Goal: Task Accomplishment & Management: Manage account settings

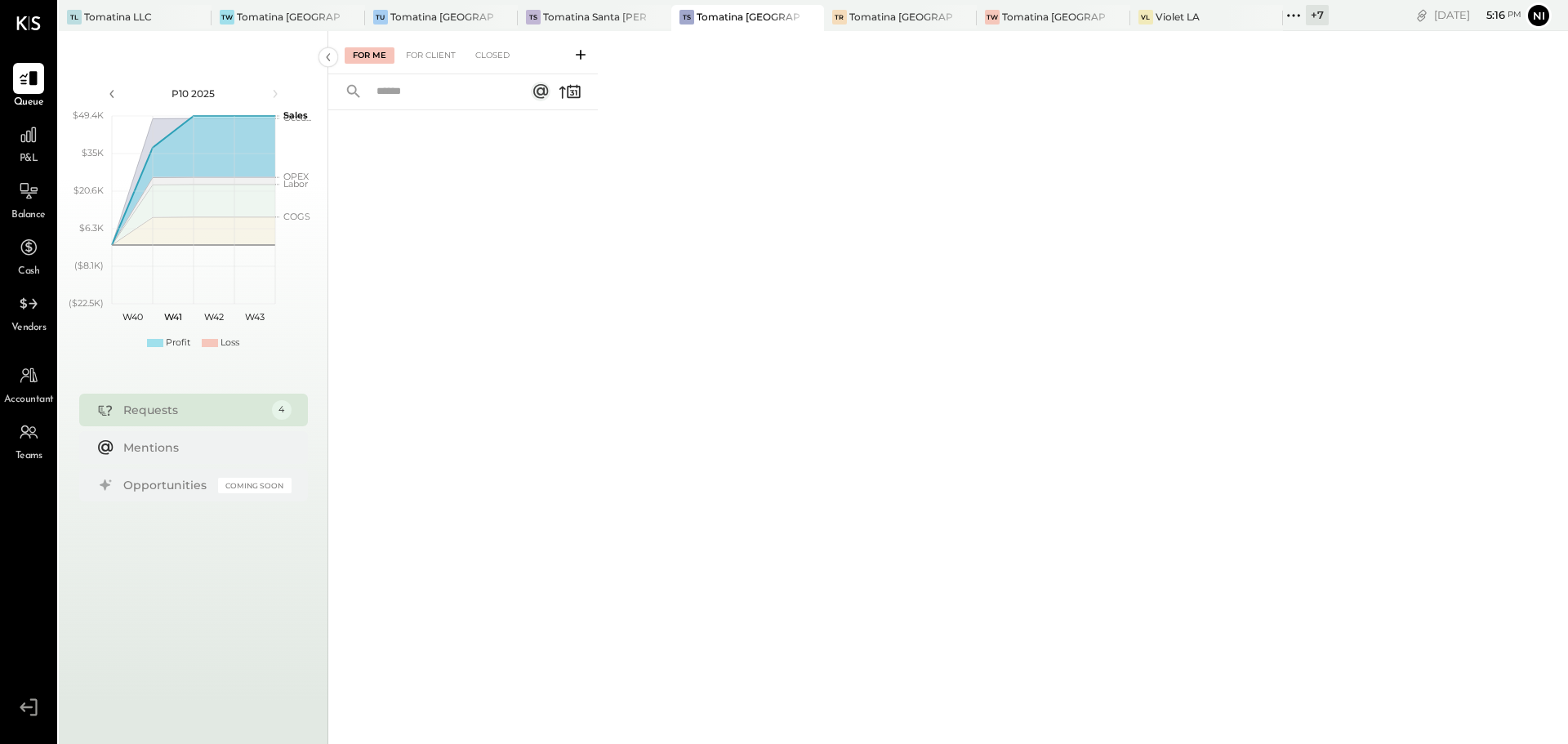
click at [1060, 9] on div "Tomatina [GEOGRAPHIC_DATA]" at bounding box center [1053, 16] width 103 height 14
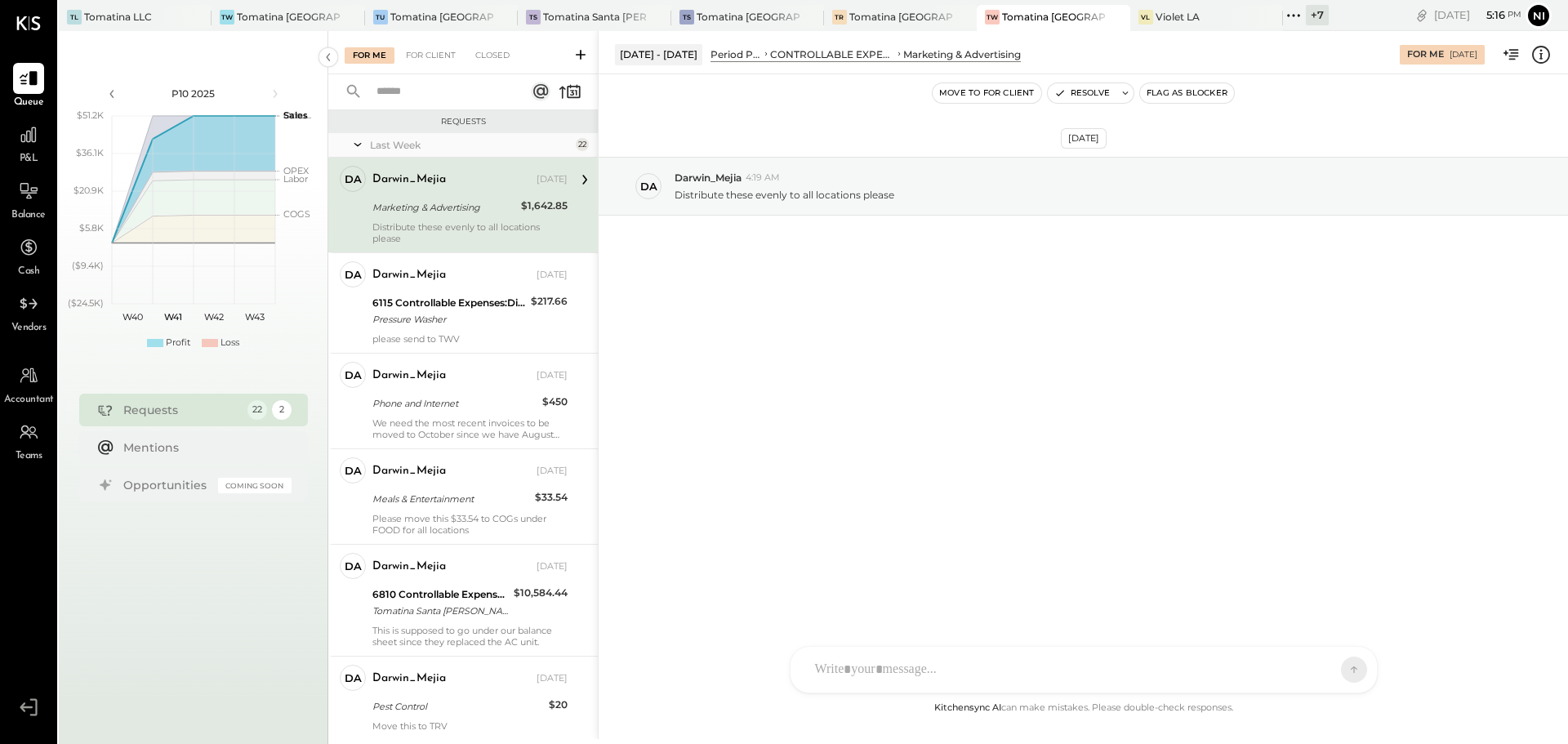
drag, startPoint x: 21, startPoint y: 70, endPoint x: 512, endPoint y: 159, distance: 499.0
click at [21, 70] on icon at bounding box center [28, 78] width 20 height 20
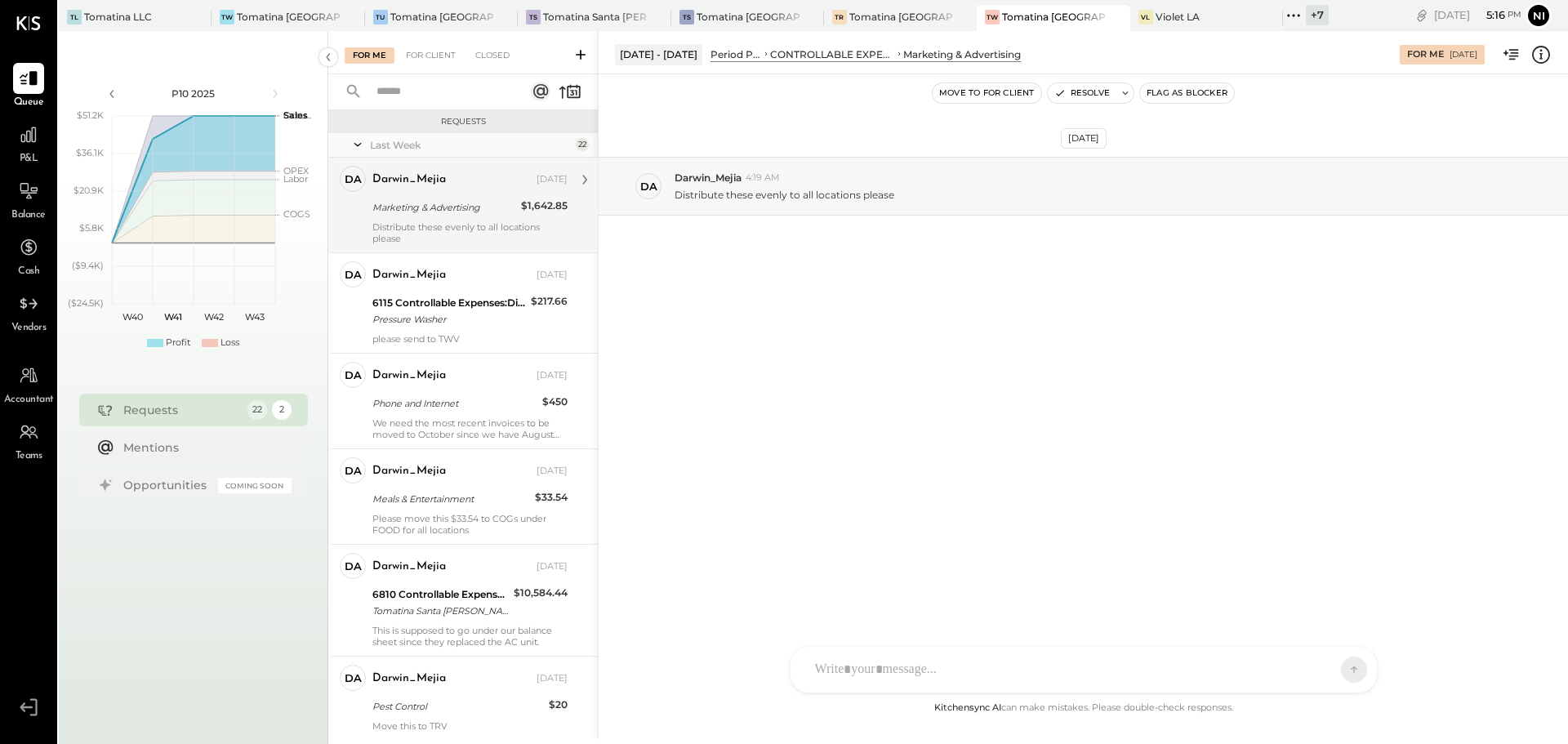
click at [467, 205] on div "Marketing & Advertising" at bounding box center [443, 207] width 143 height 16
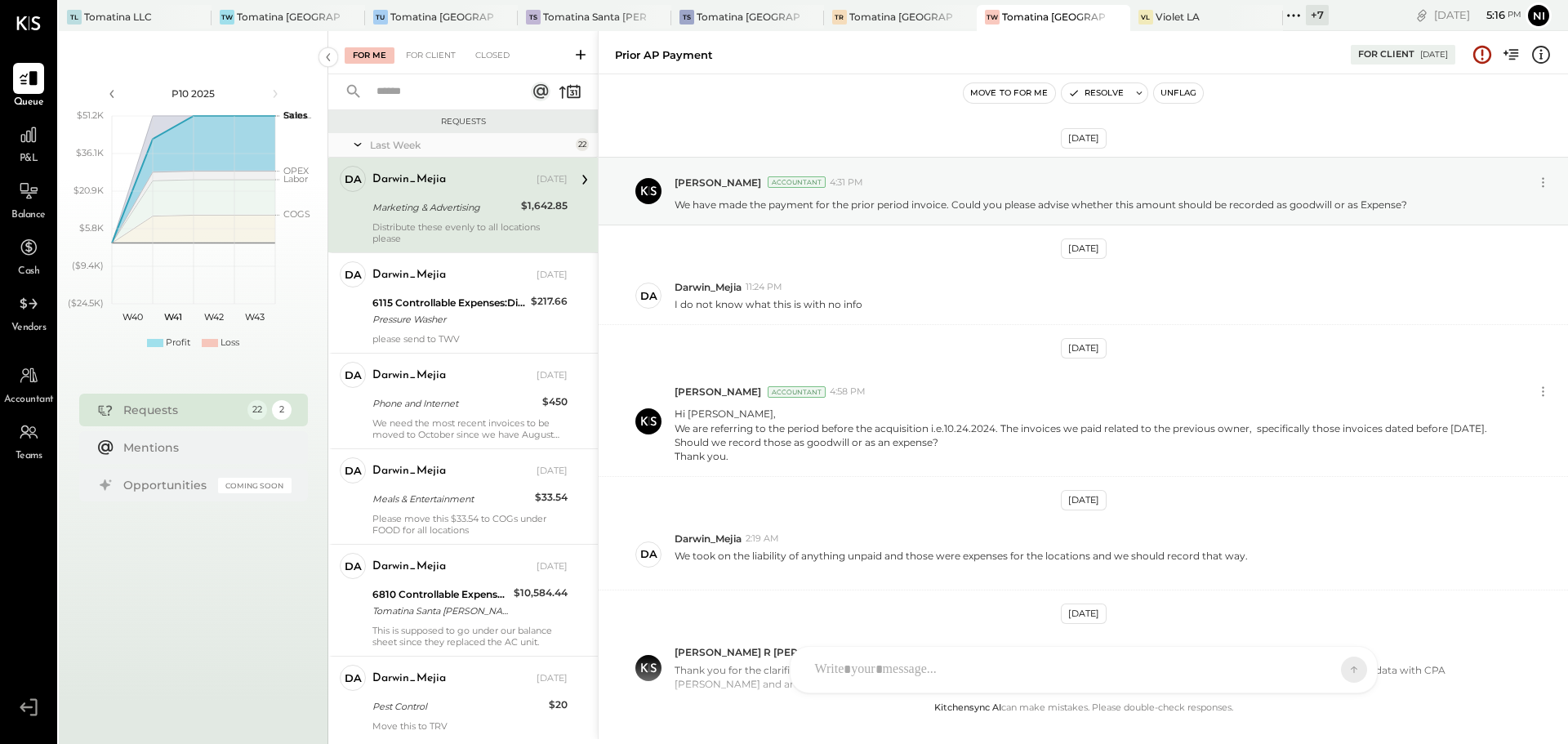
scroll to position [128, 0]
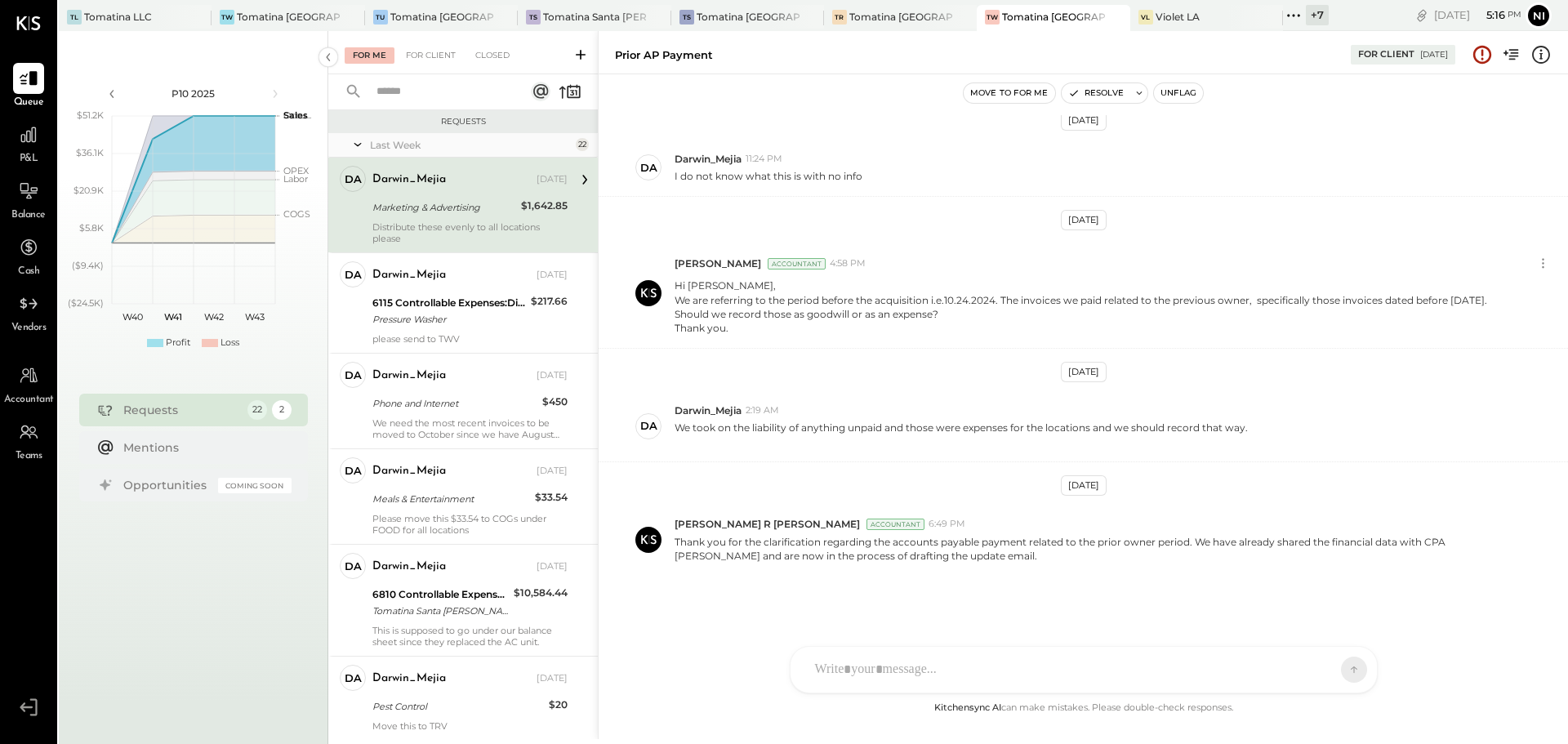
click at [376, 58] on div "For Me" at bounding box center [369, 55] width 50 height 16
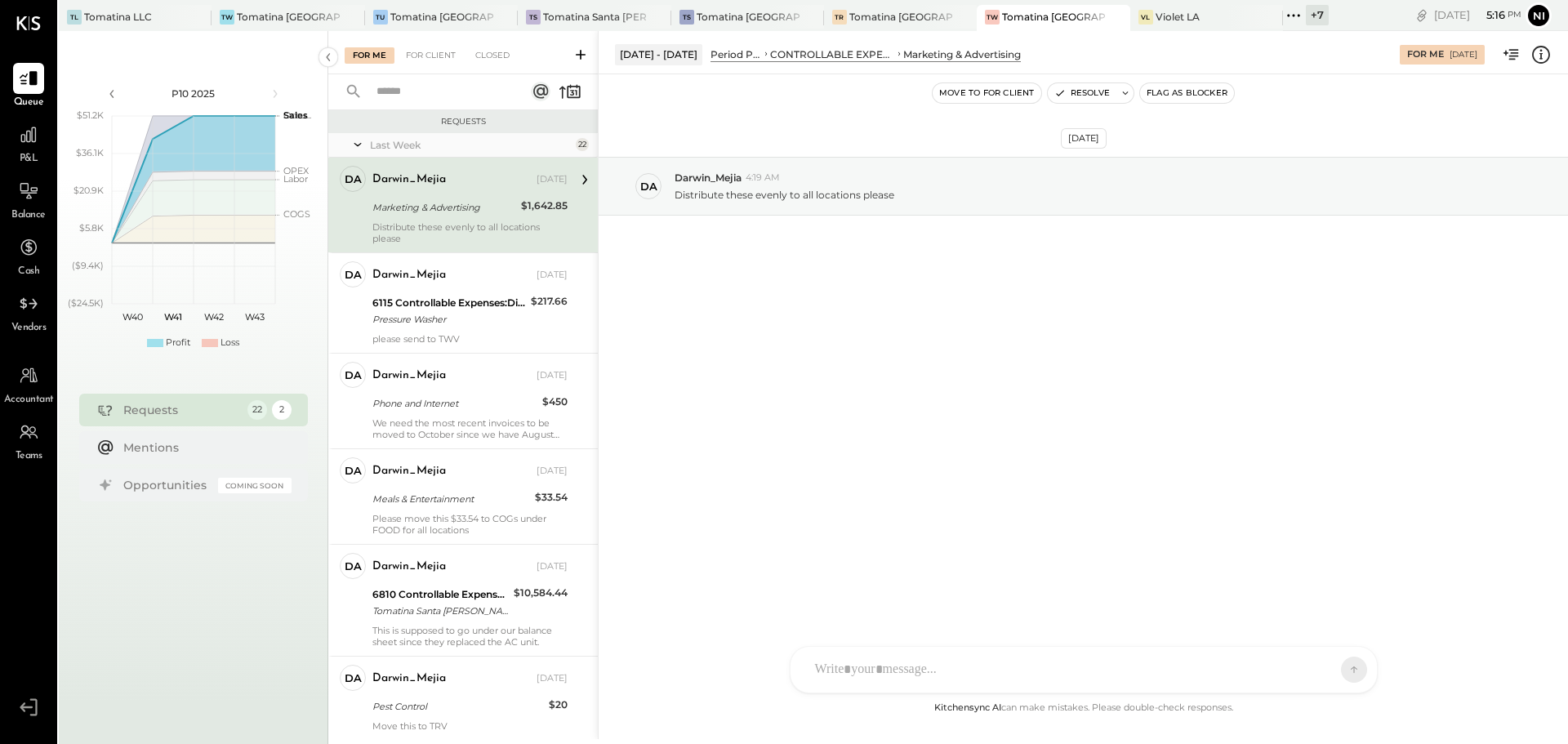
click at [463, 201] on div "Marketing & Advertising" at bounding box center [443, 207] width 143 height 16
click at [1117, 95] on button at bounding box center [1125, 93] width 16 height 20
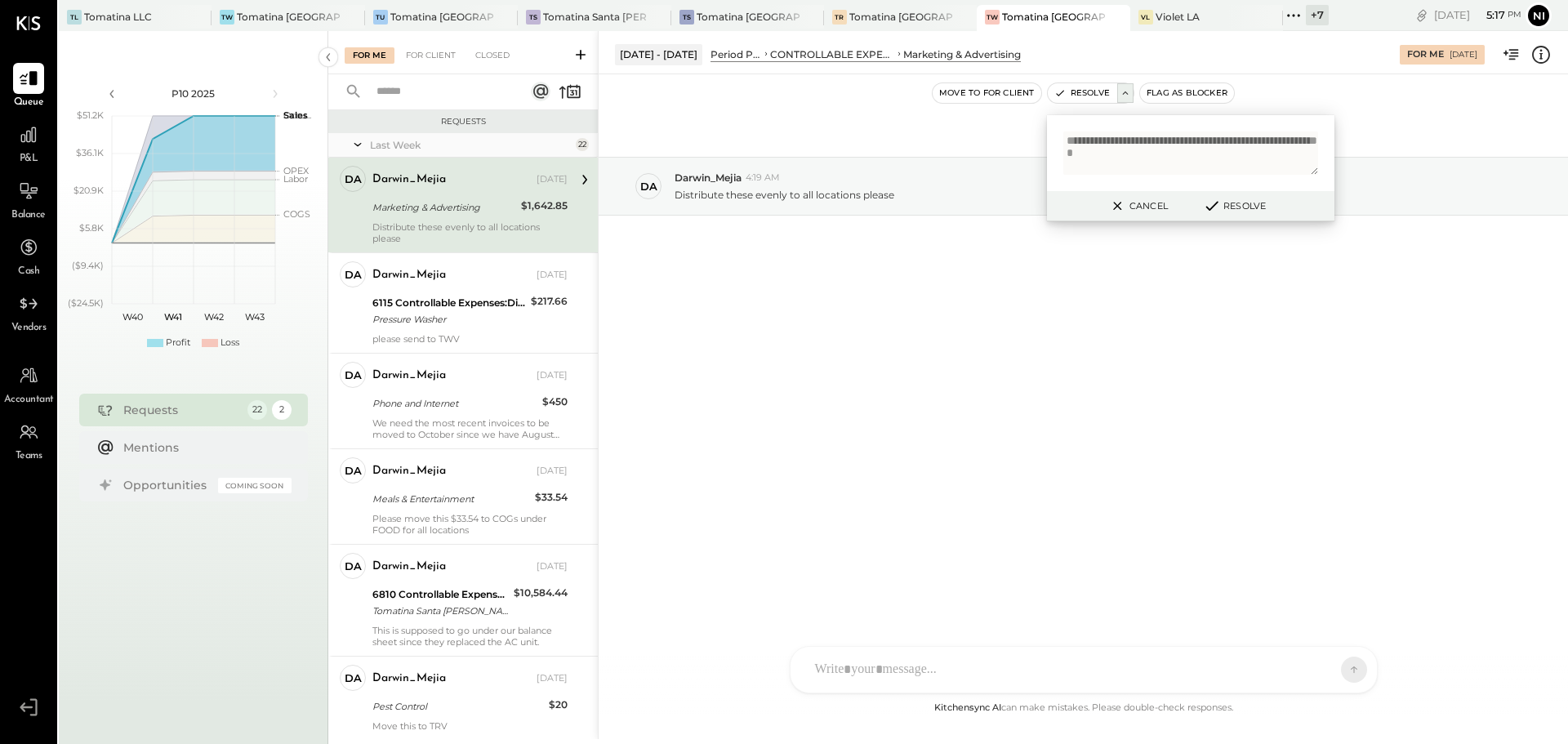
type textarea "**********"
click at [1250, 202] on button "Resolve" at bounding box center [1234, 205] width 74 height 20
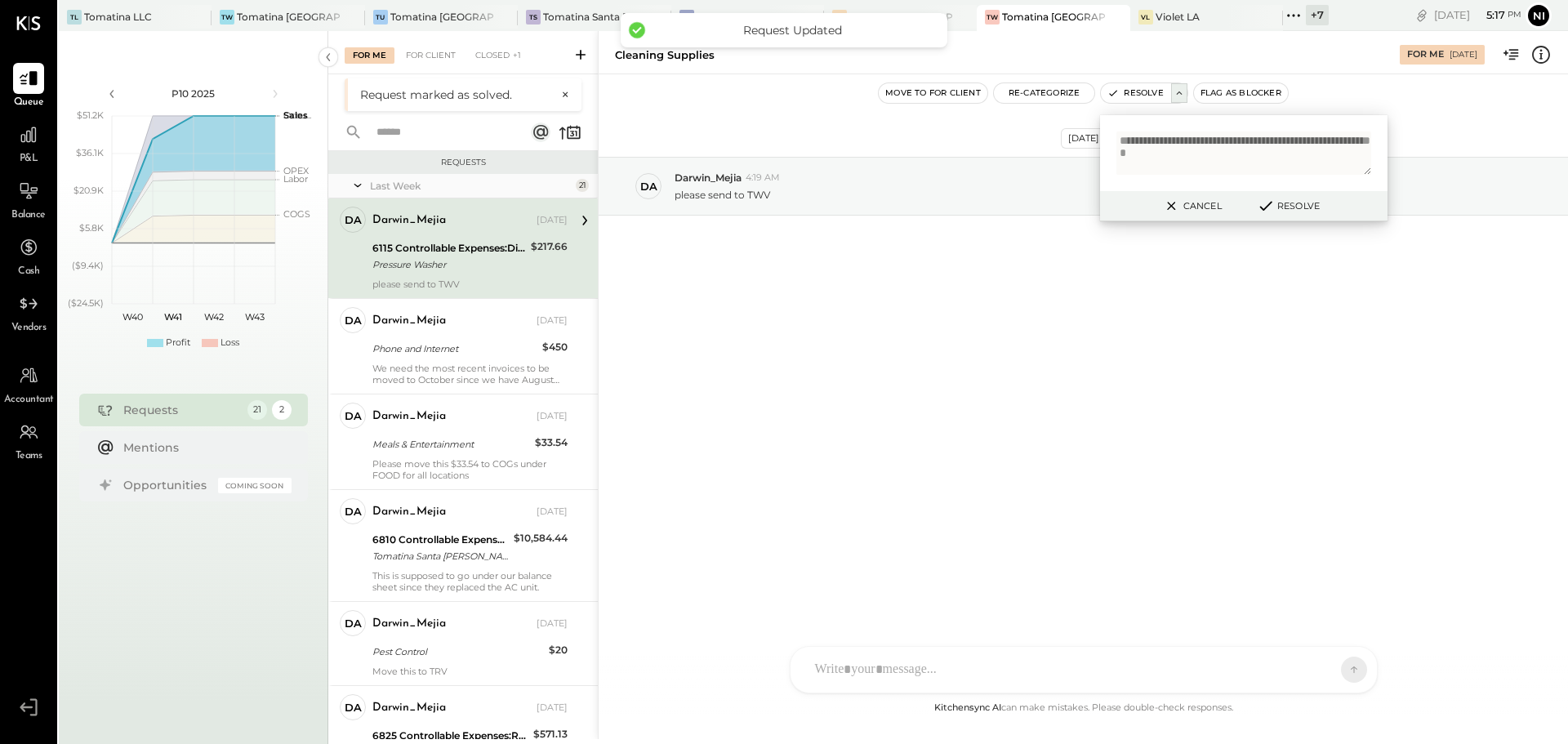
click at [477, 256] on div "Pressure Washer" at bounding box center [448, 264] width 154 height 16
click at [1028, 318] on div "[DATE] Da Darwin_Mejia 4:19 AM please send to TWV" at bounding box center [1083, 226] width 969 height 223
drag, startPoint x: 1192, startPoint y: 204, endPoint x: 1214, endPoint y: 222, distance: 28.4
click at [1193, 204] on button "Cancel" at bounding box center [1192, 205] width 70 height 21
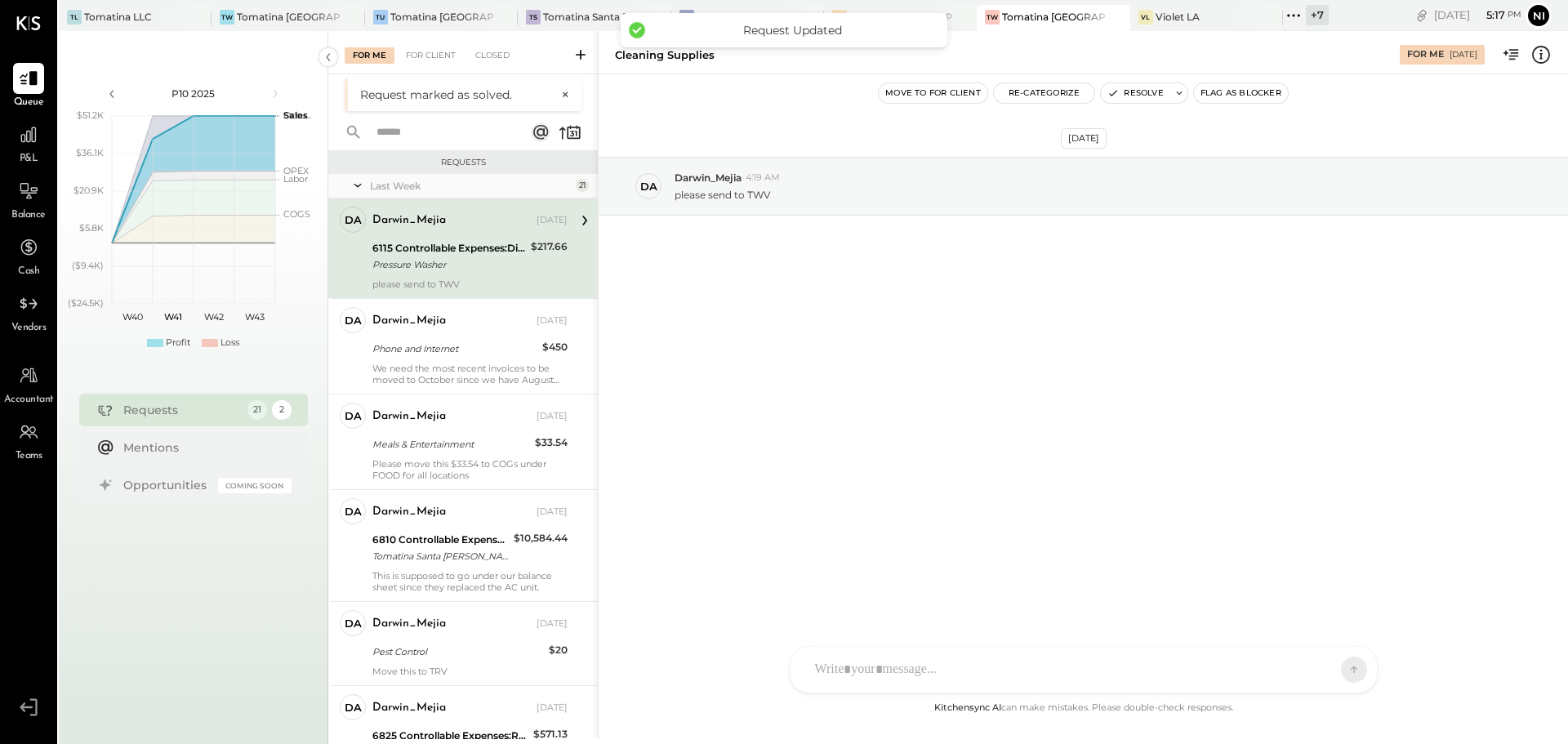
drag, startPoint x: 1046, startPoint y: 387, endPoint x: 1009, endPoint y: 387, distance: 37.0
click at [1045, 387] on div "[DATE] Da Darwin_Mejia 4:19 AM please send to TWV" at bounding box center [1083, 386] width 969 height 624
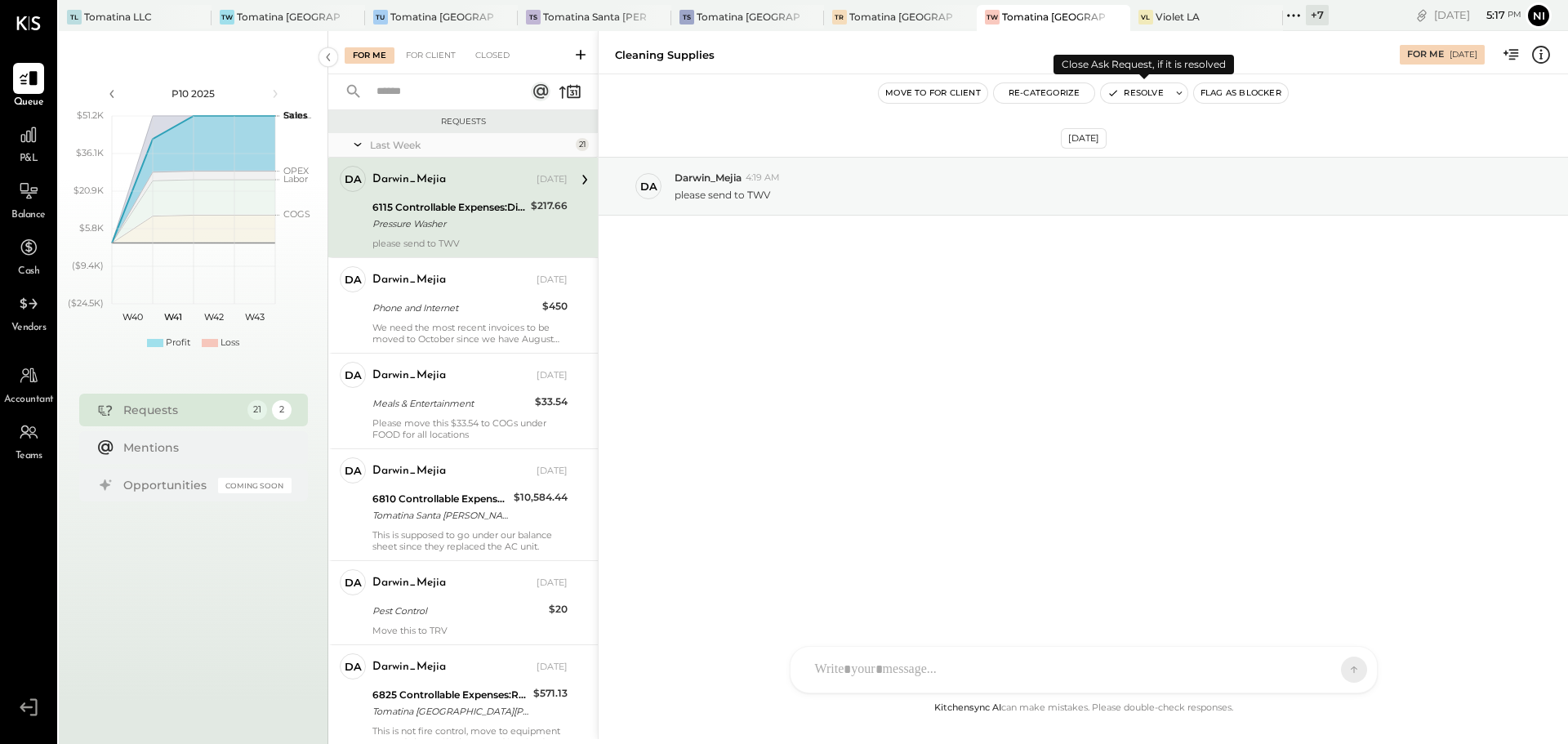
click at [1186, 93] on button at bounding box center [1179, 93] width 16 height 20
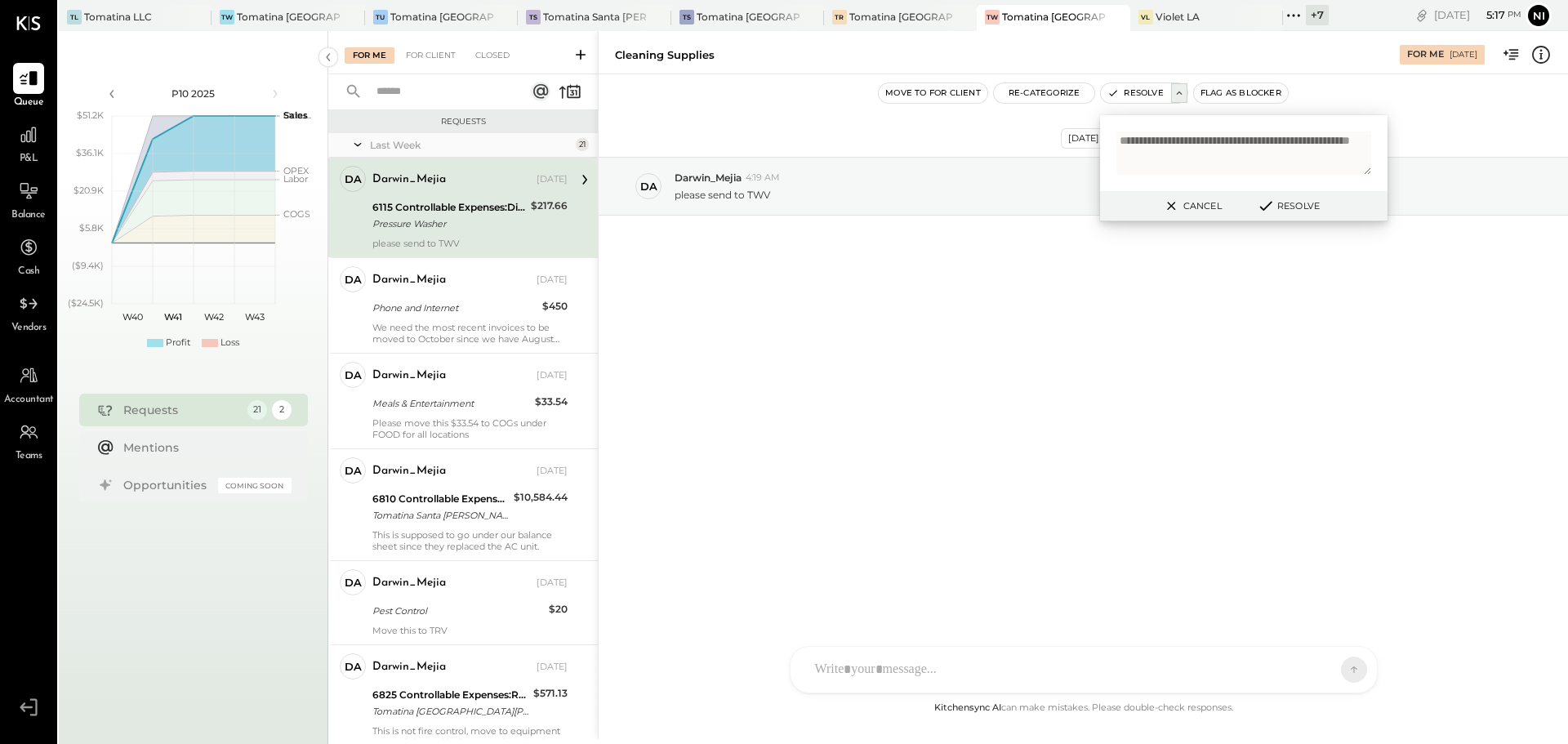
type textarea "**********"
click at [1293, 203] on button "Resolve" at bounding box center [1288, 205] width 74 height 20
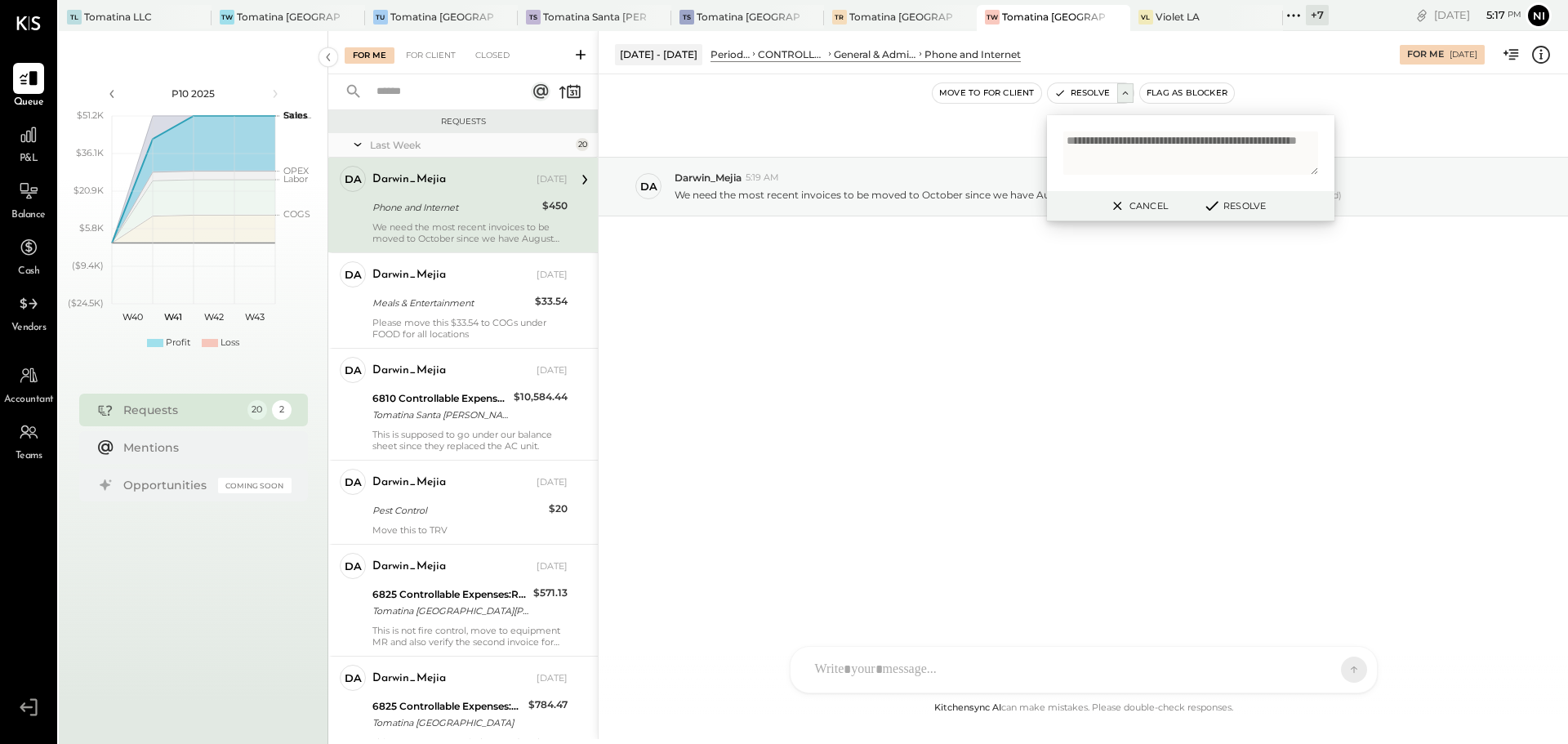
click at [1125, 202] on icon at bounding box center [1118, 205] width 21 height 20
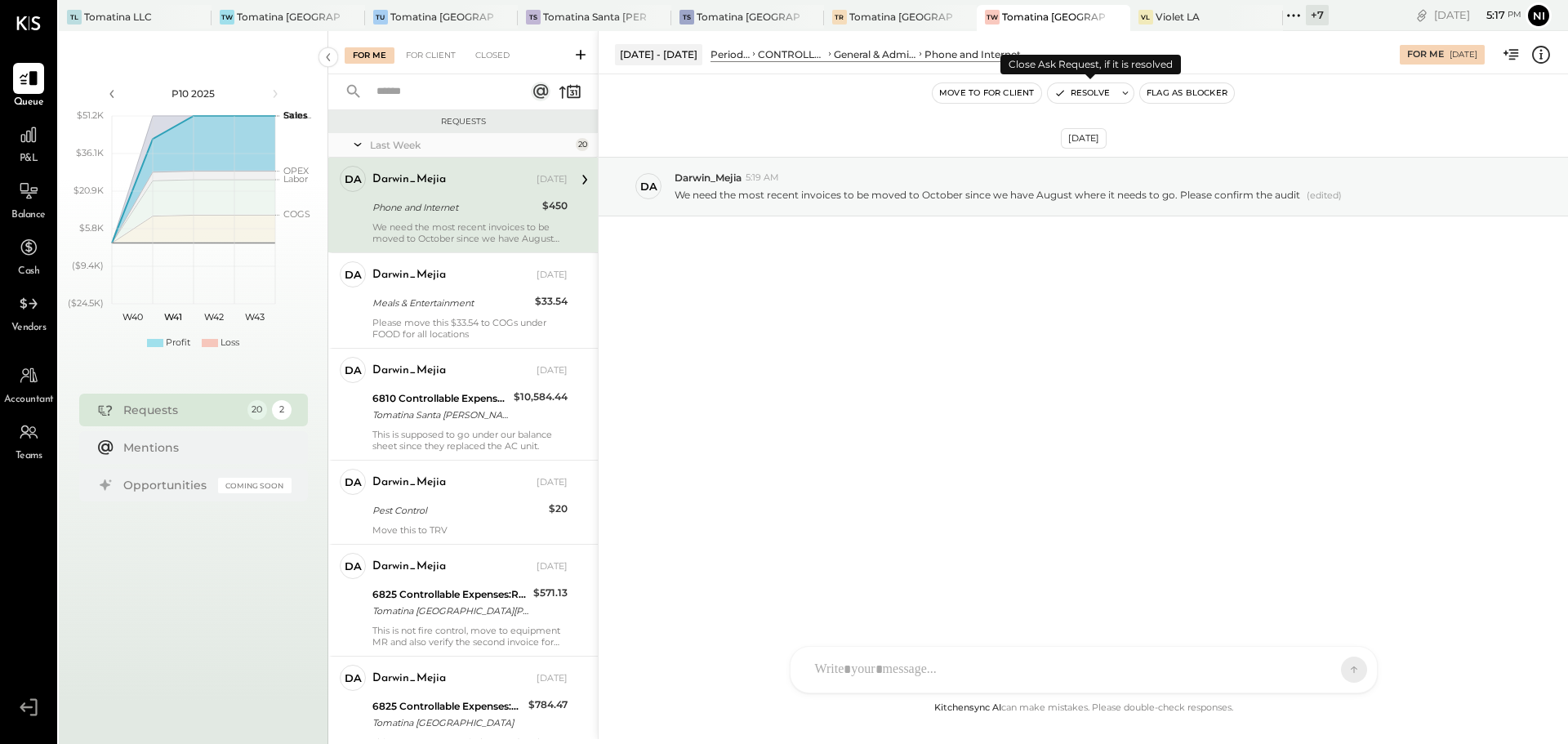
click at [1128, 95] on icon at bounding box center [1125, 93] width 11 height 11
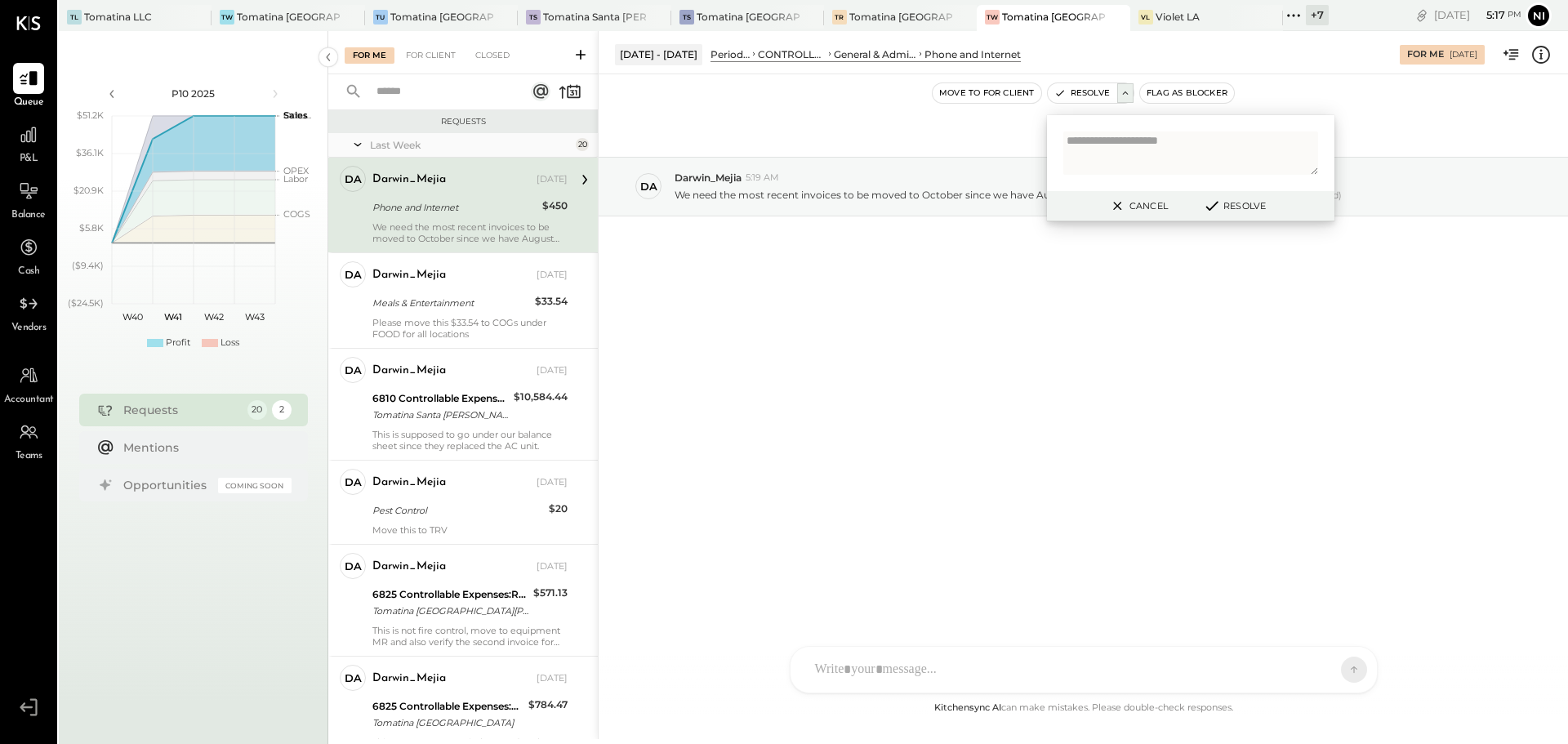
click at [1129, 149] on textarea at bounding box center [1190, 153] width 255 height 43
type textarea "**********"
click at [1242, 203] on button "Resolve" at bounding box center [1234, 205] width 74 height 20
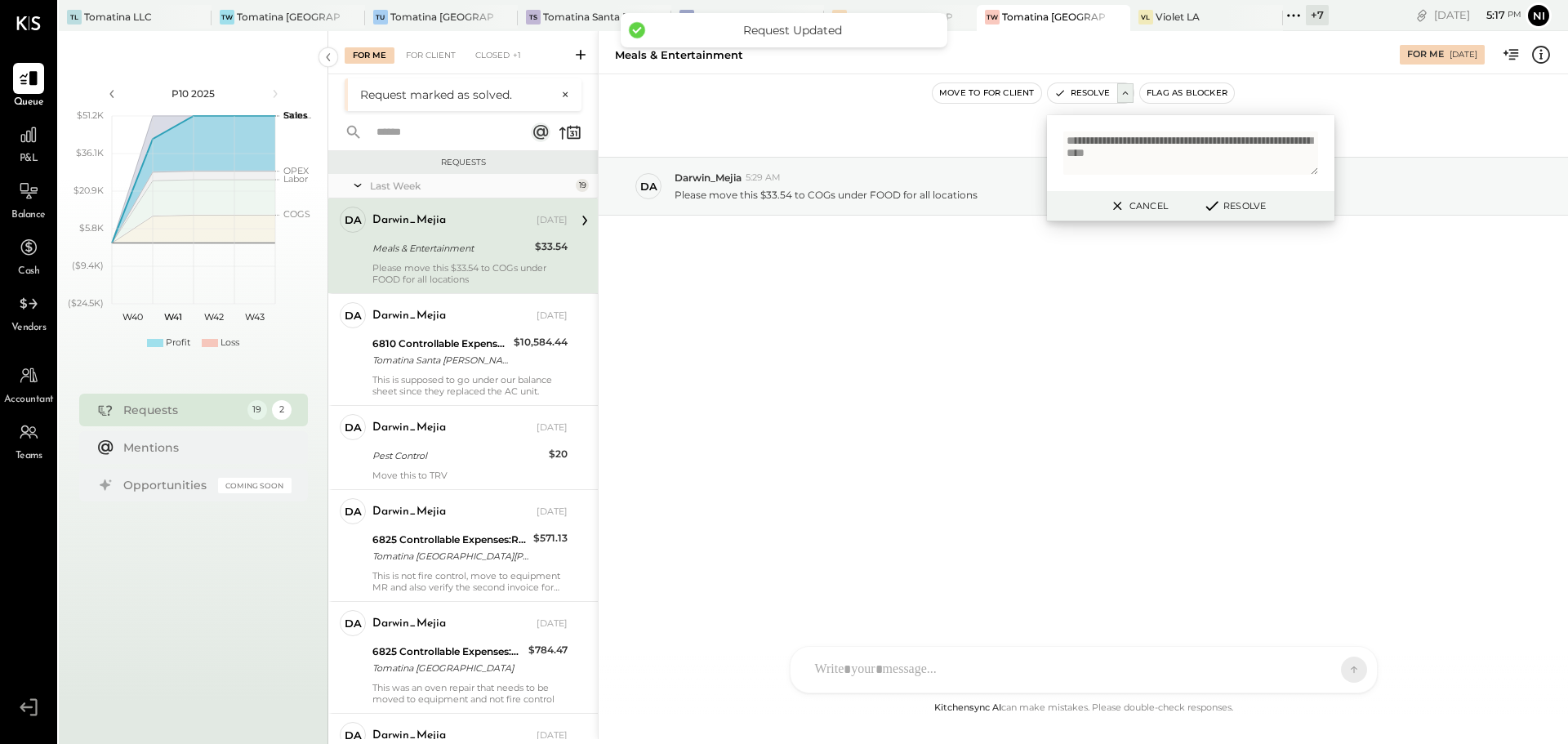
click at [389, 269] on div "Please move this $33.54 to COGs under FOOD for all locations" at bounding box center [469, 273] width 195 height 23
click at [923, 301] on div "[DATE] Da Darwin_Mejia 5:29 AM Please move this $33.54 to COGs under FOOD for a…" at bounding box center [1083, 226] width 969 height 223
click at [1144, 215] on button "Cancel" at bounding box center [1138, 205] width 70 height 21
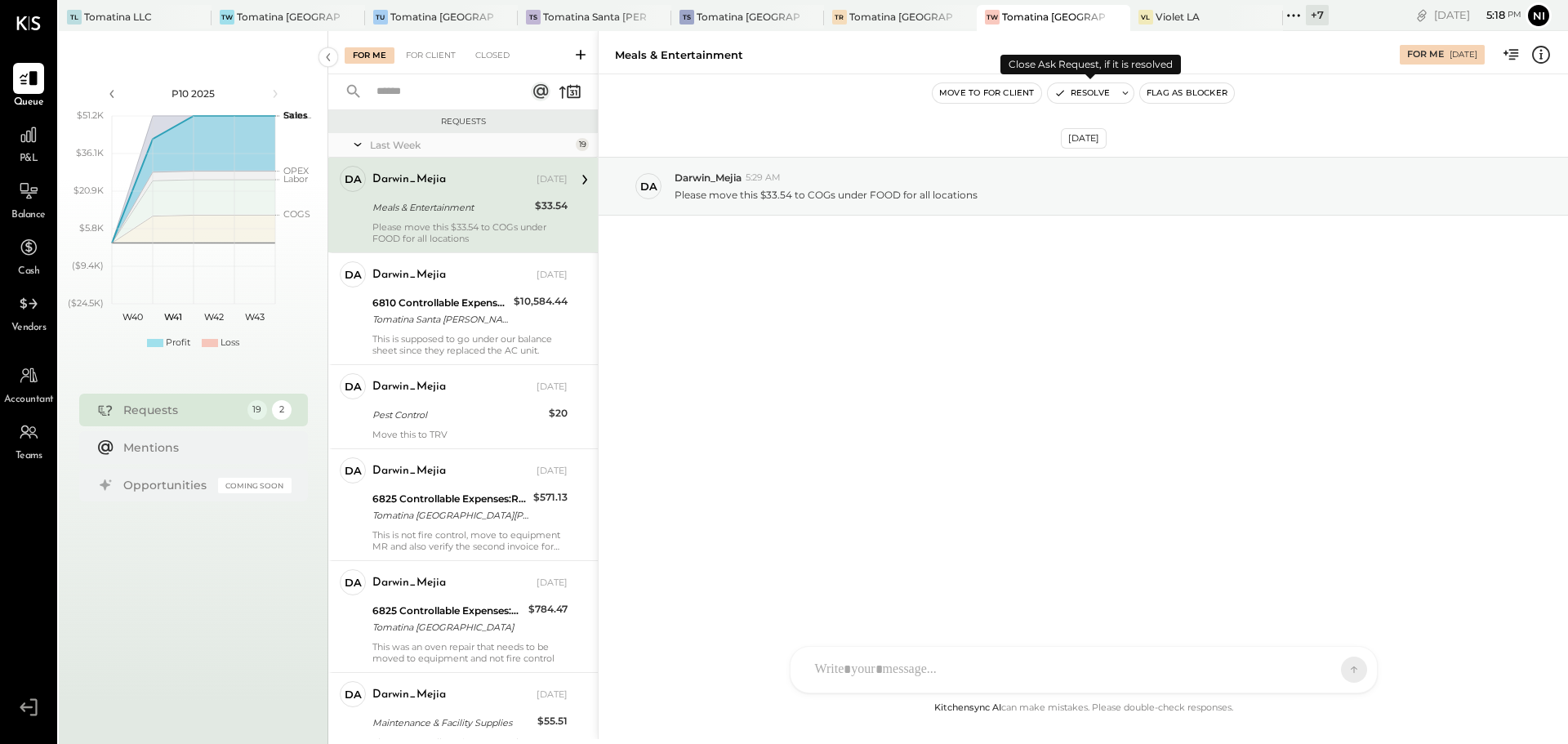
click at [1125, 95] on icon at bounding box center [1125, 93] width 11 height 11
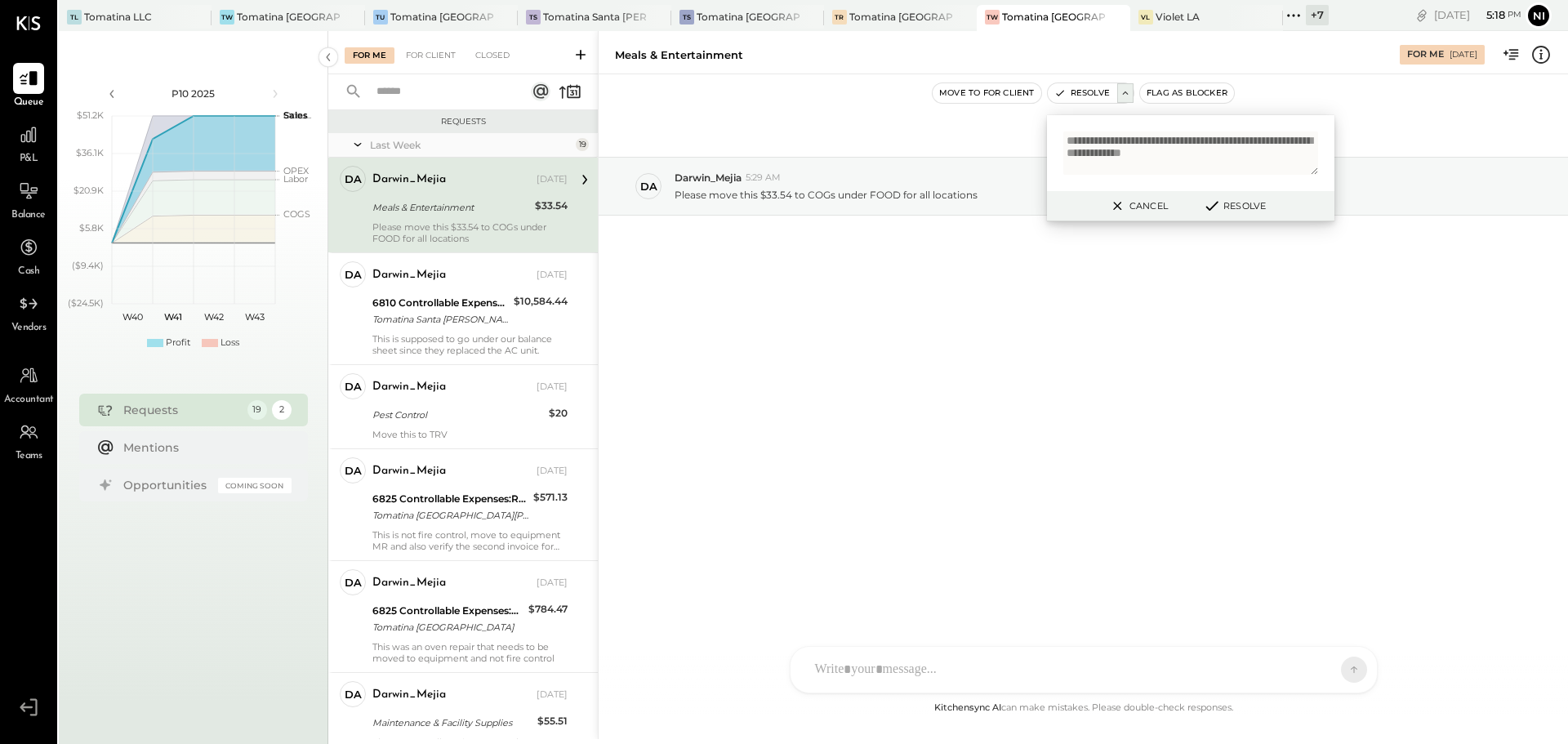
scroll to position [4, 0]
type textarea "**********"
click at [1258, 210] on button "Resolve" at bounding box center [1234, 205] width 74 height 20
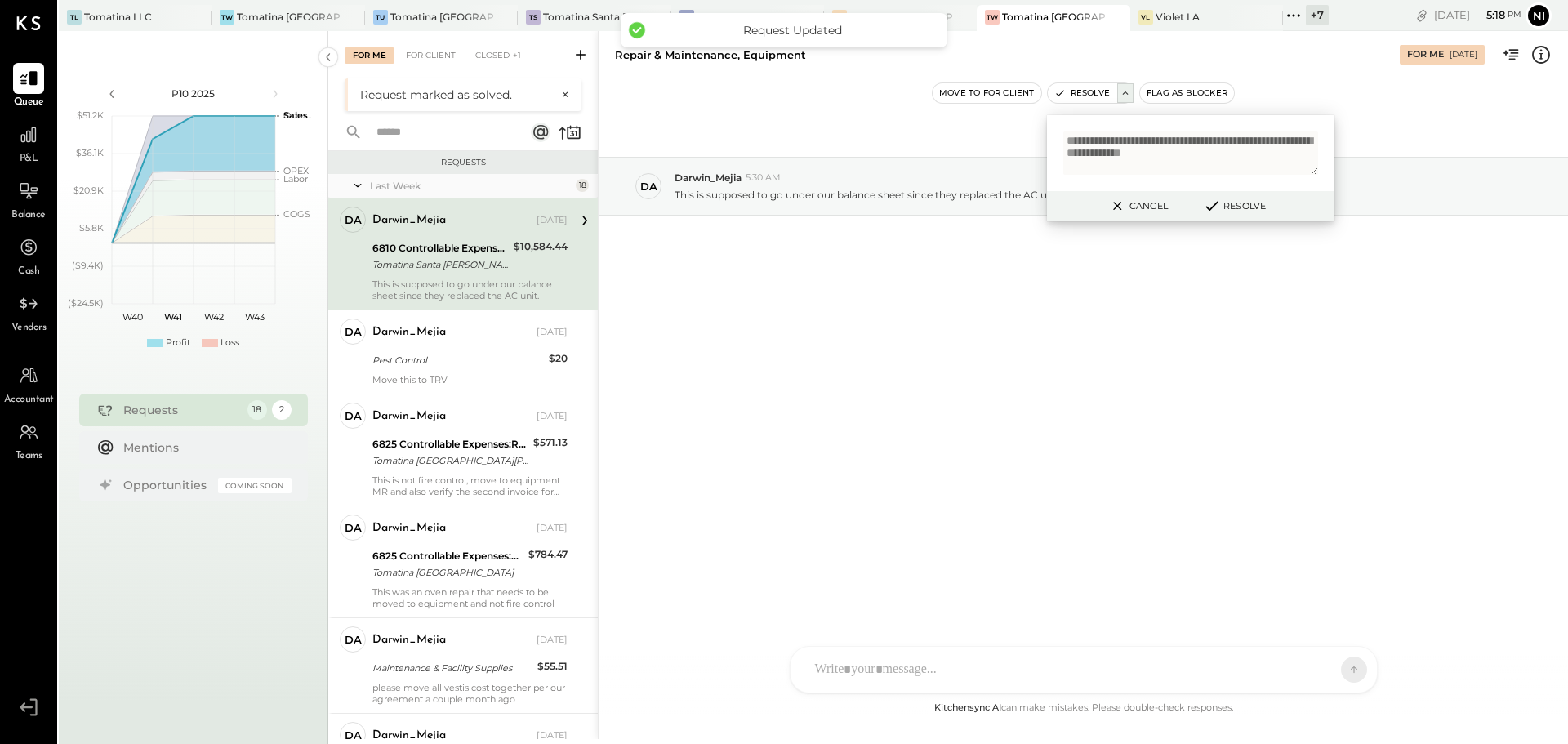
click at [449, 256] on div "Tomatina Santa [PERSON_NAME]" at bounding box center [440, 264] width 137 height 16
click at [1140, 206] on button "Cancel" at bounding box center [1138, 205] width 70 height 21
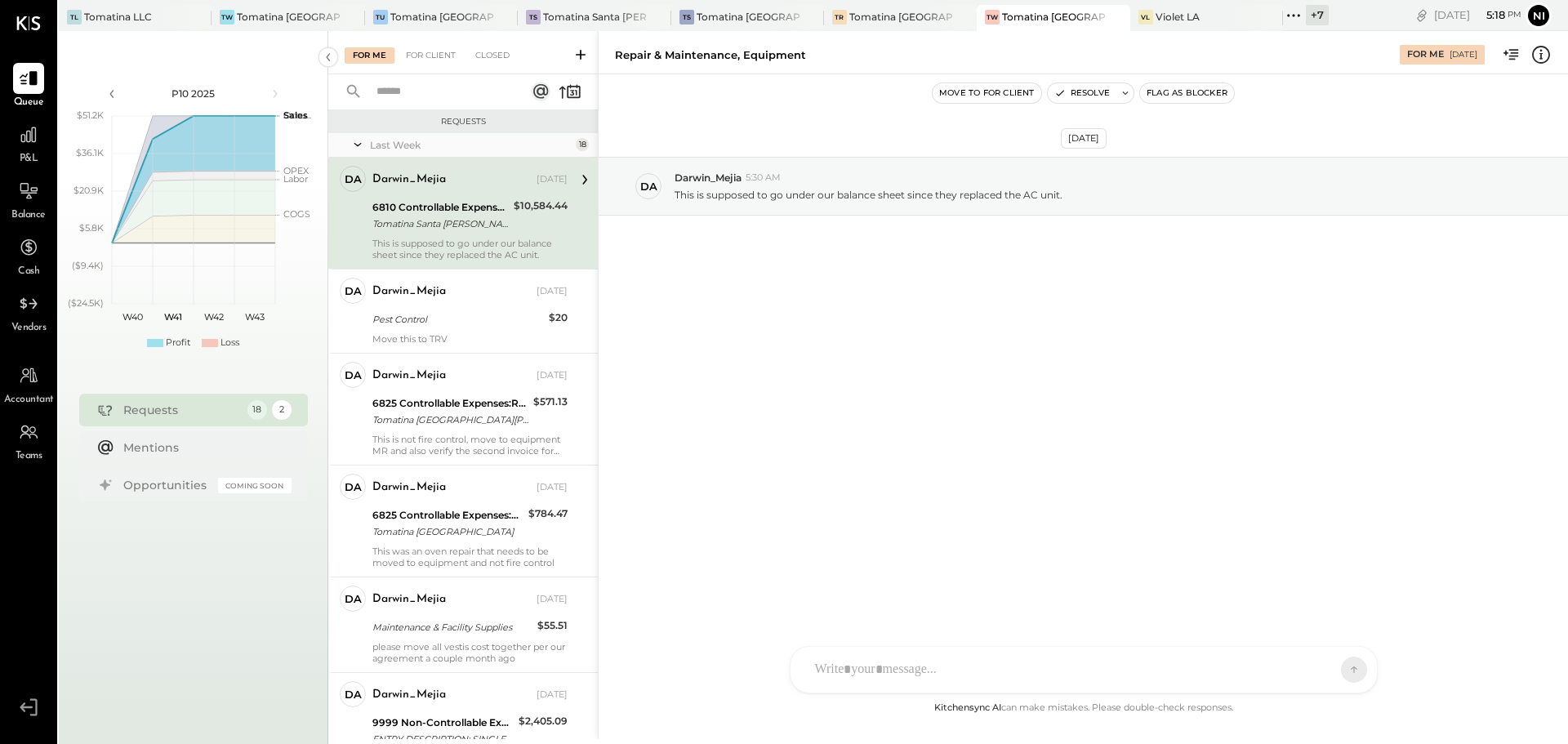
click at [833, 679] on div "NS [PERSON_NAME] D Darwin_Mejia CR [PERSON_NAME] R [PERSON_NAME] KT [PERSON_NAM…" at bounding box center [1083, 669] width 588 height 47
paste div
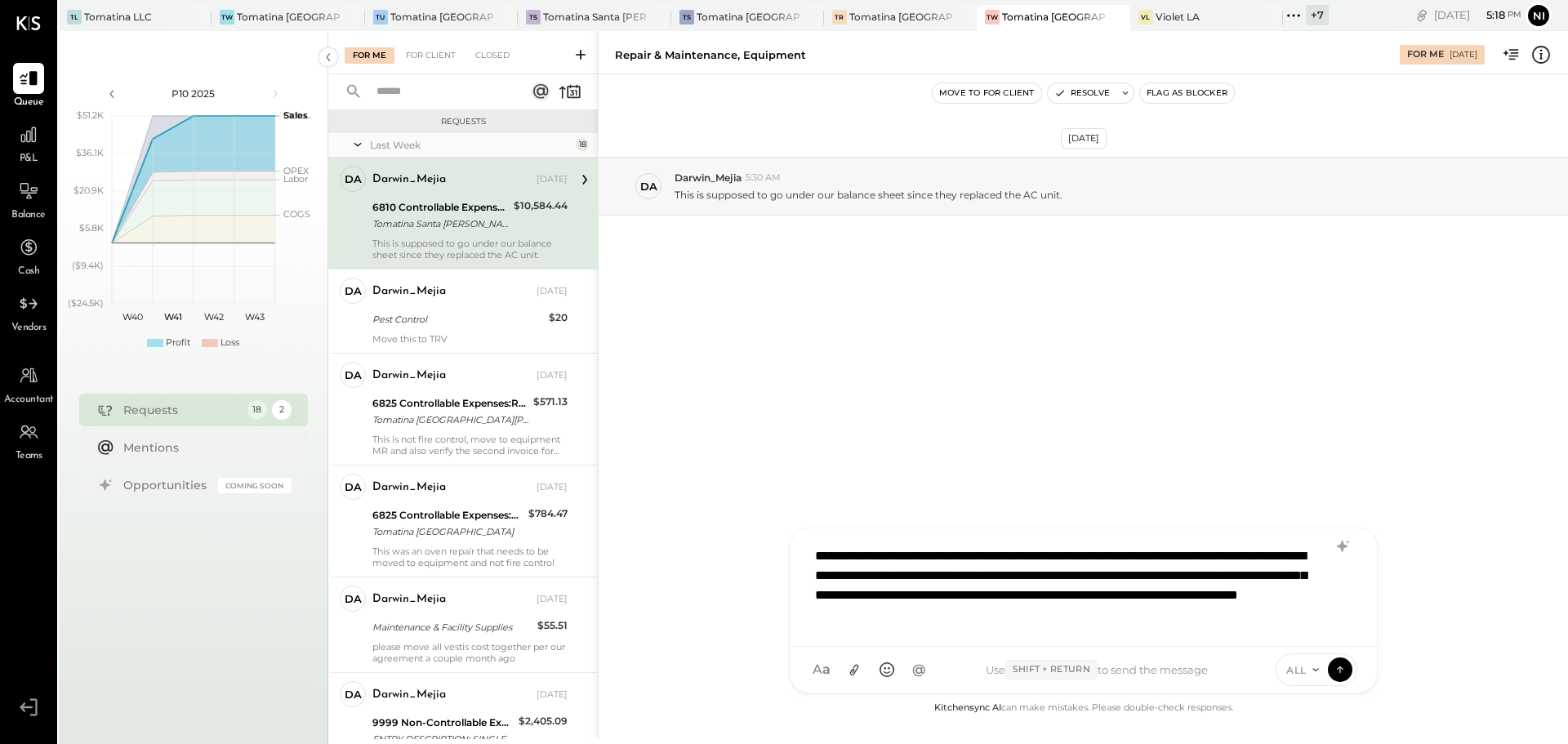
click at [817, 551] on div "**********" at bounding box center [1083, 585] width 553 height 95
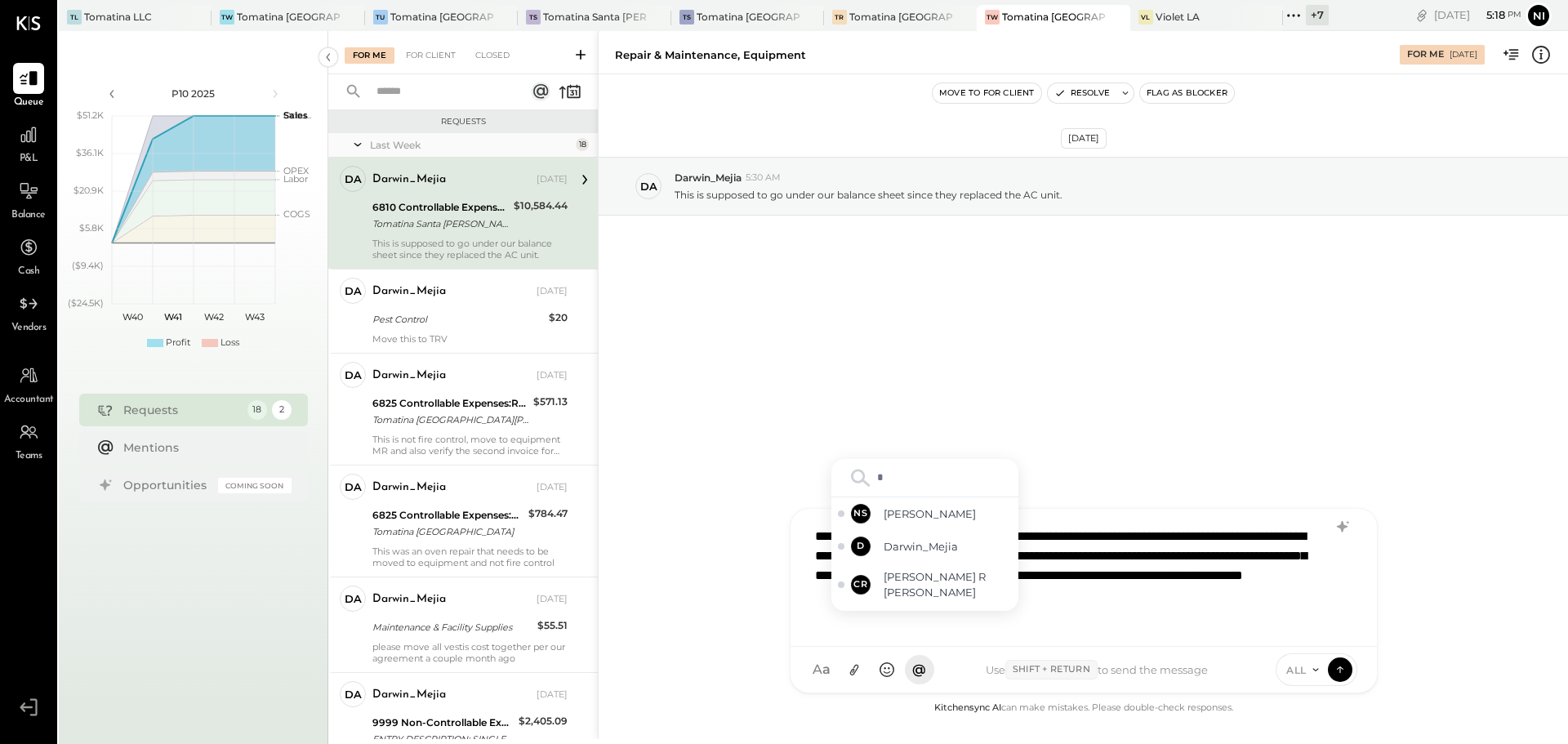
type input "**"
click at [930, 515] on span "Darwin_Mejia" at bounding box center [947, 514] width 128 height 15
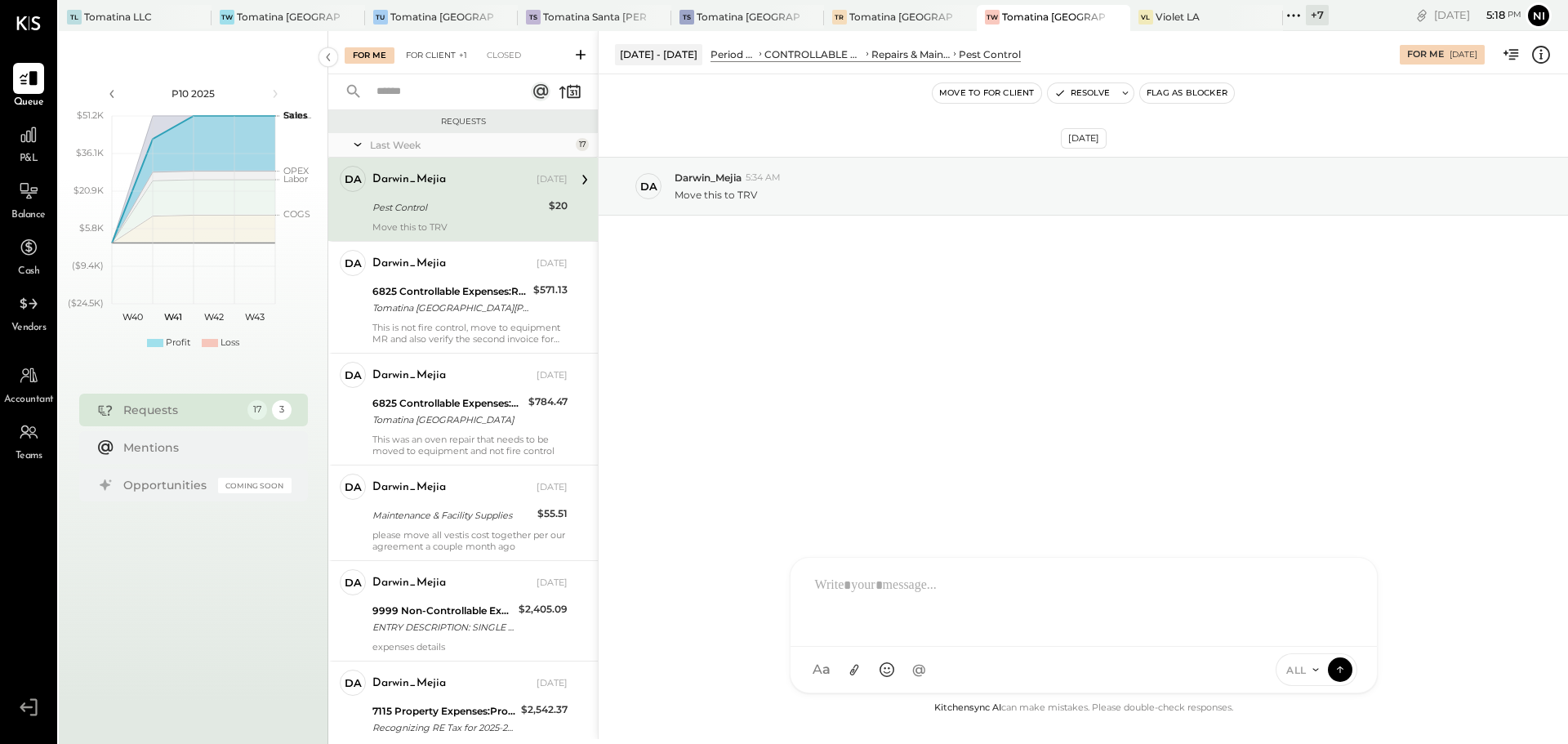
click at [436, 62] on div "For Client +1" at bounding box center [436, 55] width 77 height 16
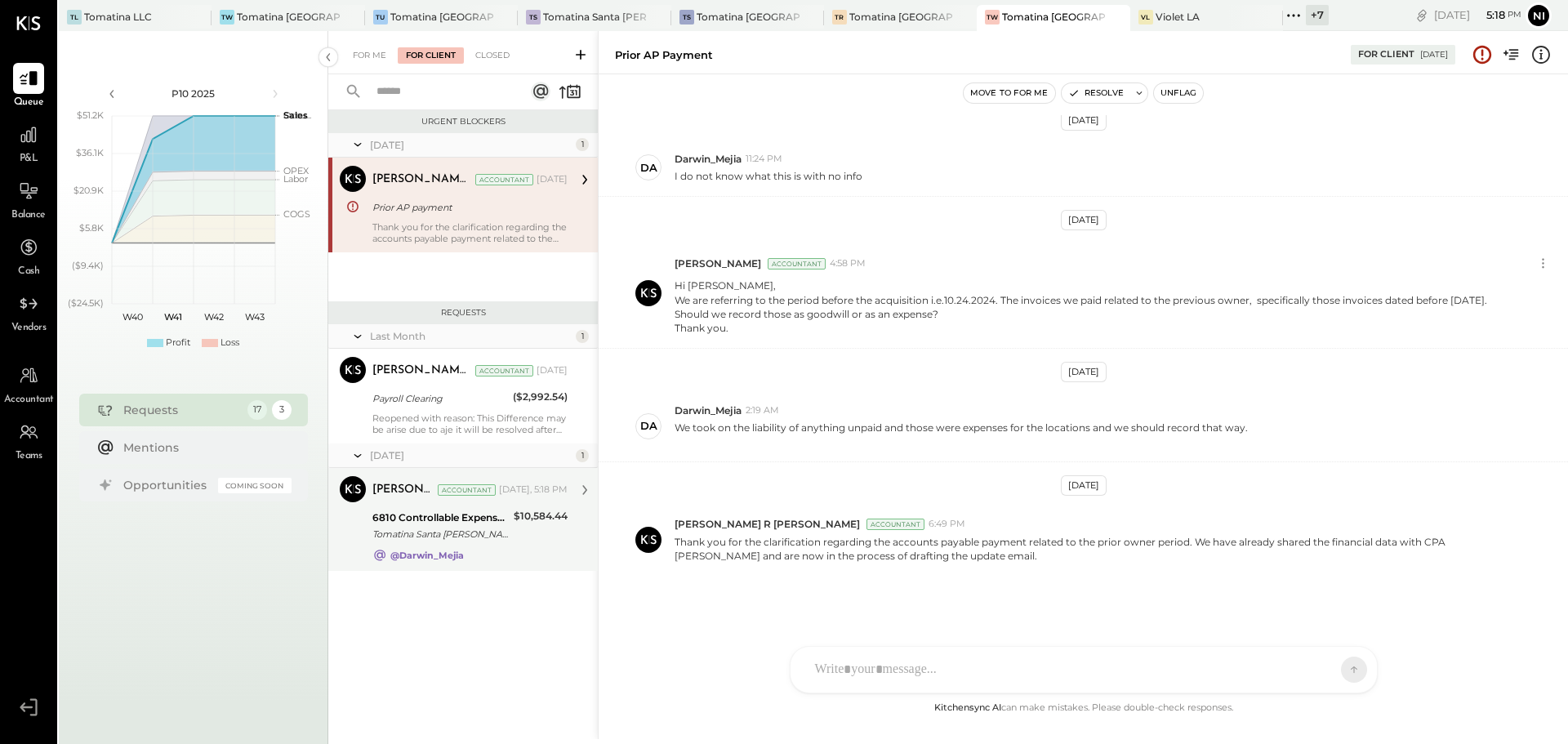
click at [489, 537] on div "Tomatina Santa [PERSON_NAME]" at bounding box center [440, 534] width 137 height 16
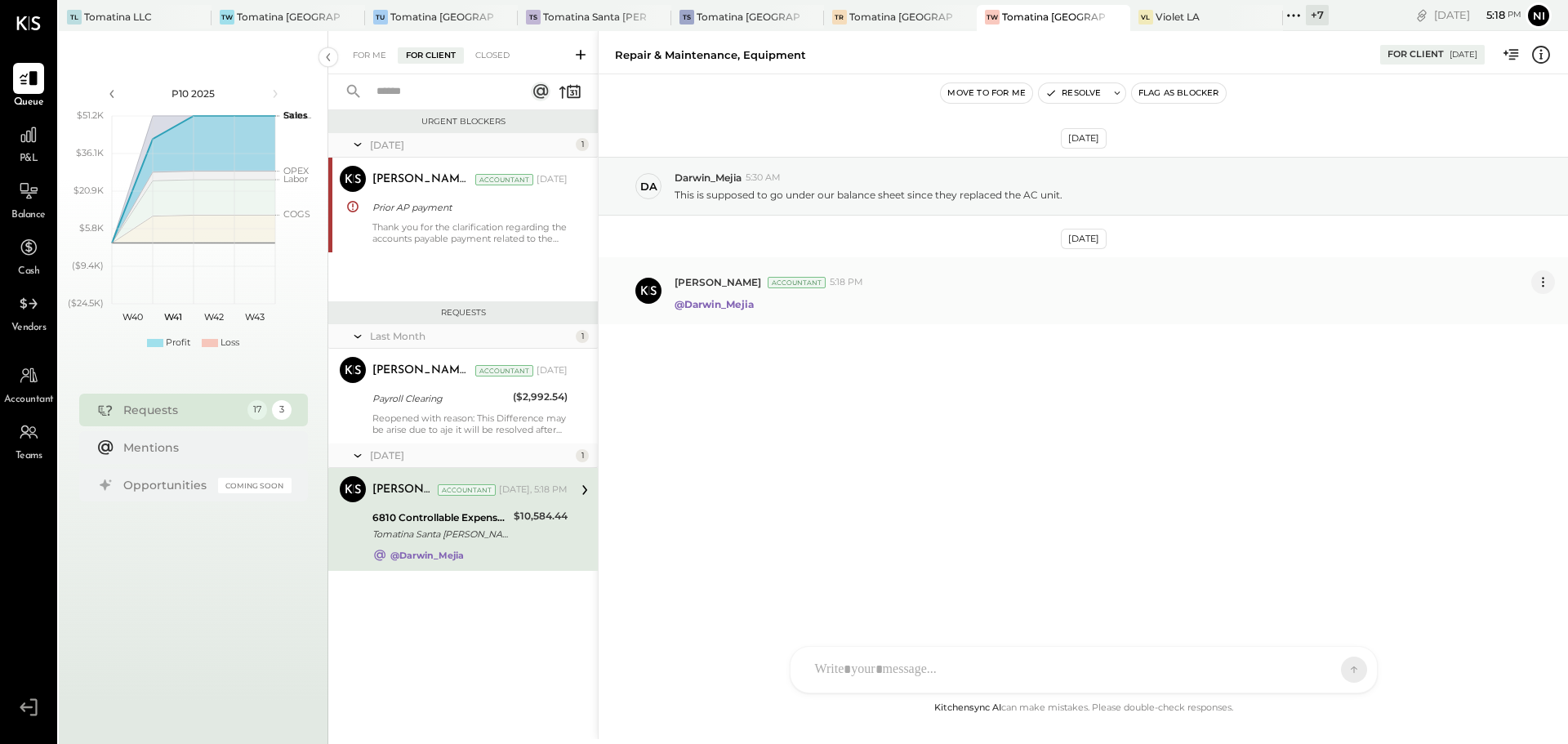
click at [1550, 284] on icon at bounding box center [1543, 282] width 17 height 17
click at [1504, 309] on button "Edit Message" at bounding box center [1499, 309] width 110 height 27
click at [881, 296] on div "**********" at bounding box center [968, 314] width 553 height 65
paste div
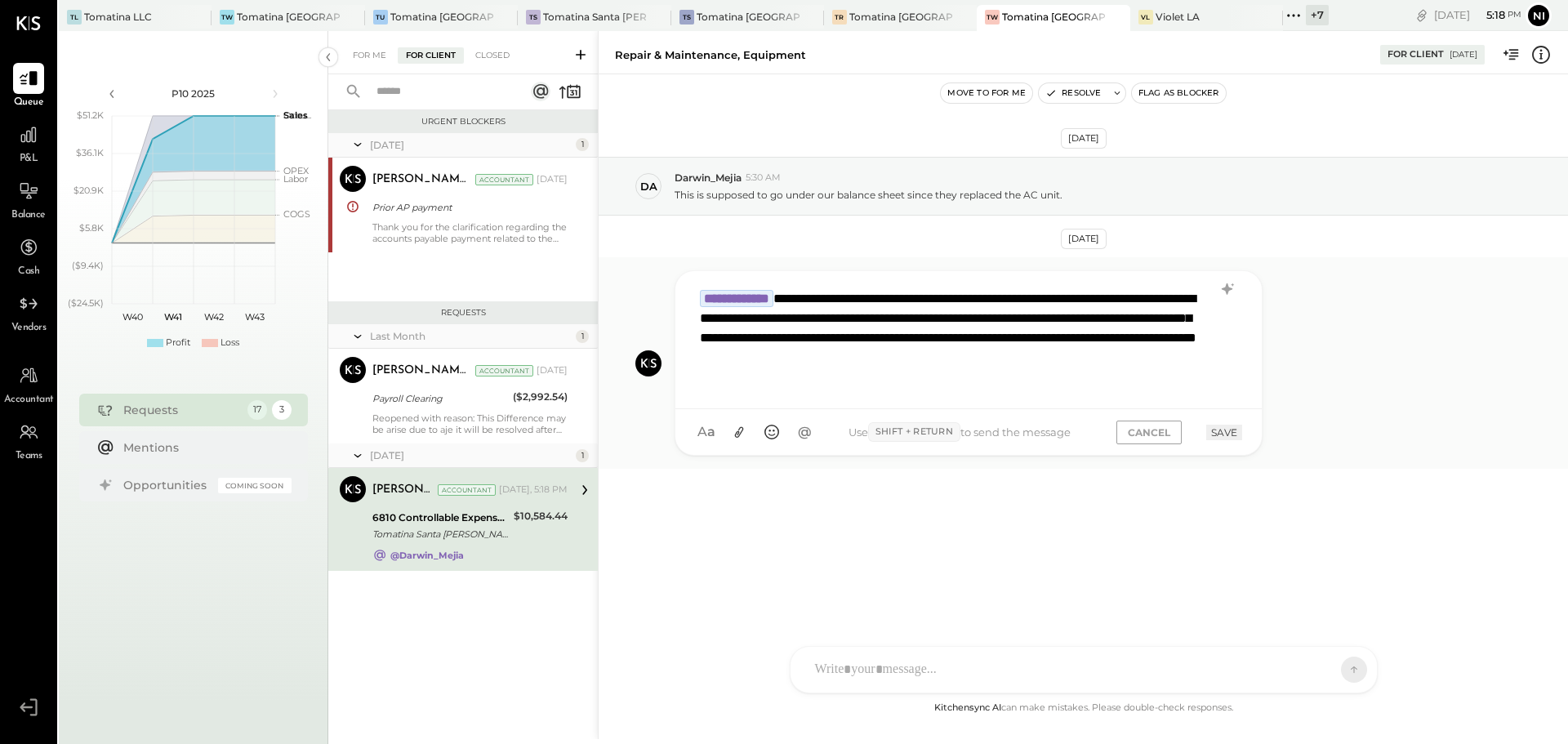
click at [1222, 430] on button "SAVE" at bounding box center [1224, 432] width 36 height 15
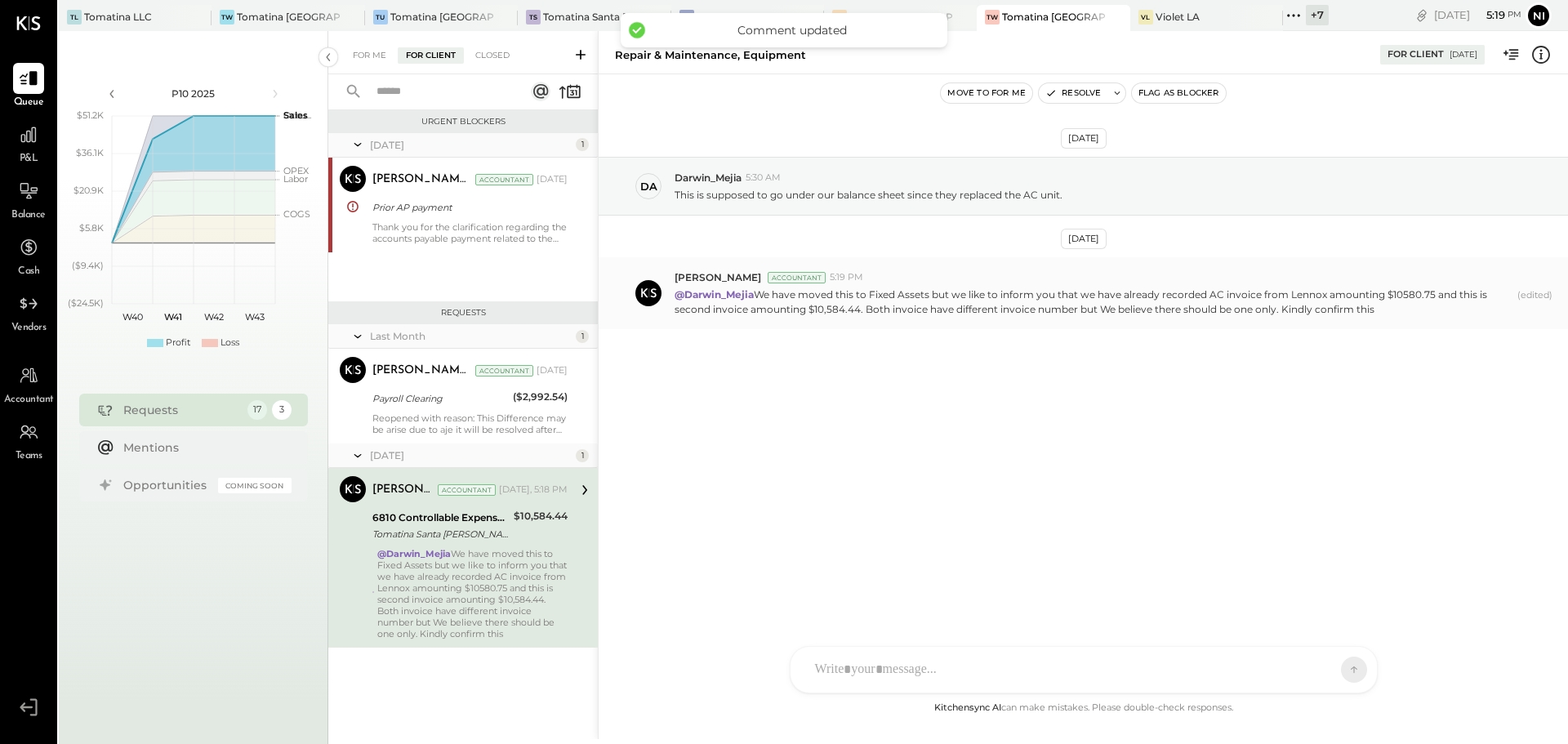
drag, startPoint x: 375, startPoint y: 59, endPoint x: 781, endPoint y: 479, distance: 584.2
click at [375, 60] on div "For Me" at bounding box center [369, 55] width 50 height 16
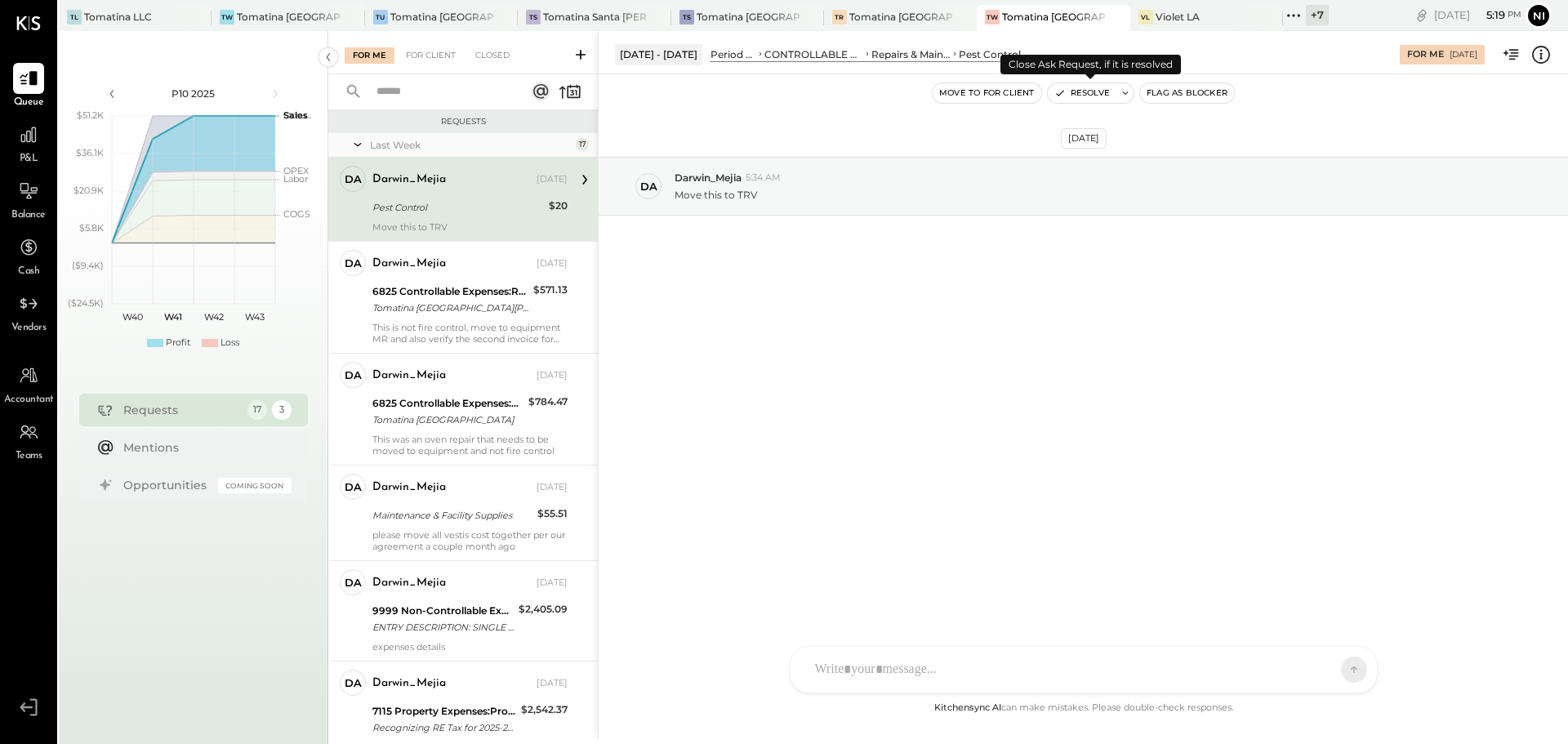
click at [1132, 95] on button at bounding box center [1125, 93] width 16 height 20
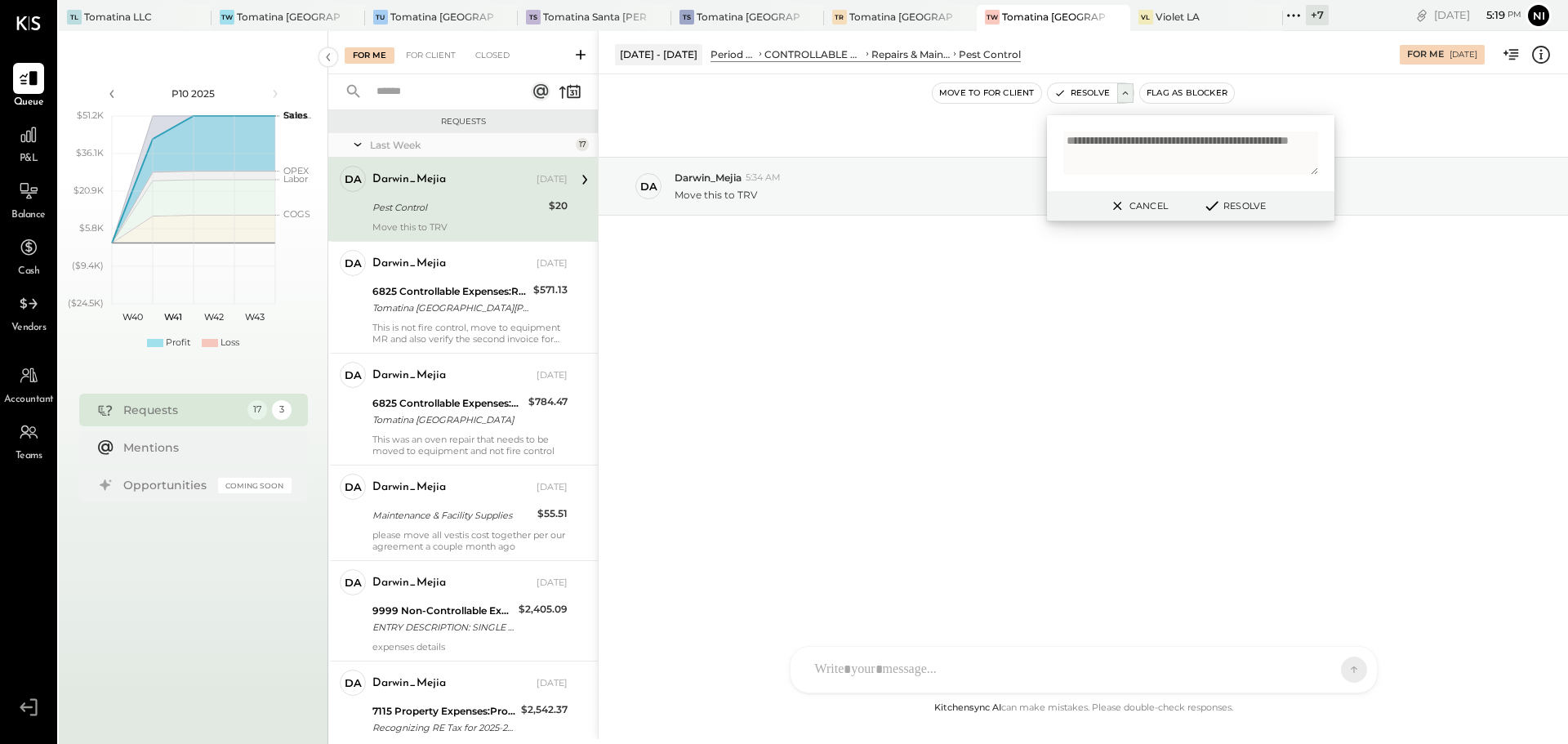
type textarea "**********"
click at [1245, 203] on button "Resolve" at bounding box center [1234, 205] width 74 height 20
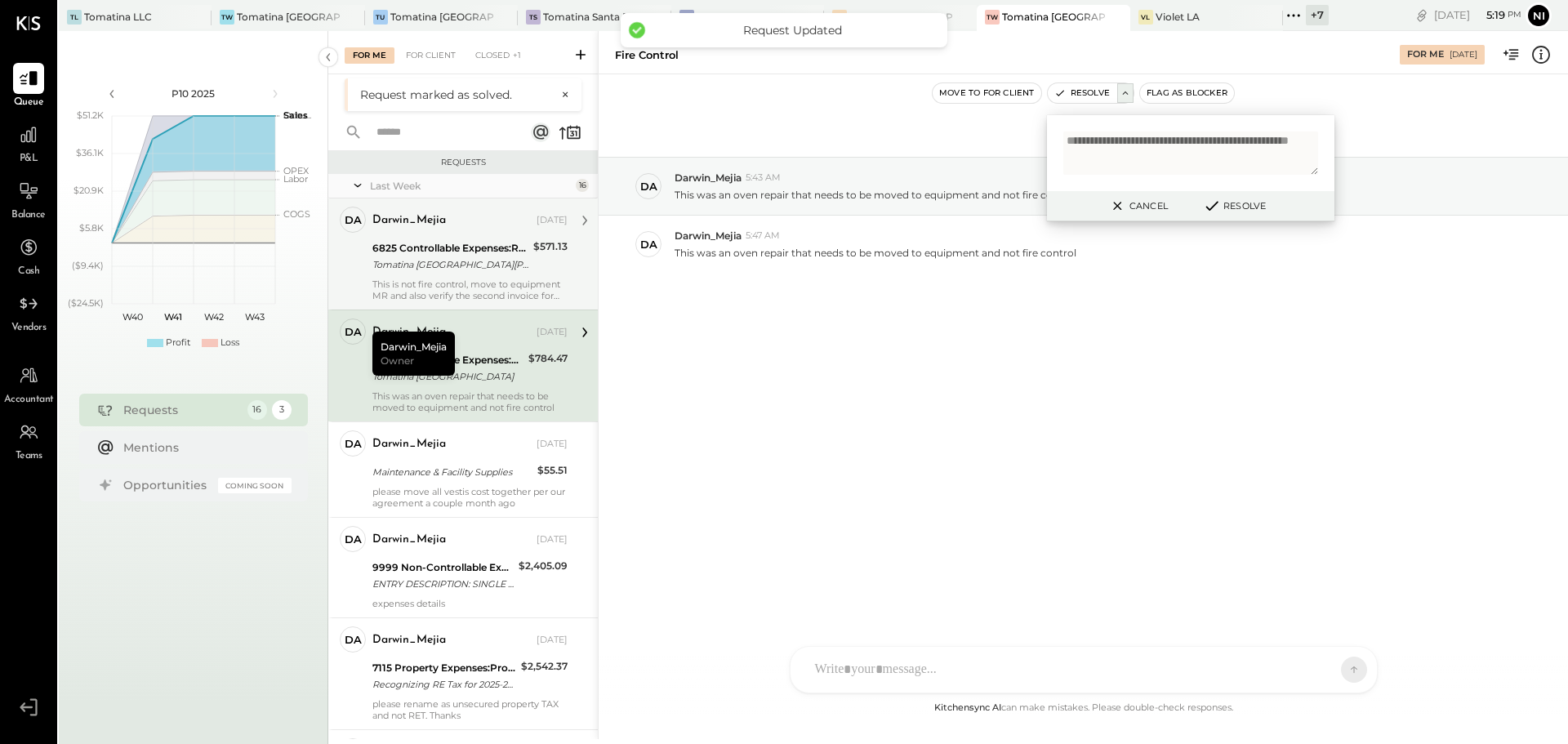
click at [452, 259] on div "Tomatina [GEOGRAPHIC_DATA][PERSON_NAME]" at bounding box center [450, 264] width 156 height 16
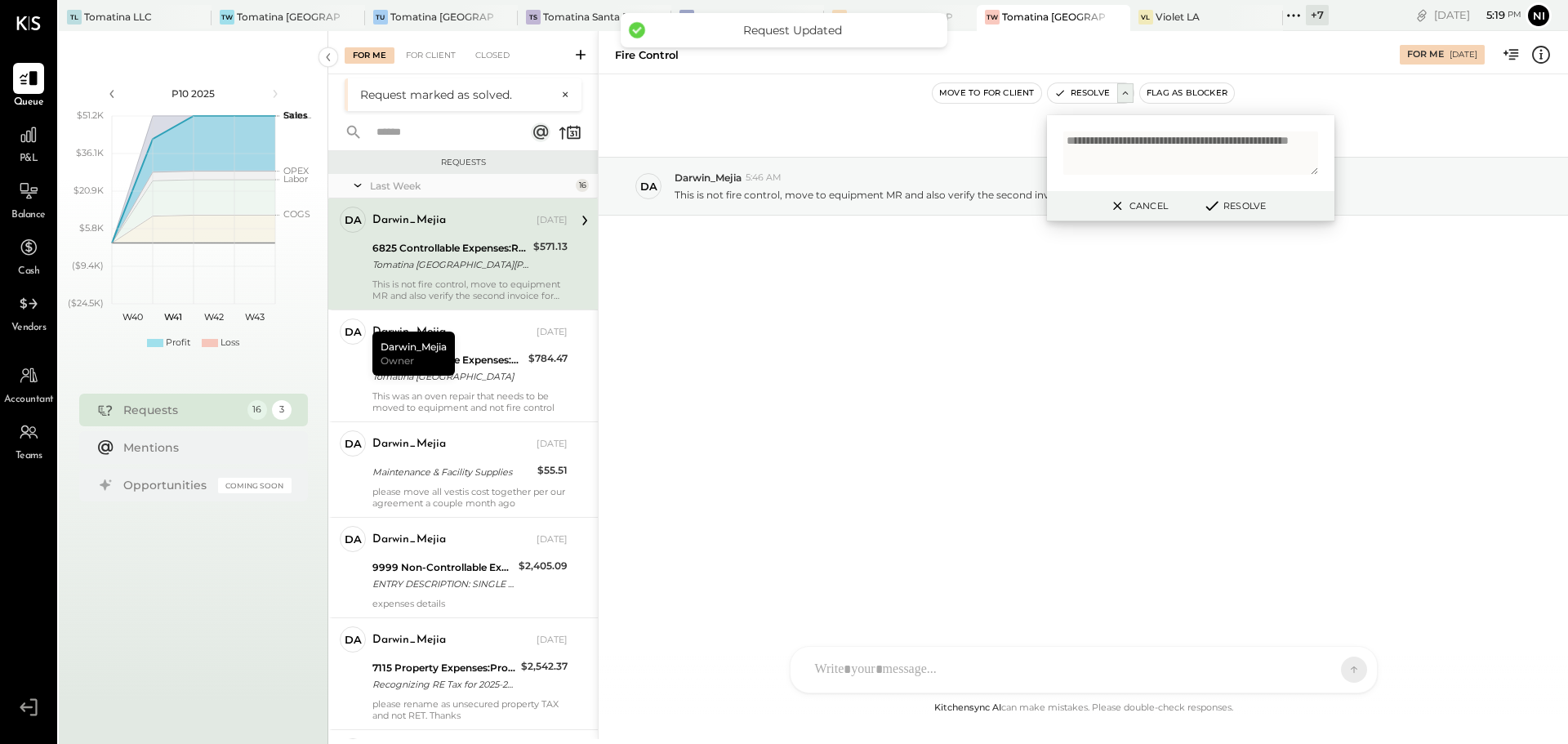
click at [1142, 207] on button "Cancel" at bounding box center [1138, 205] width 70 height 21
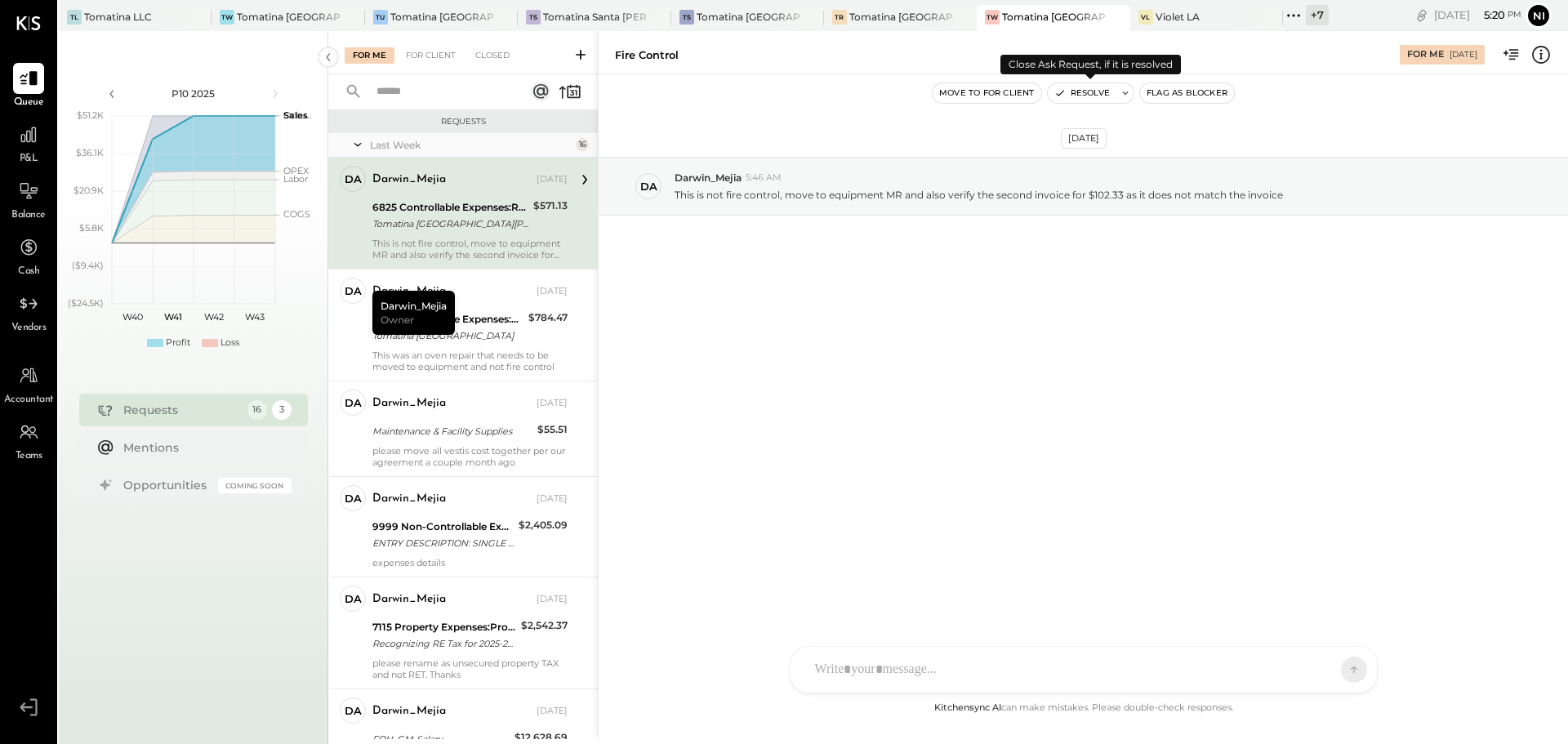
click at [1127, 90] on icon at bounding box center [1125, 93] width 11 height 11
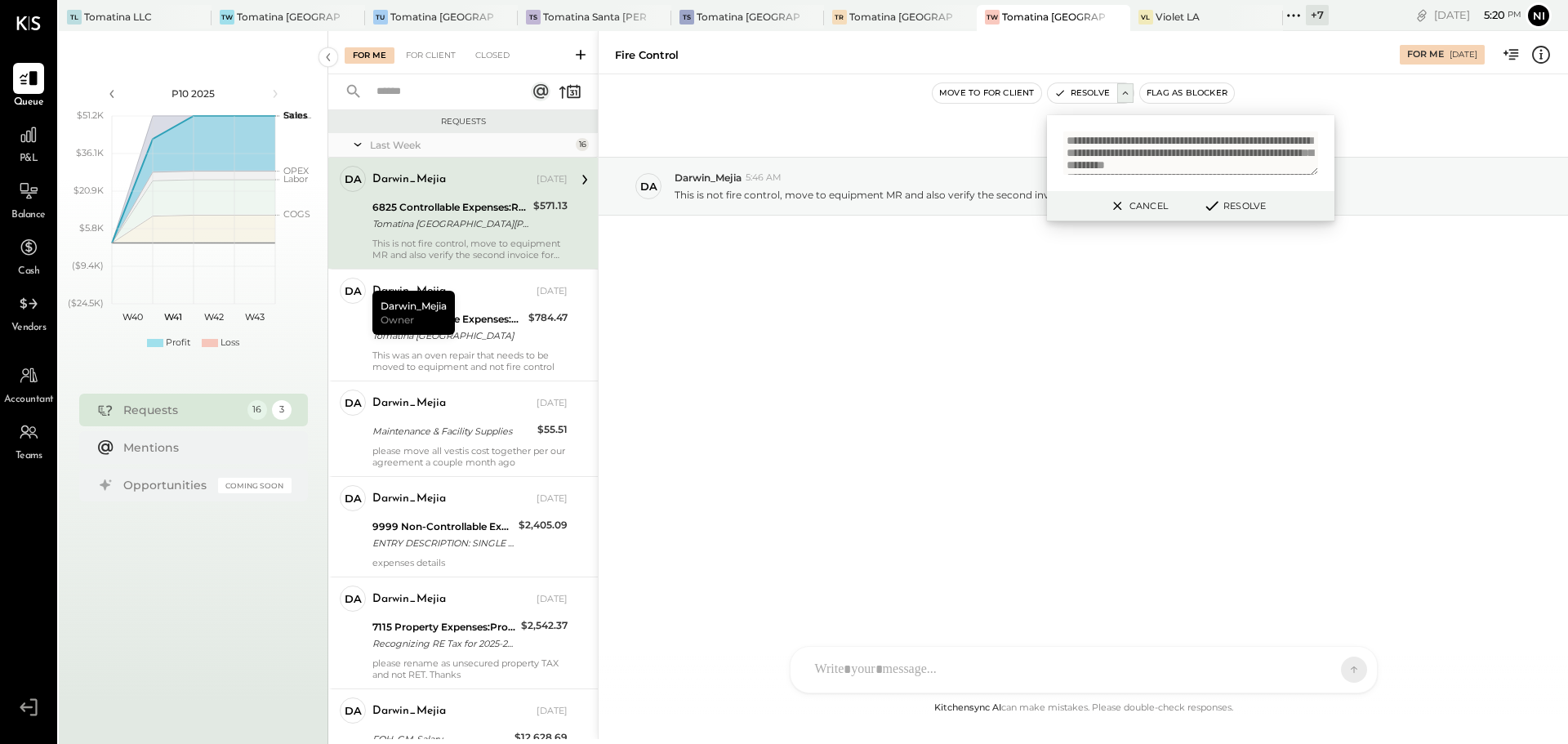
scroll to position [63, 0]
type textarea "**********"
click at [1246, 211] on button "Resolve" at bounding box center [1234, 205] width 74 height 20
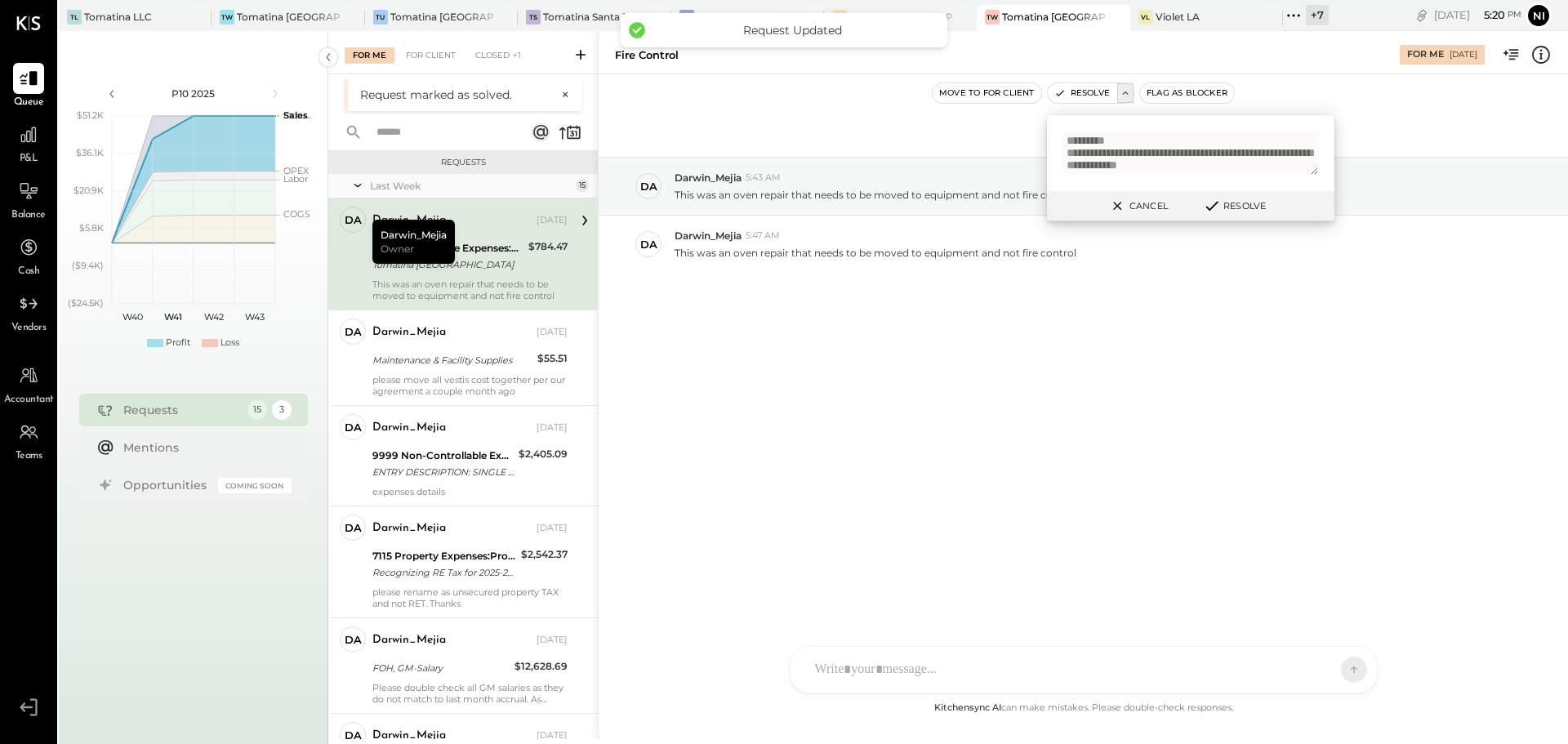
click at [501, 254] on div "6825 Controllable Expenses:Repairs & Maintenance:Fire Control" at bounding box center [448, 247] width 151 height 16
click at [1144, 206] on button "Cancel" at bounding box center [1138, 205] width 70 height 21
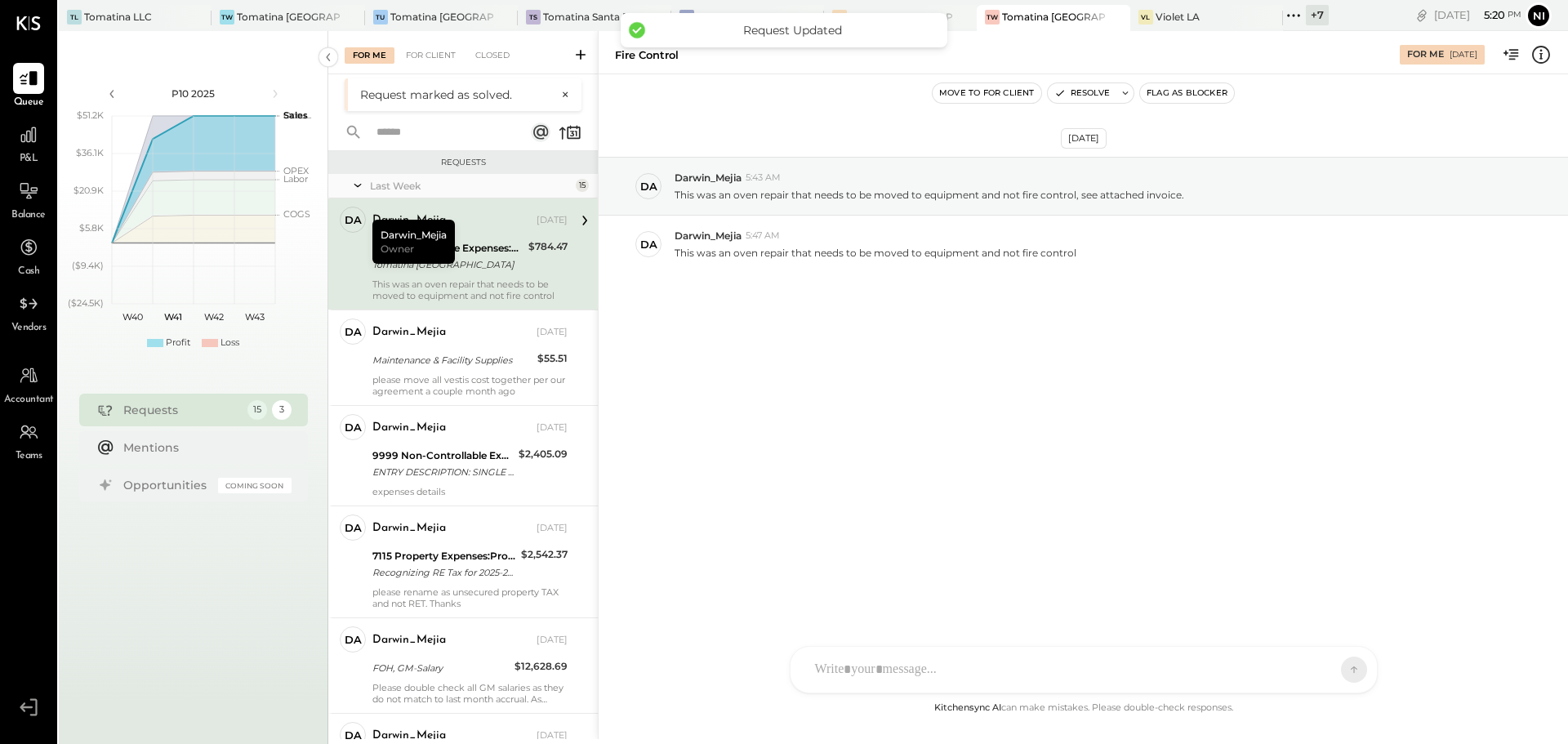
drag, startPoint x: 838, startPoint y: 375, endPoint x: 721, endPoint y: 365, distance: 117.4
click at [833, 373] on div "[DATE] Da Darwin_Mejia 5:43 AM This was an oven repair that needs to be moved t…" at bounding box center [1083, 255] width 969 height 281
drag, startPoint x: 481, startPoint y: 247, endPoint x: 485, endPoint y: 255, distance: 8.9
click at [481, 246] on div "6825 Controllable Expenses:Repairs & Maintenance:Fire Control" at bounding box center [448, 247] width 151 height 16
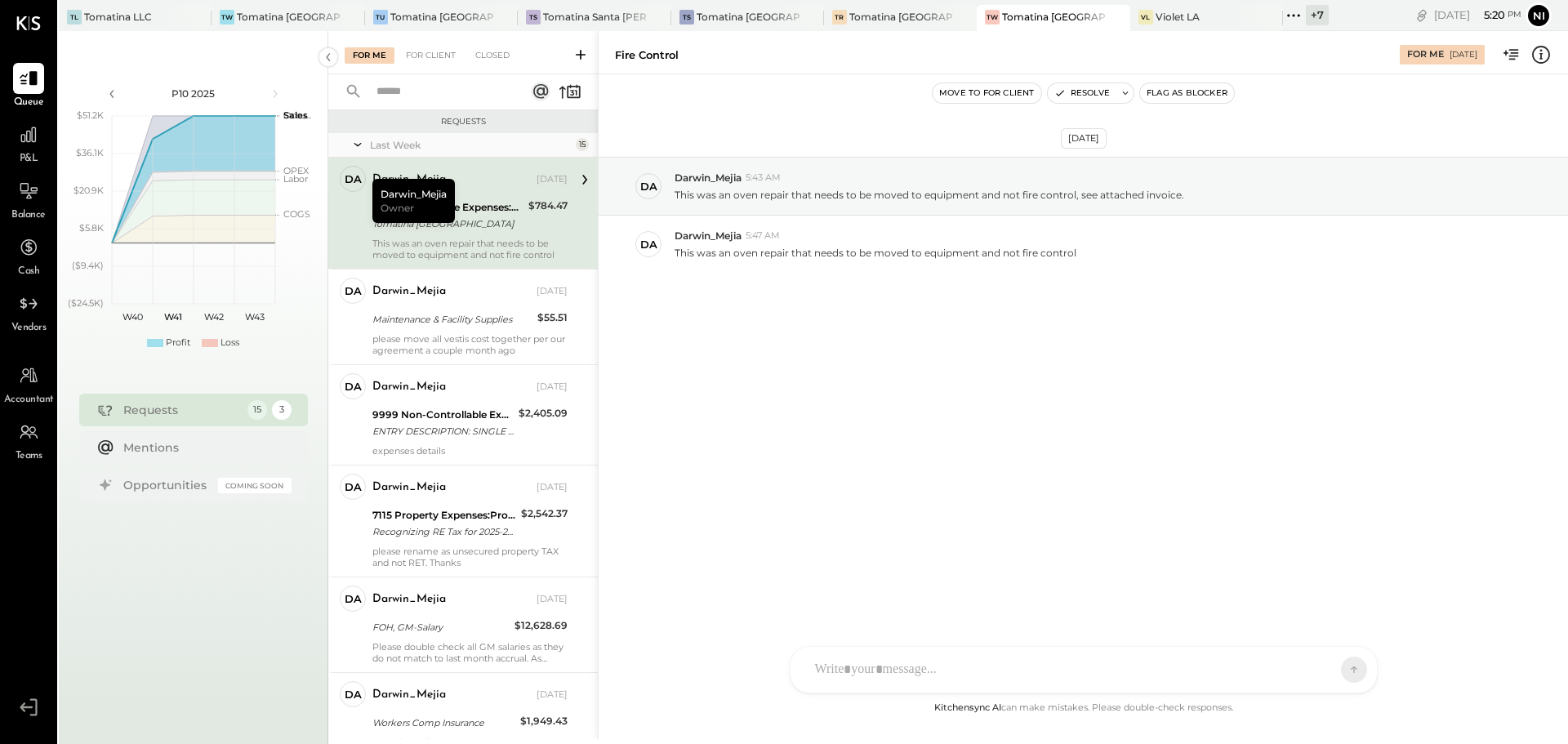
click at [821, 395] on div "[DATE] Da Darwin_Mejia 5:43 AM This was an oven repair that needs to be moved t…" at bounding box center [1083, 255] width 969 height 281
click at [1131, 90] on button at bounding box center [1125, 93] width 16 height 20
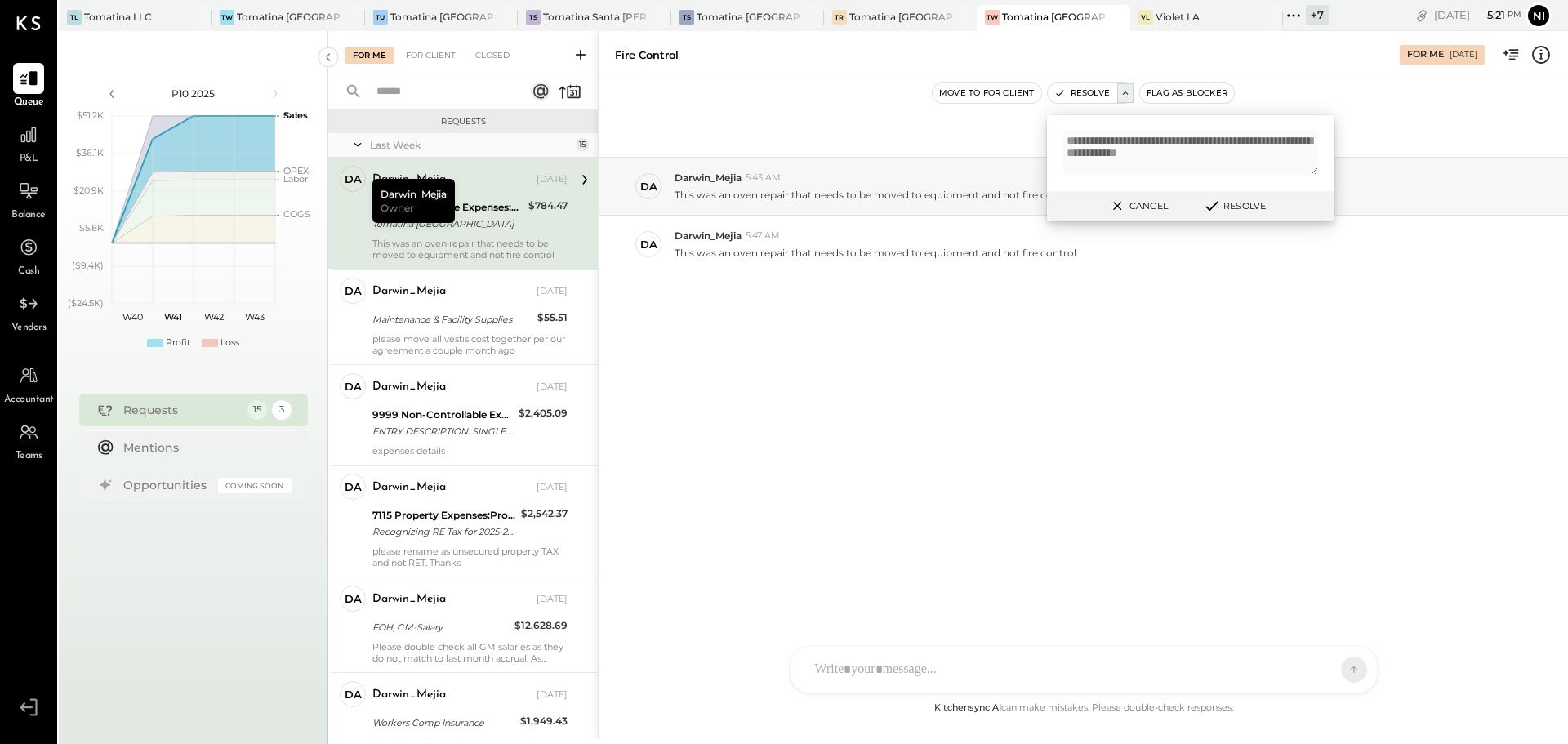
type textarea "**********"
click at [1248, 207] on button "Resolve" at bounding box center [1234, 205] width 74 height 20
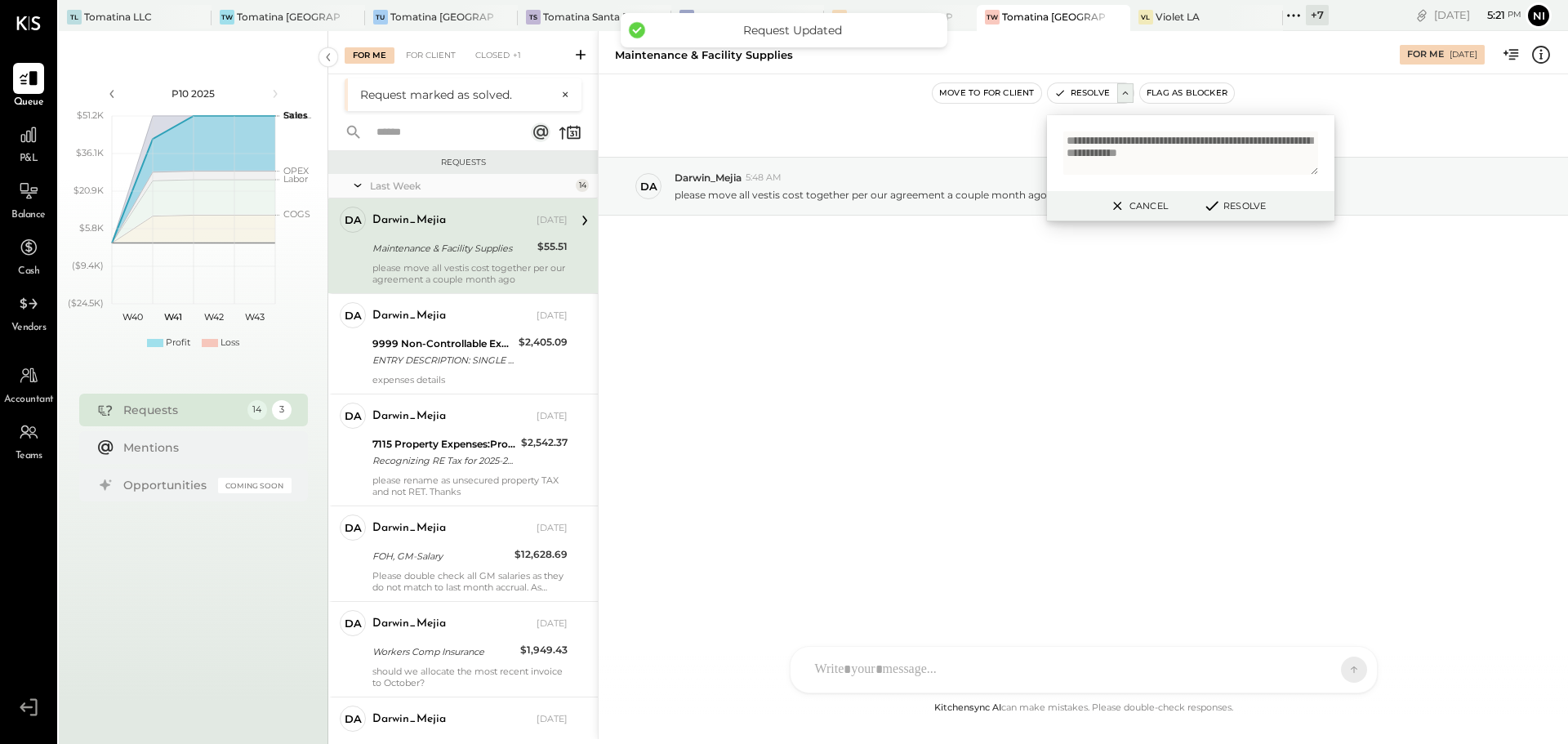
click at [408, 264] on div "please move all vestis cost together per our agreement a couple month ago" at bounding box center [469, 273] width 195 height 23
click at [1138, 198] on button "Cancel" at bounding box center [1138, 205] width 70 height 21
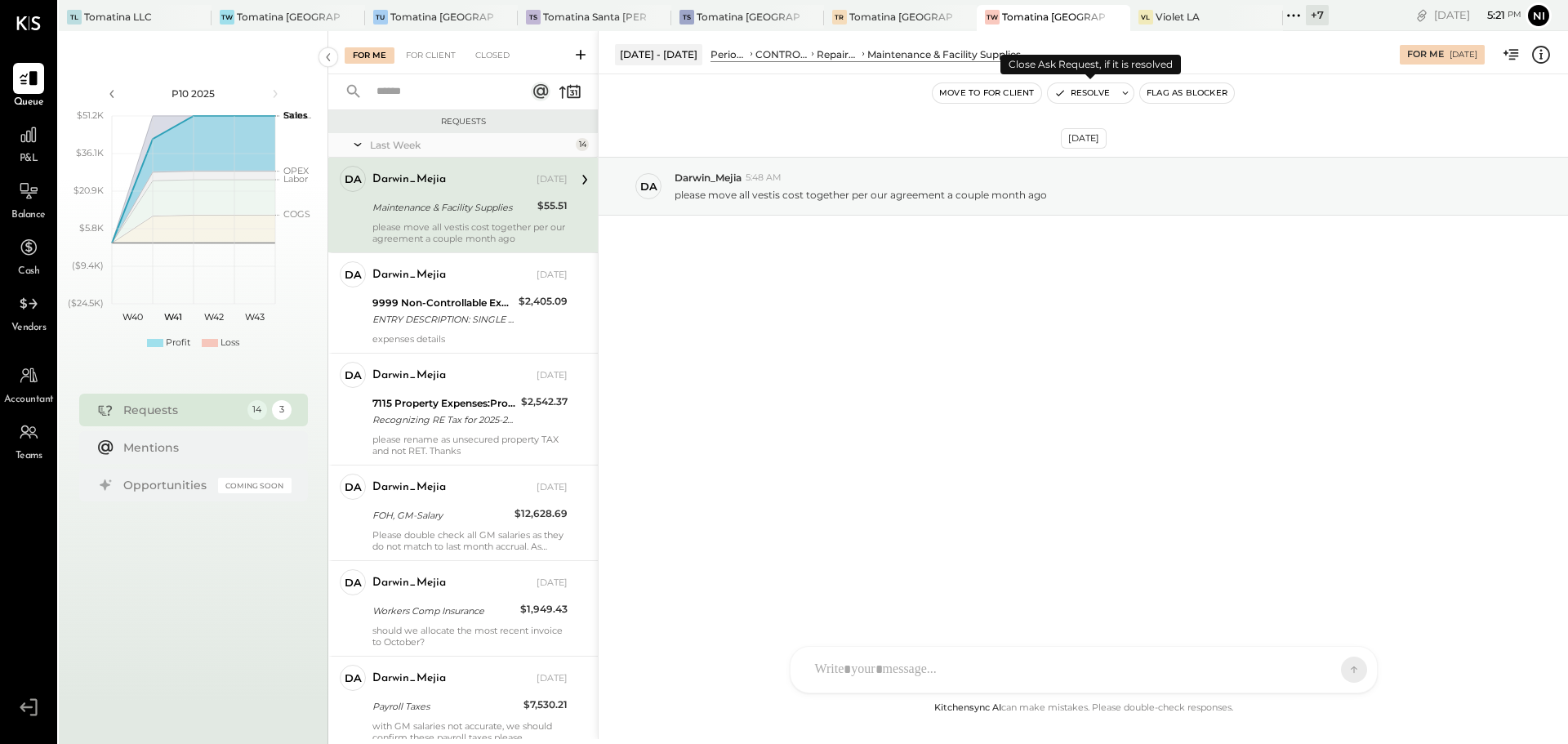
click at [1120, 96] on icon at bounding box center [1125, 93] width 11 height 11
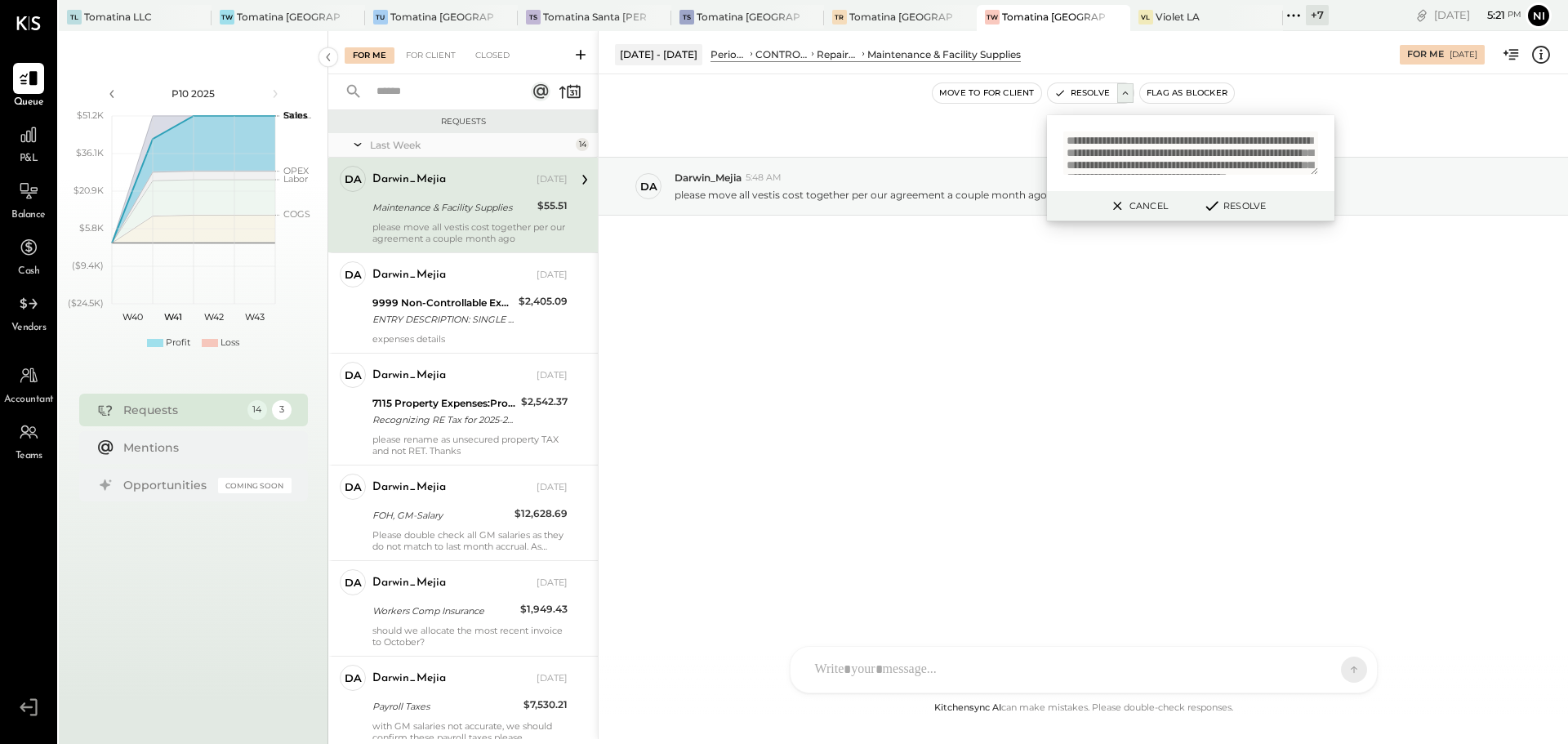
scroll to position [48, 0]
type textarea "**********"
click at [1238, 205] on button "Resolve" at bounding box center [1234, 205] width 74 height 20
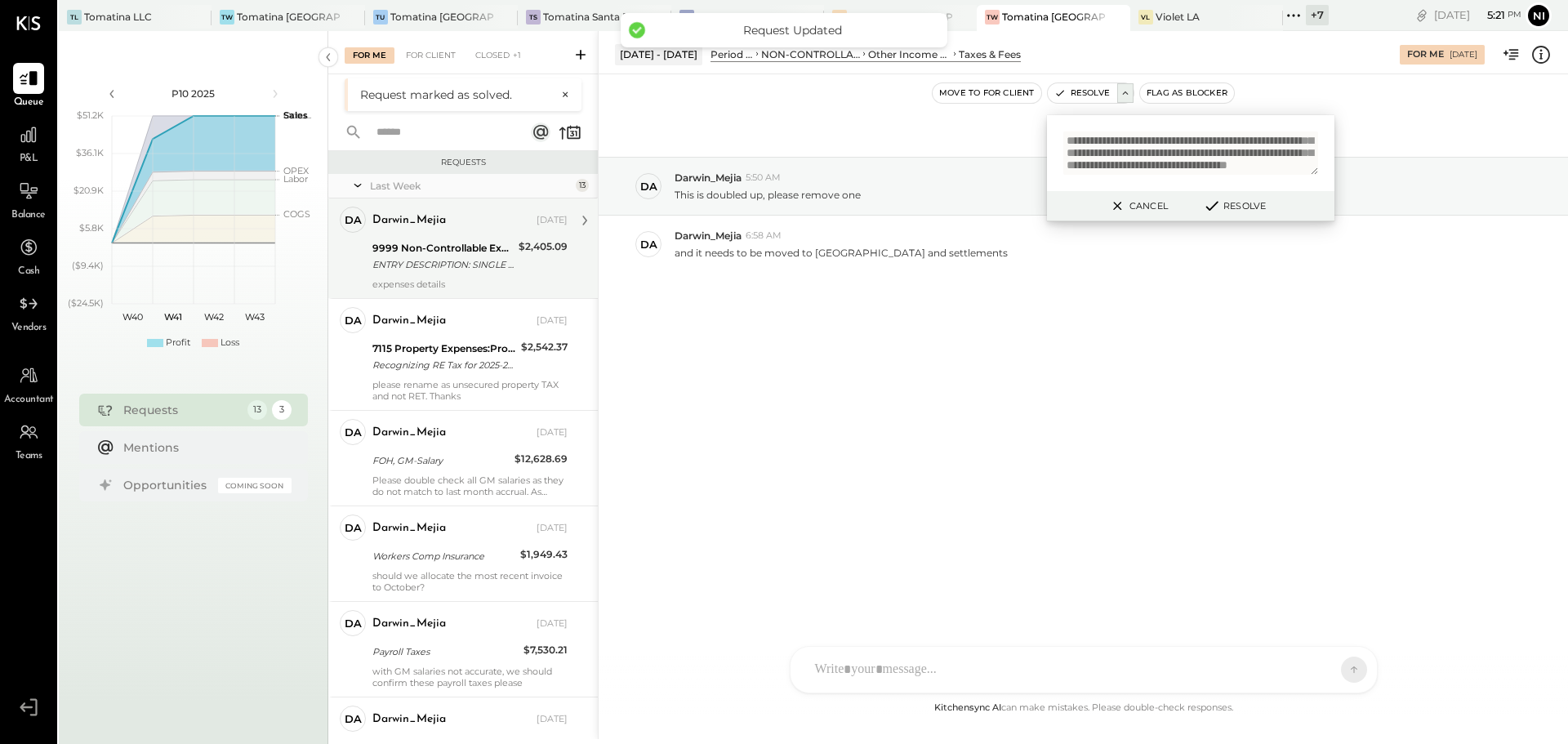
click at [421, 263] on div "ENTRY DESCRIPTION: SINGLE PT COMPANY ID: SETTLMT PF COMPANY NAME: NBR TOMATINA …" at bounding box center [442, 264] width 141 height 16
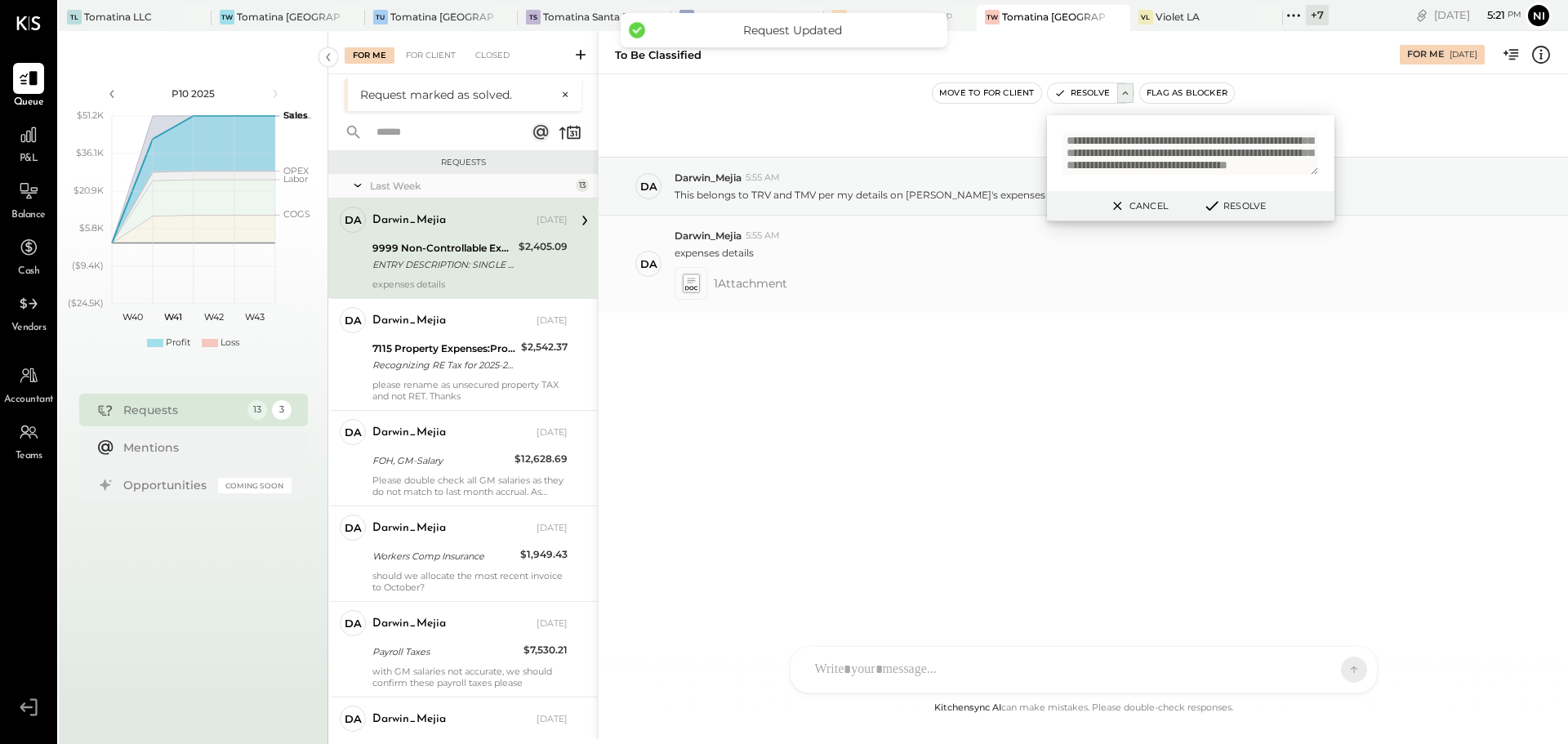
drag, startPoint x: 1143, startPoint y: 210, endPoint x: 1178, endPoint y: 274, distance: 72.9
click at [1144, 210] on button "Cancel" at bounding box center [1138, 205] width 70 height 21
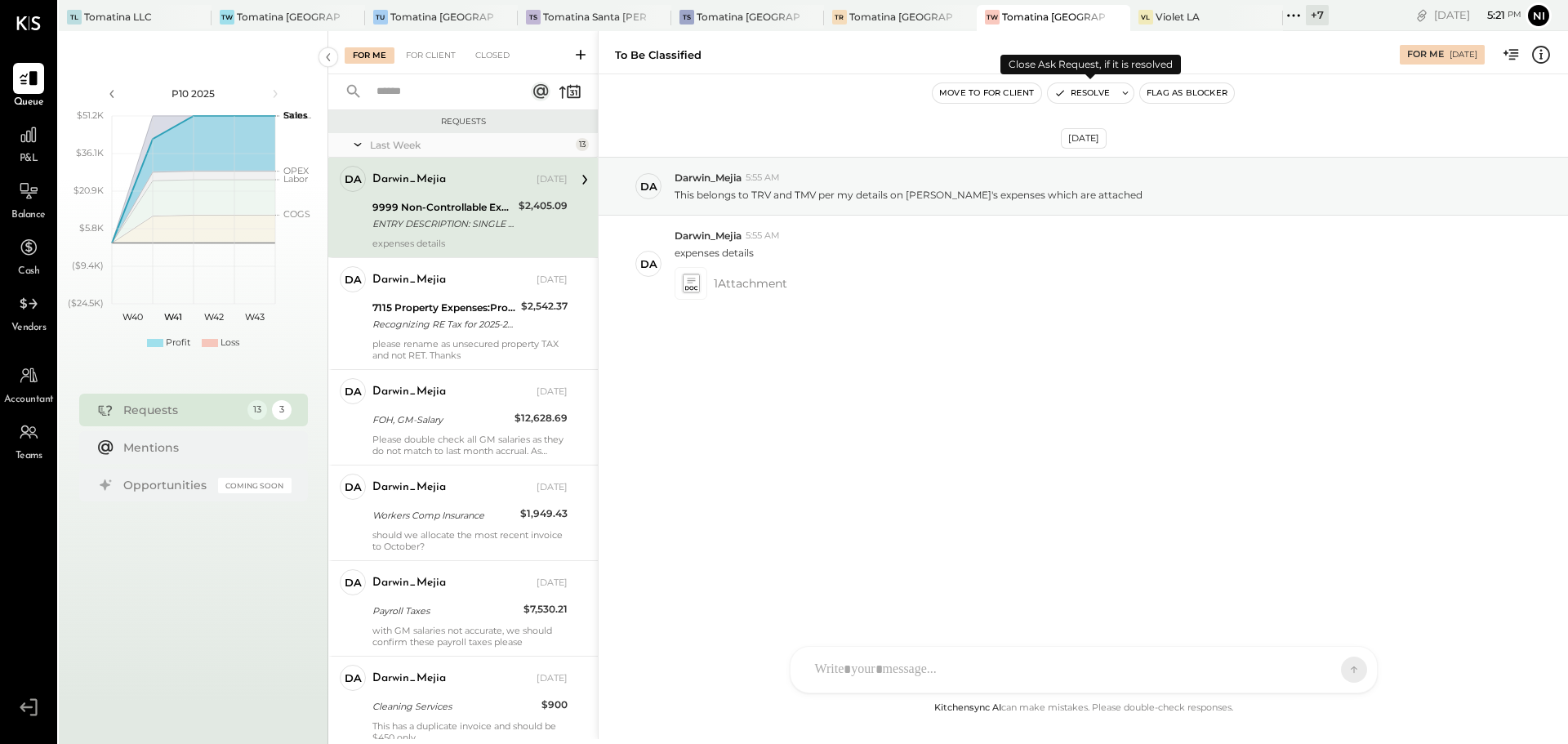
click at [1124, 93] on icon at bounding box center [1126, 93] width 6 height 3
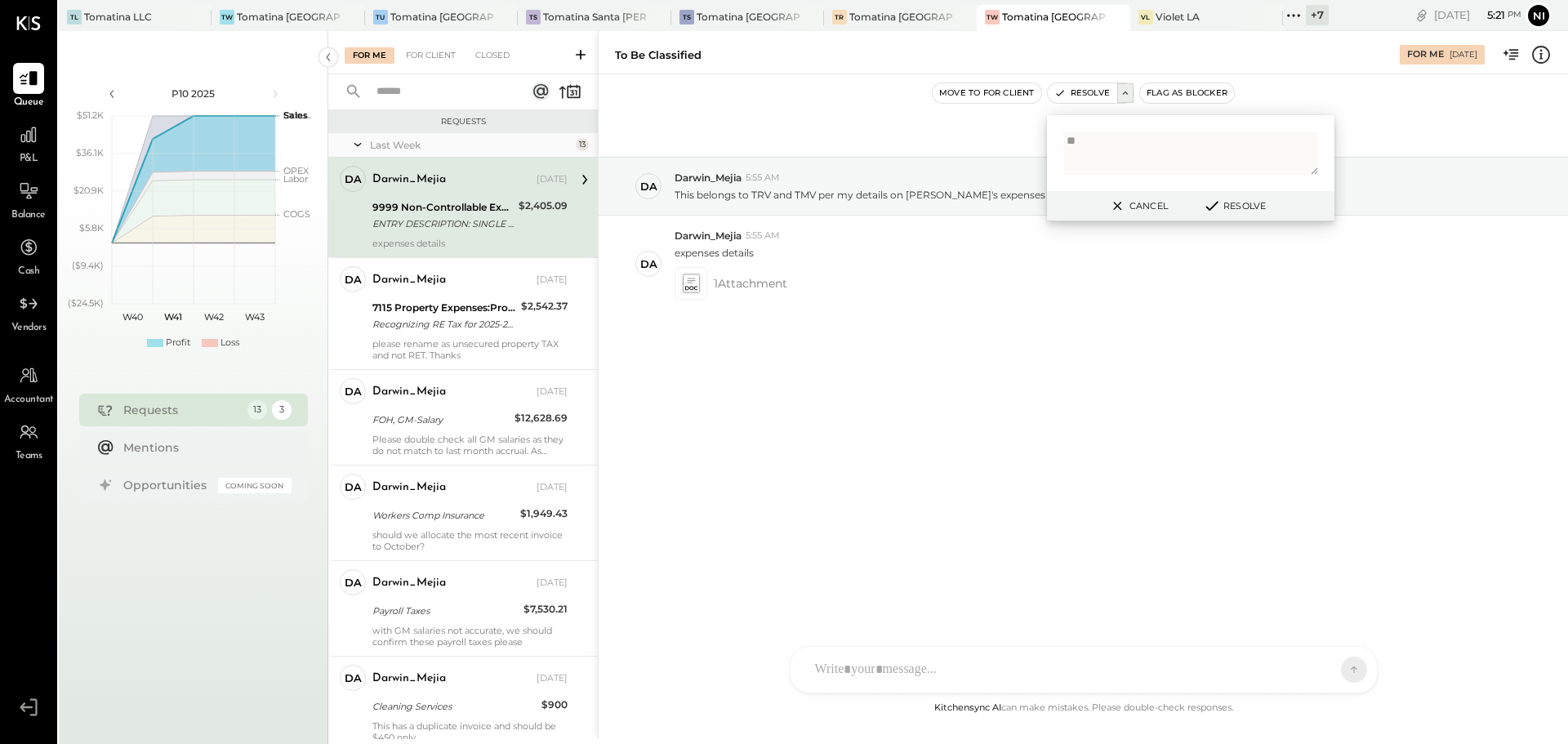
type textarea "*"
click at [1211, 149] on textarea "**********" at bounding box center [1190, 153] width 255 height 43
paste textarea "**********"
type textarea "**********"
click at [1252, 209] on button "Resolve" at bounding box center [1234, 205] width 74 height 20
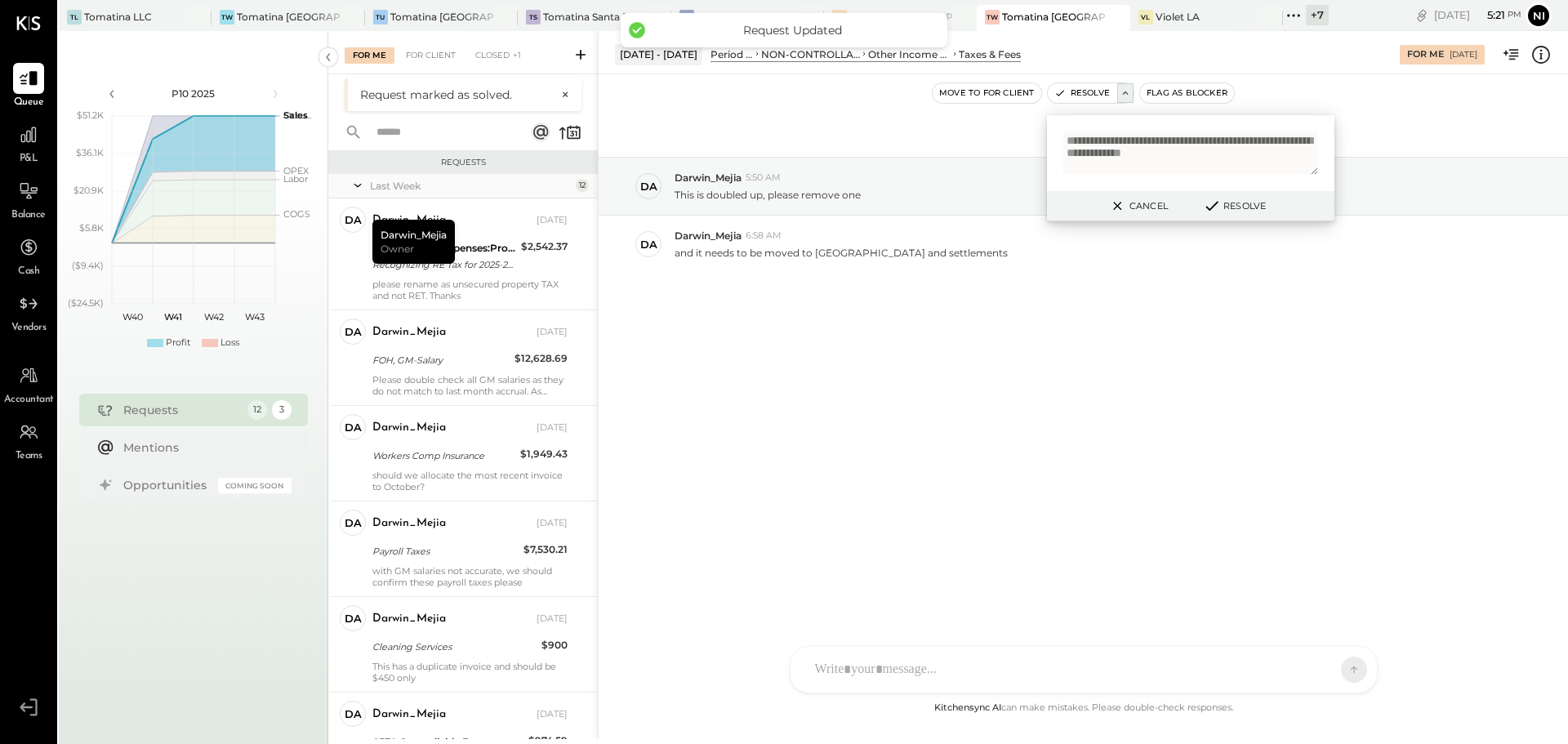
scroll to position [481, 0]
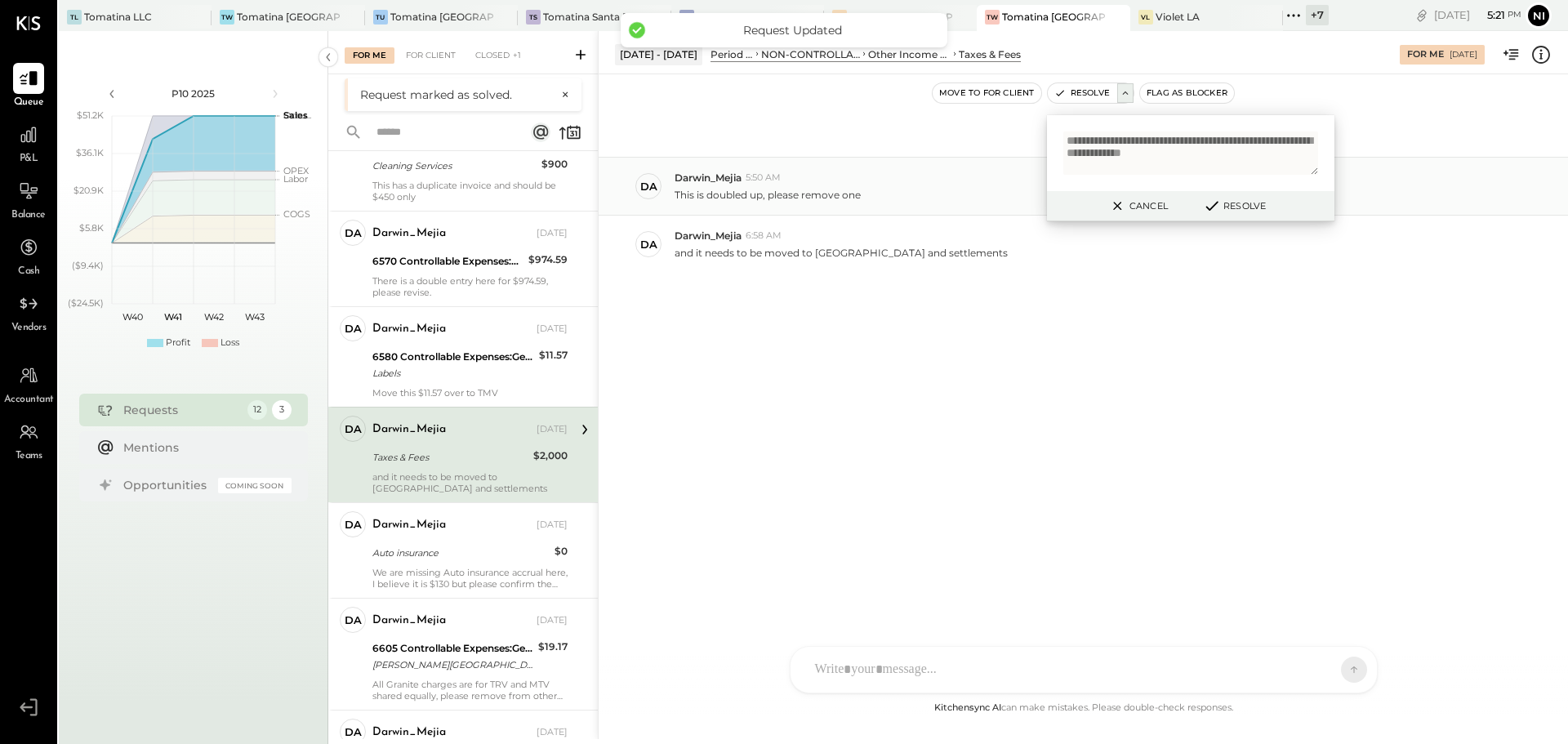
drag, startPoint x: 1130, startPoint y: 208, endPoint x: 1113, endPoint y: 208, distance: 17.0
click at [1130, 207] on button "Cancel" at bounding box center [1138, 205] width 70 height 21
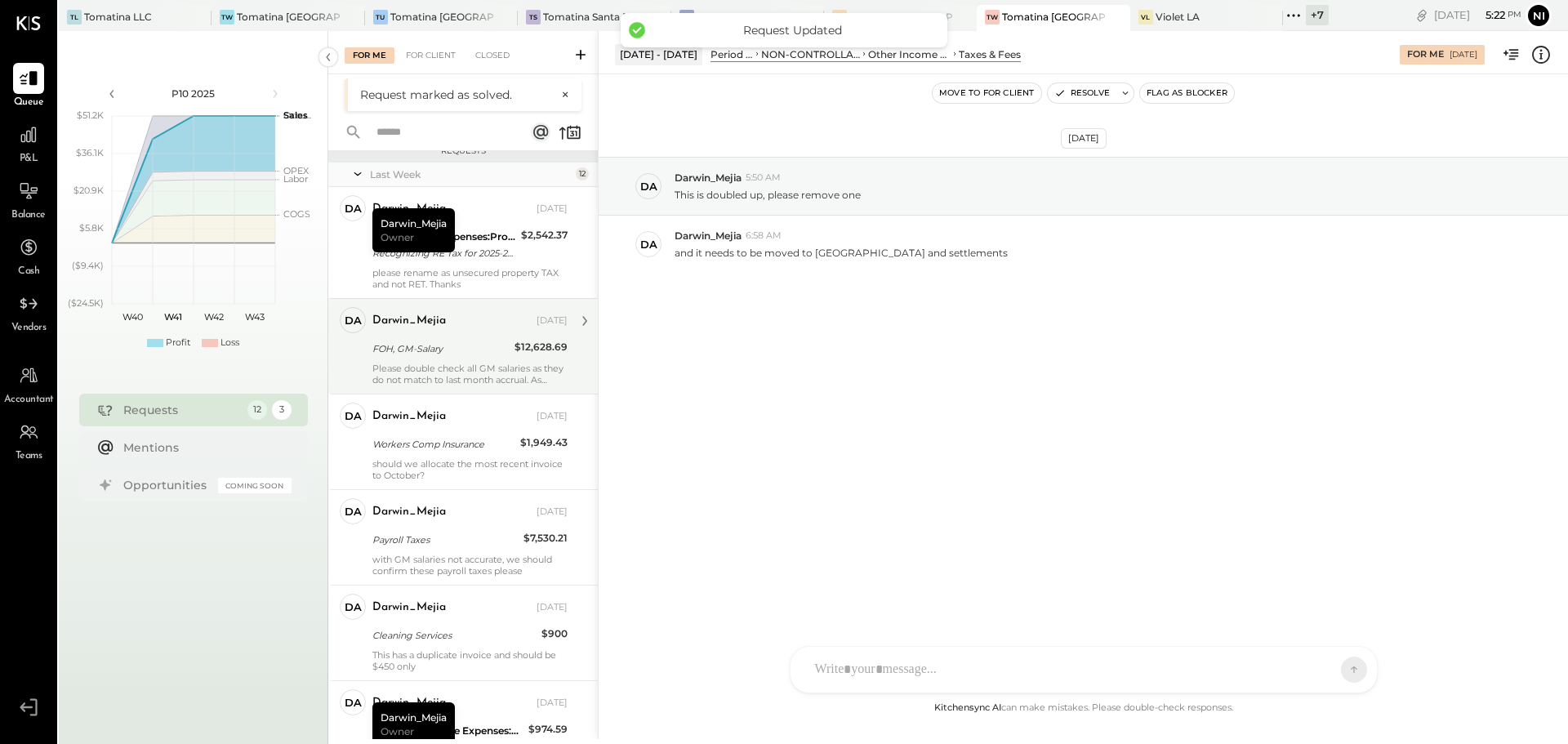
scroll to position [0, 0]
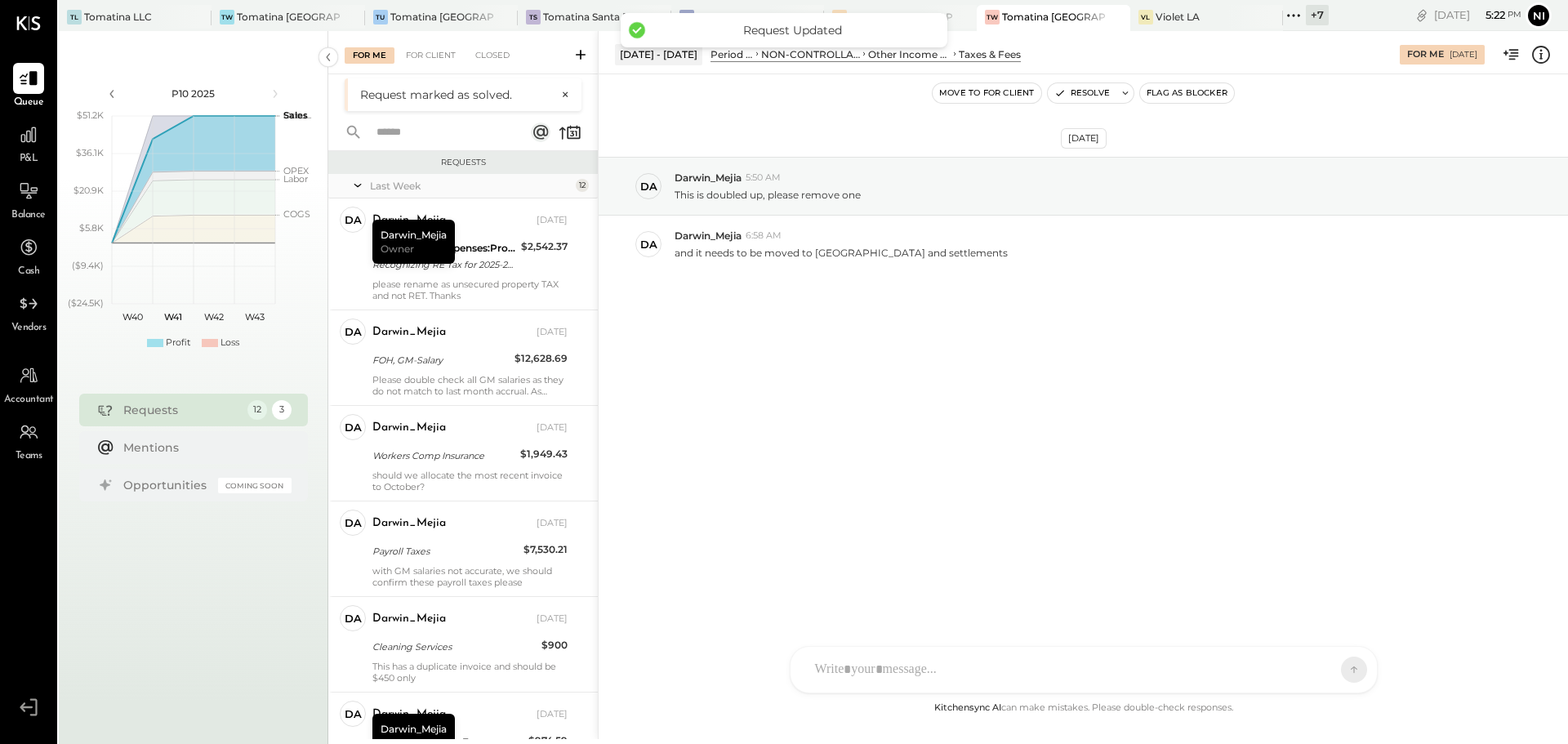
click at [785, 375] on div "[DATE] Da Darwin_Mejia 5:50 AM This is doubled up, please remove one Da Darwin_…" at bounding box center [1083, 255] width 969 height 281
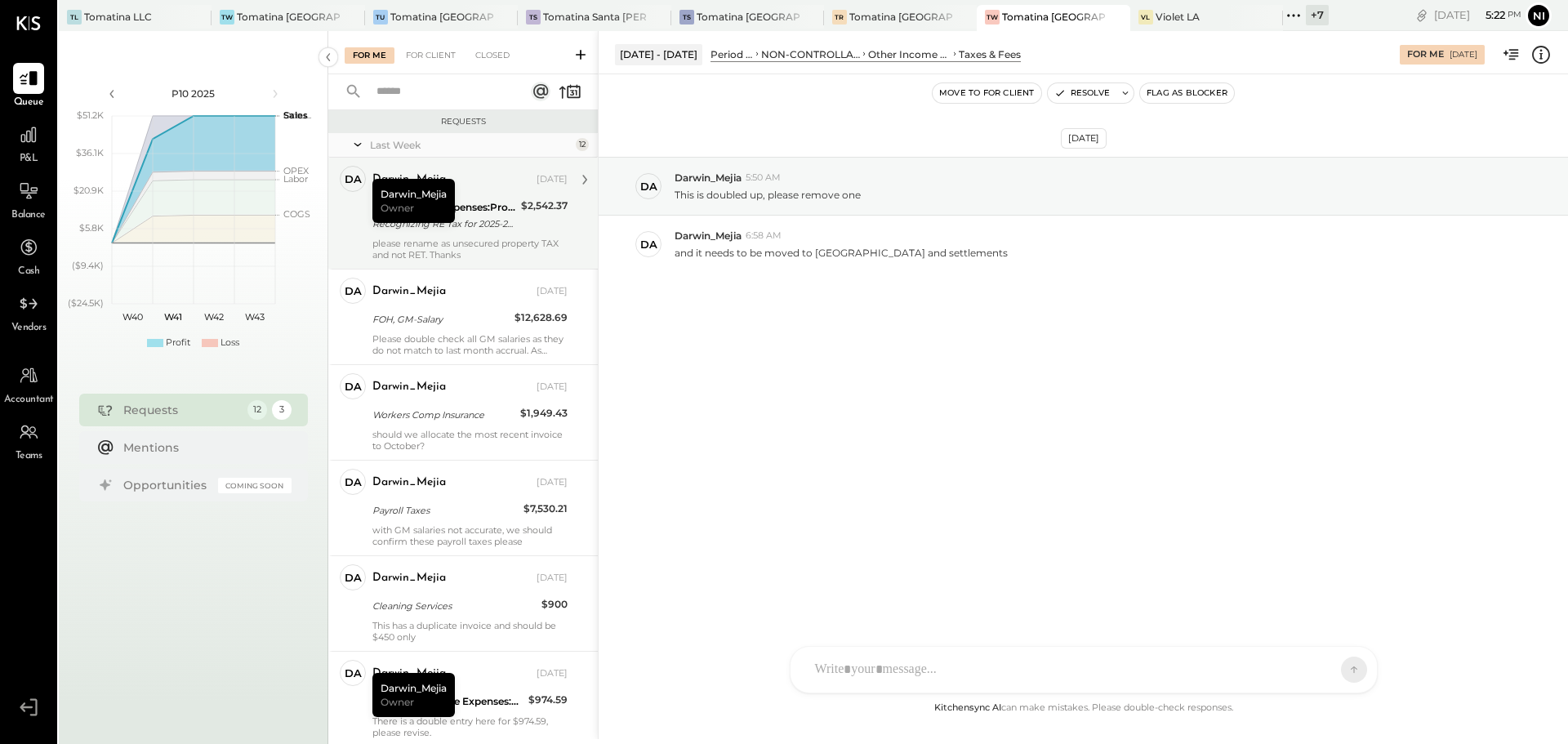
click at [526, 224] on div "$2,542.37" at bounding box center [544, 216] width 46 height 36
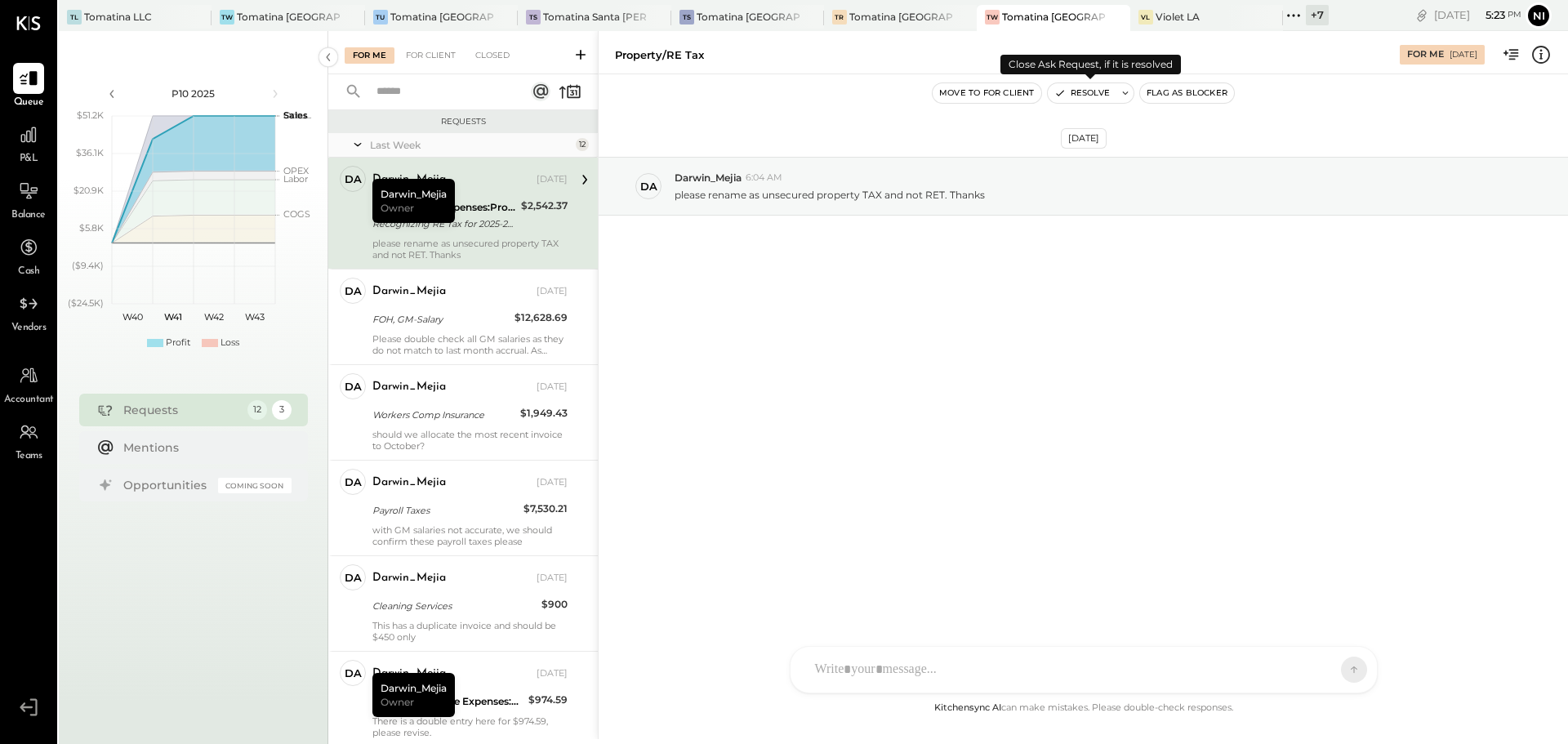
click at [1127, 95] on icon at bounding box center [1125, 93] width 11 height 11
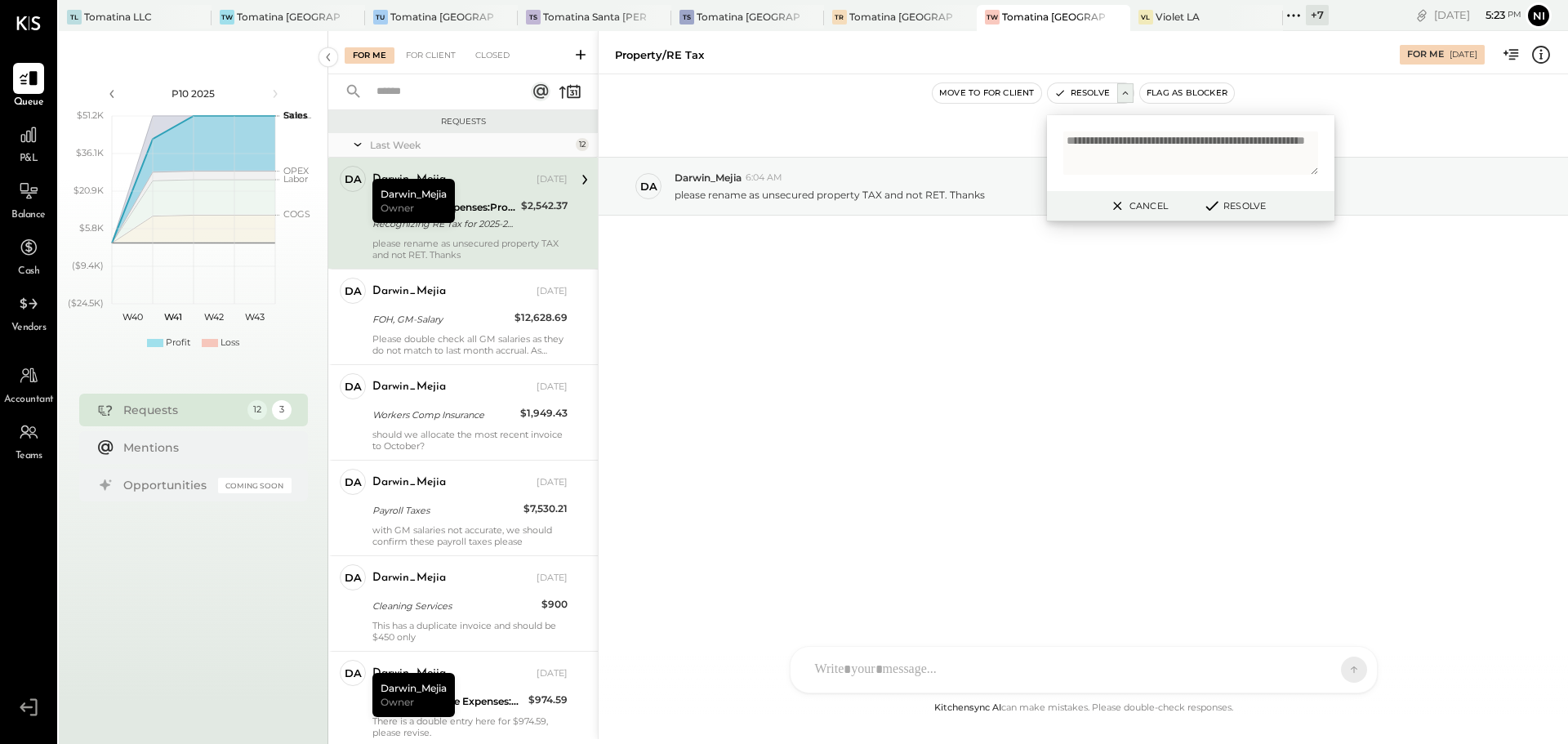
type textarea "**********"
click at [1259, 203] on button "Resolve" at bounding box center [1234, 205] width 74 height 20
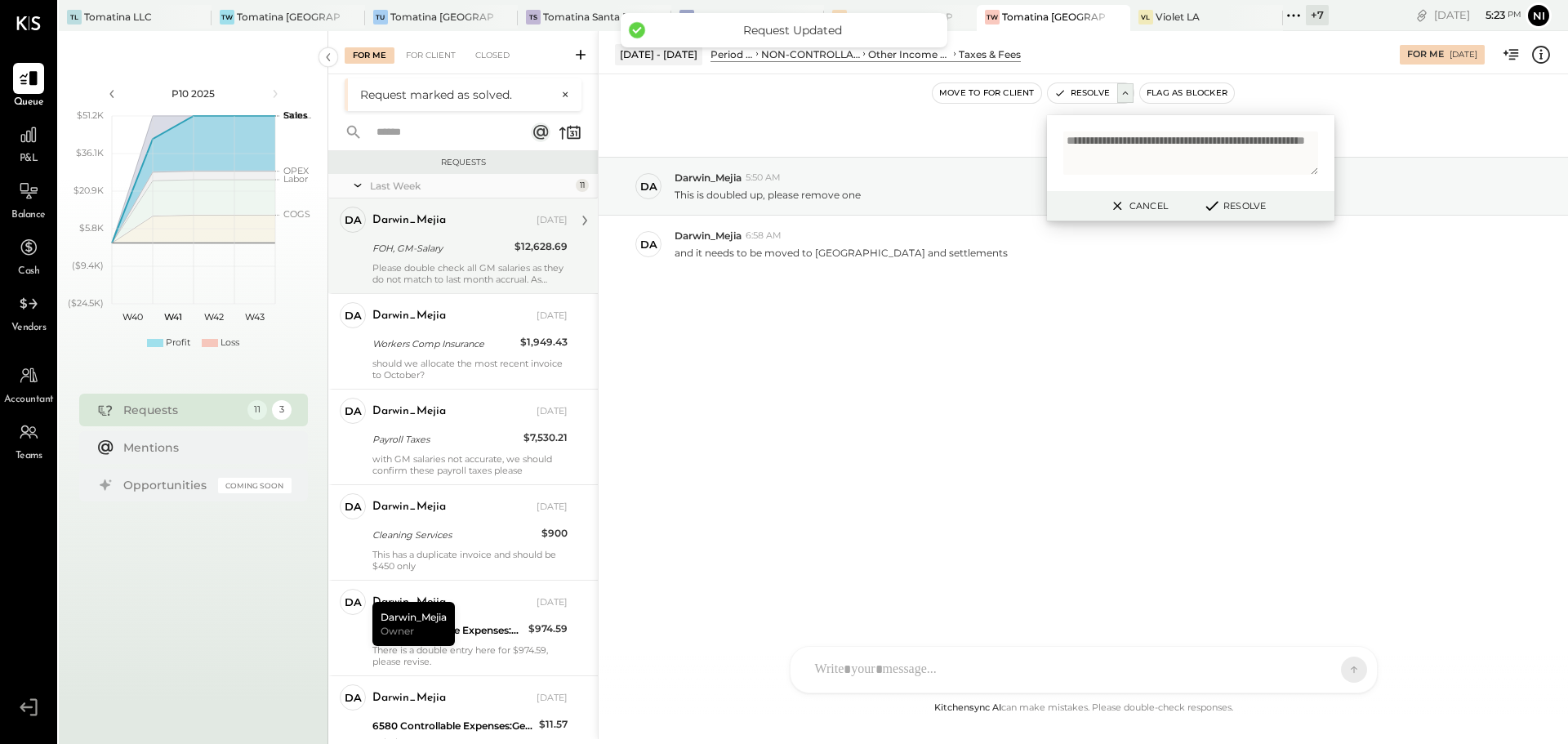
click at [468, 244] on div "FOH, GM-Salary" at bounding box center [441, 247] width 137 height 16
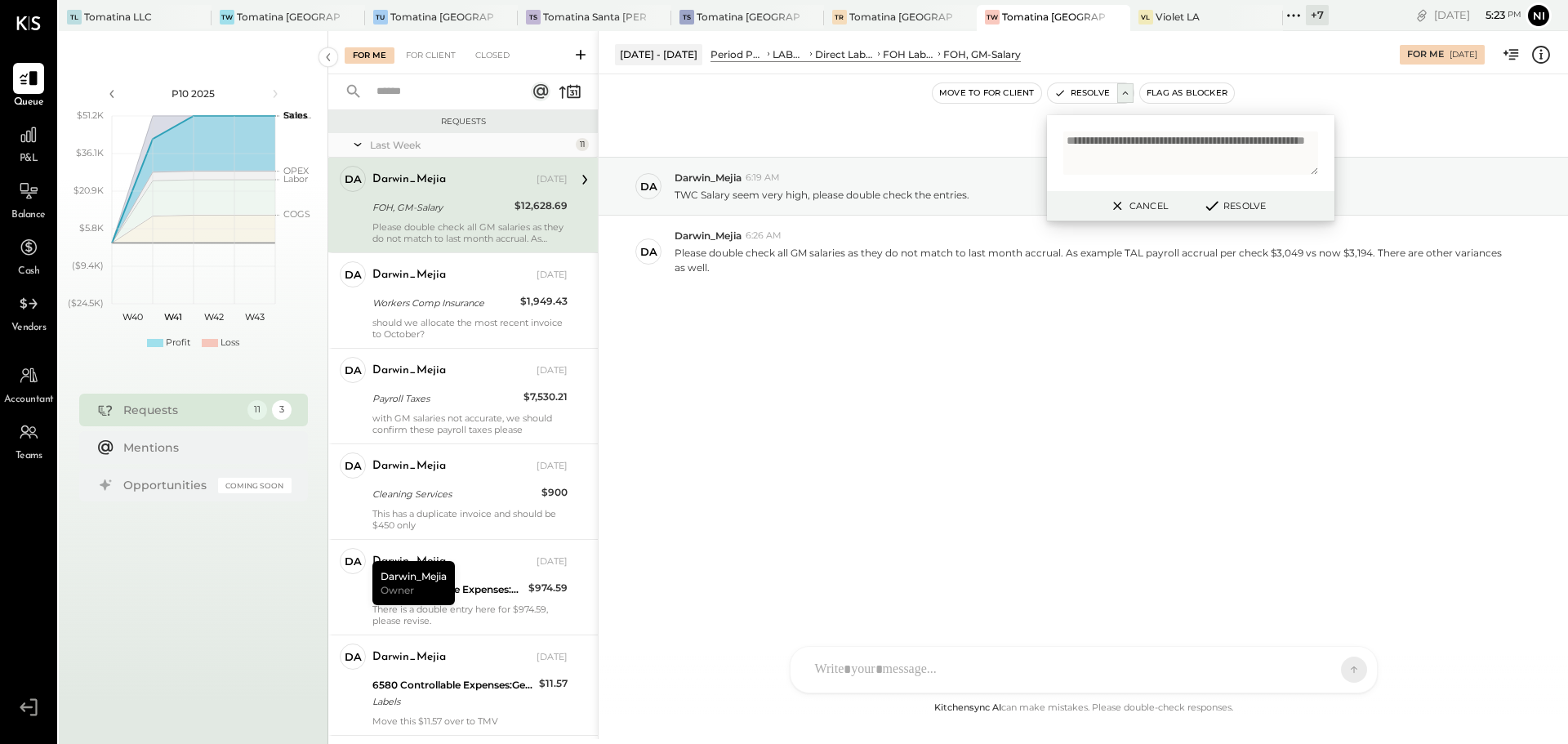
click at [1135, 206] on button "Cancel" at bounding box center [1138, 205] width 70 height 21
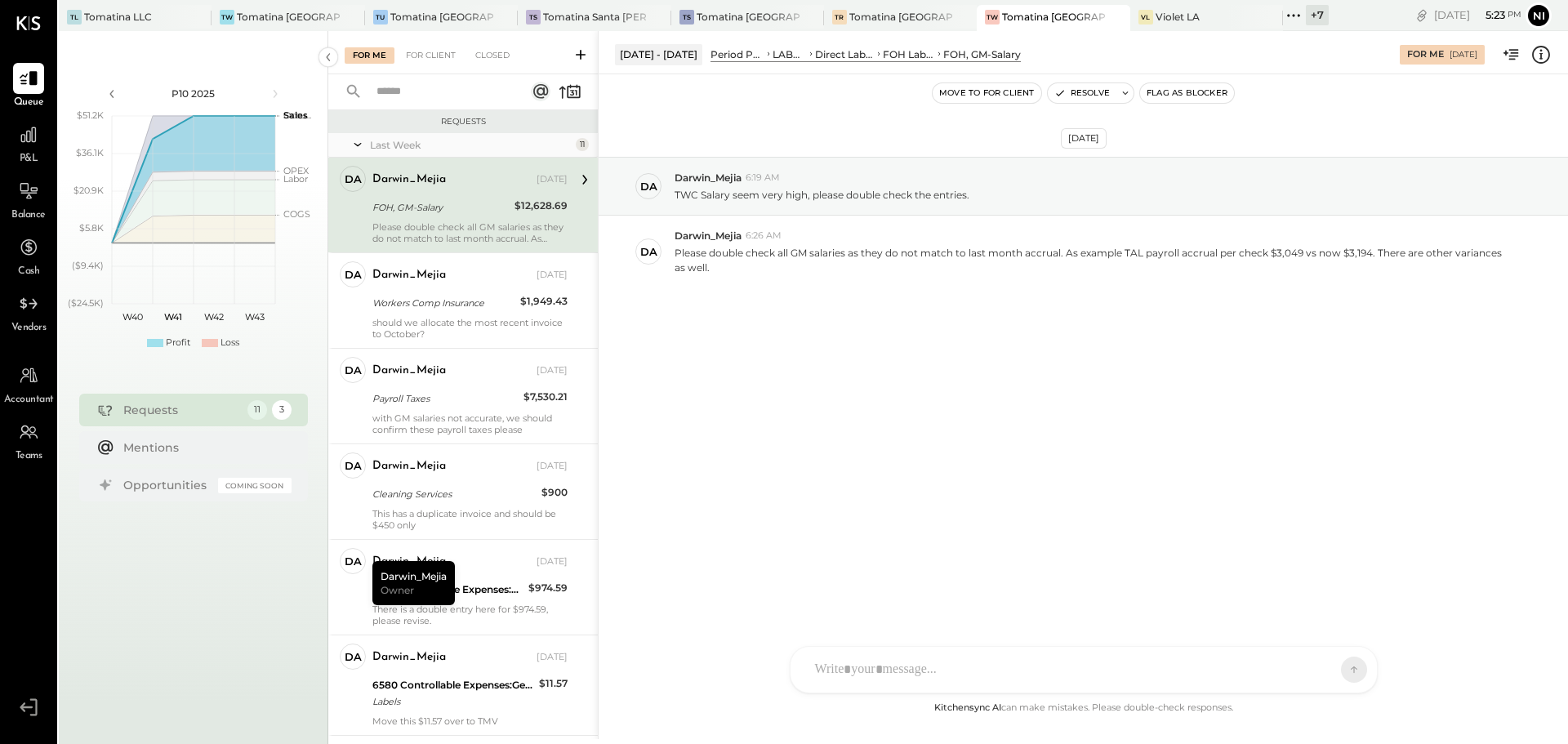
click at [455, 203] on div "FOH, GM-Salary" at bounding box center [441, 207] width 137 height 16
click at [1130, 95] on icon at bounding box center [1125, 93] width 11 height 11
click at [1190, 154] on textarea "**********" at bounding box center [1190, 153] width 255 height 43
paste textarea "**********"
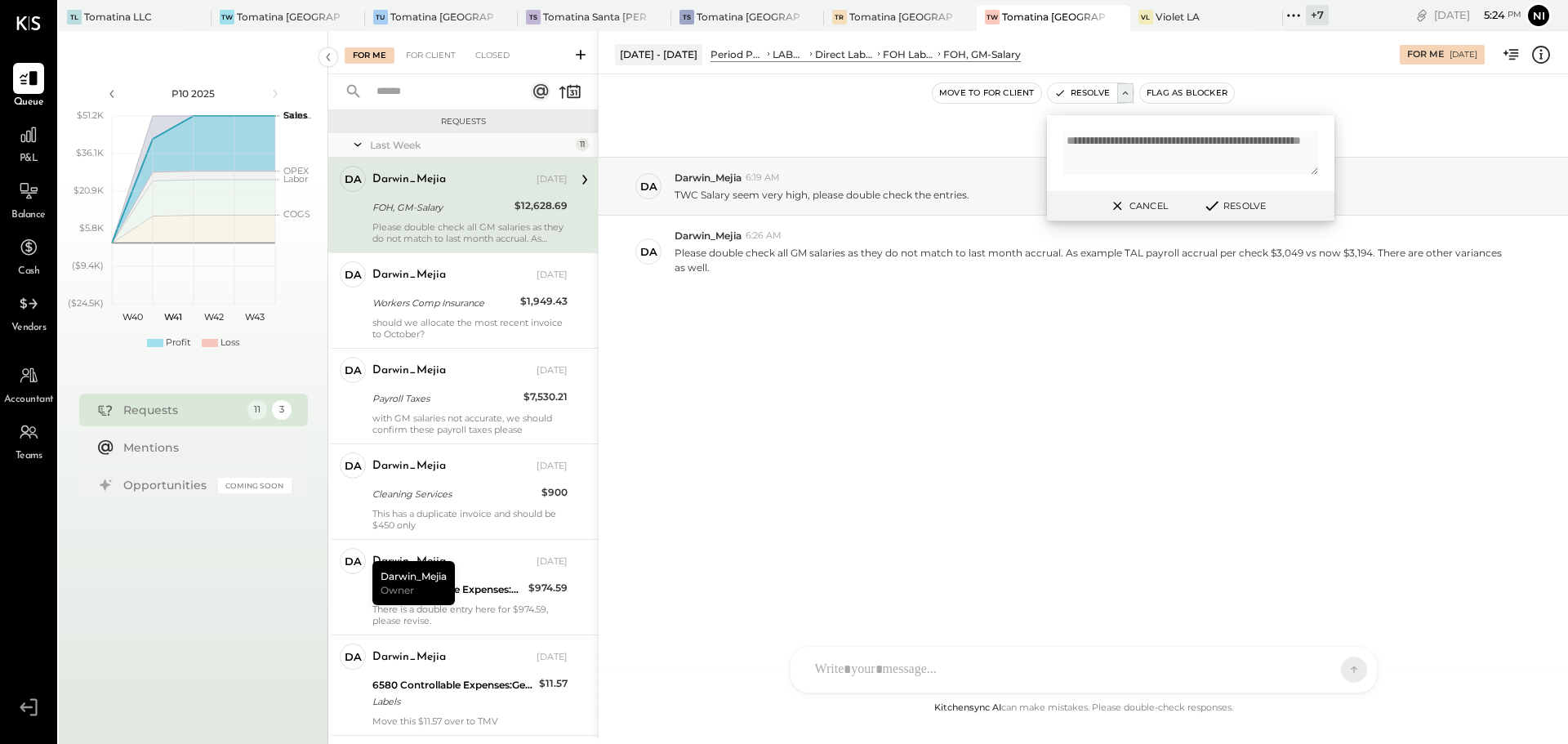
type textarea "**********"
click at [1239, 203] on button "Resolve" at bounding box center [1234, 205] width 74 height 20
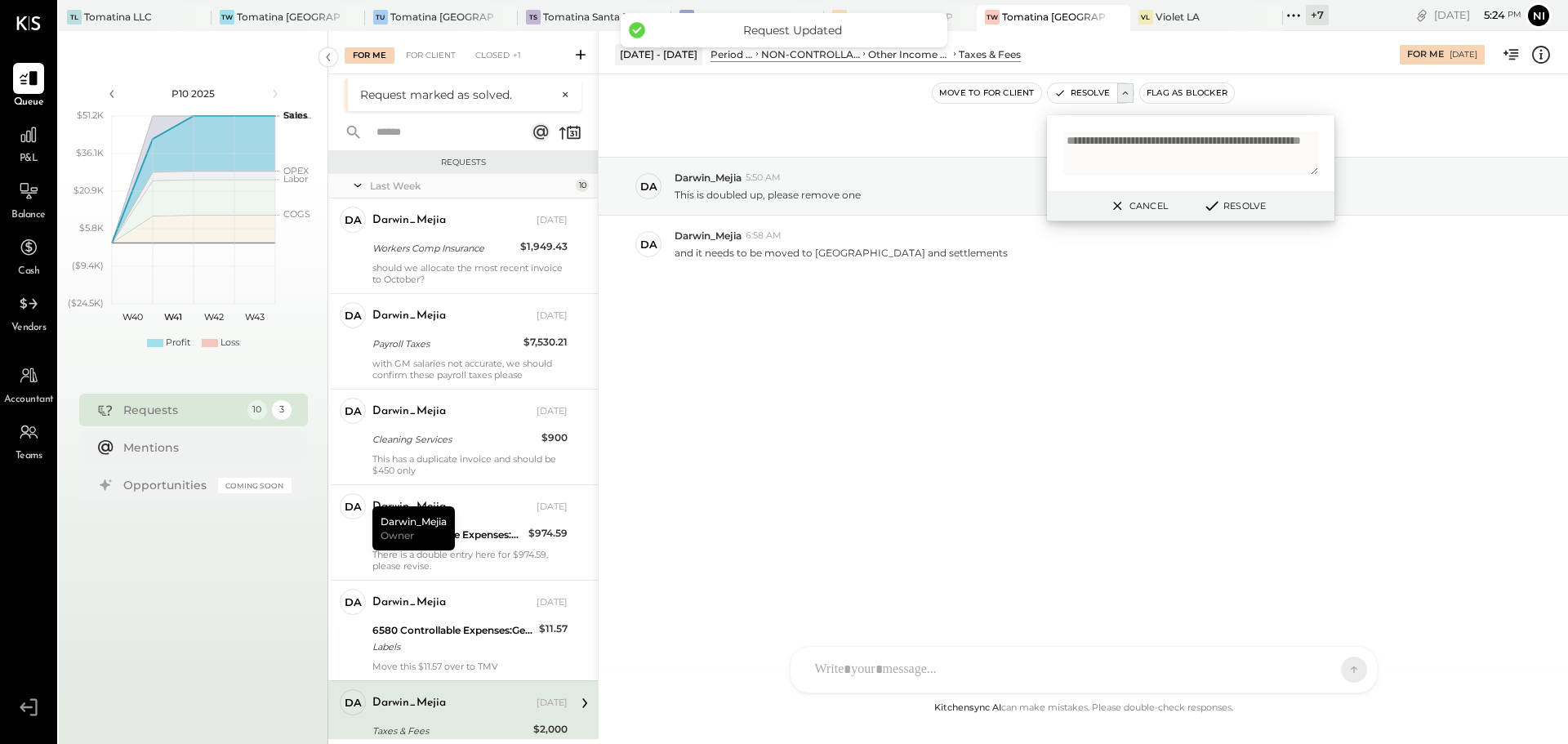
click at [1145, 204] on button "Cancel" at bounding box center [1138, 205] width 70 height 21
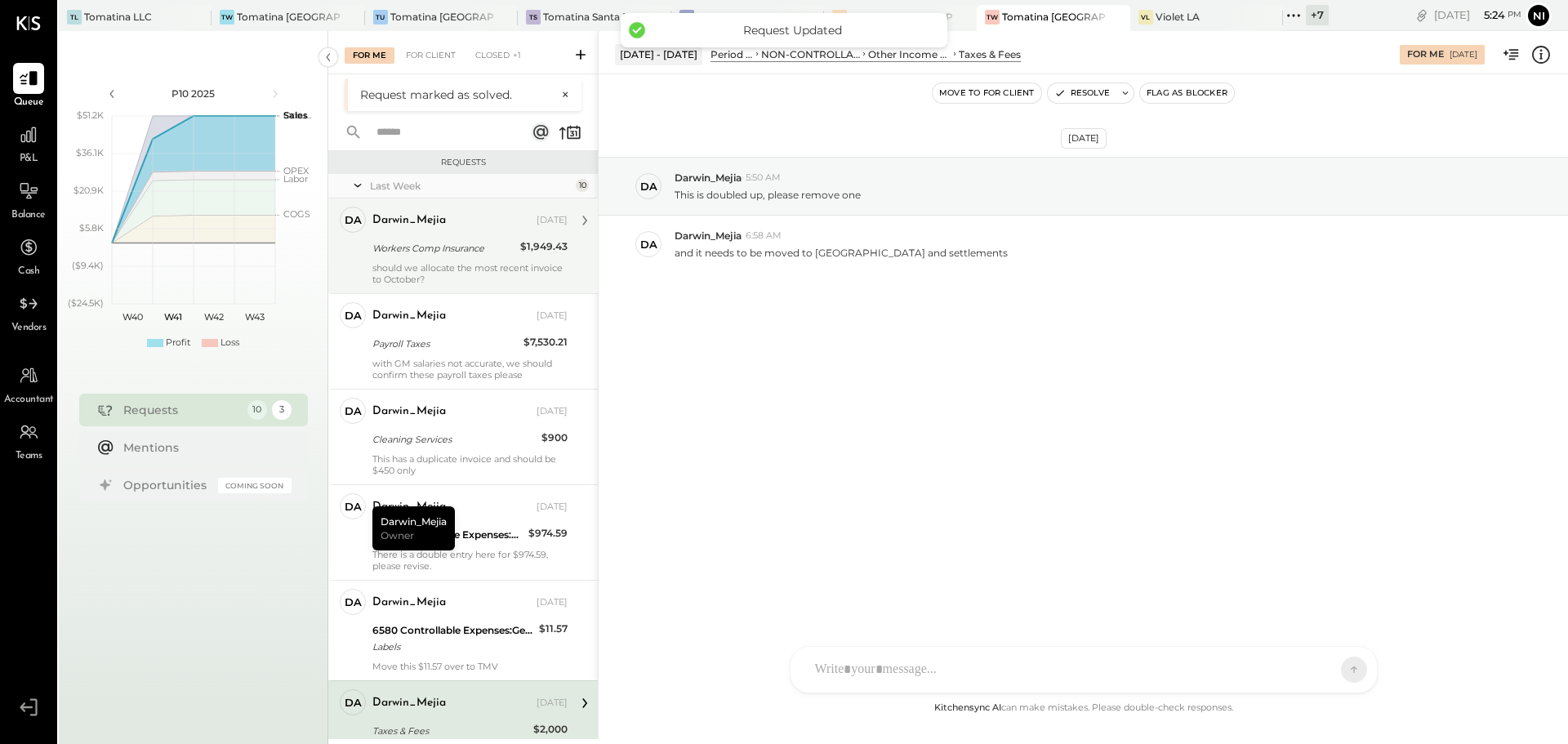
drag, startPoint x: 430, startPoint y: 237, endPoint x: 503, endPoint y: 288, distance: 89.1
click at [430, 236] on div "Darwin_Mejia [DATE] Workers Comp Insurance $1,949.43 should we allocate the mos…" at bounding box center [469, 245] width 195 height 78
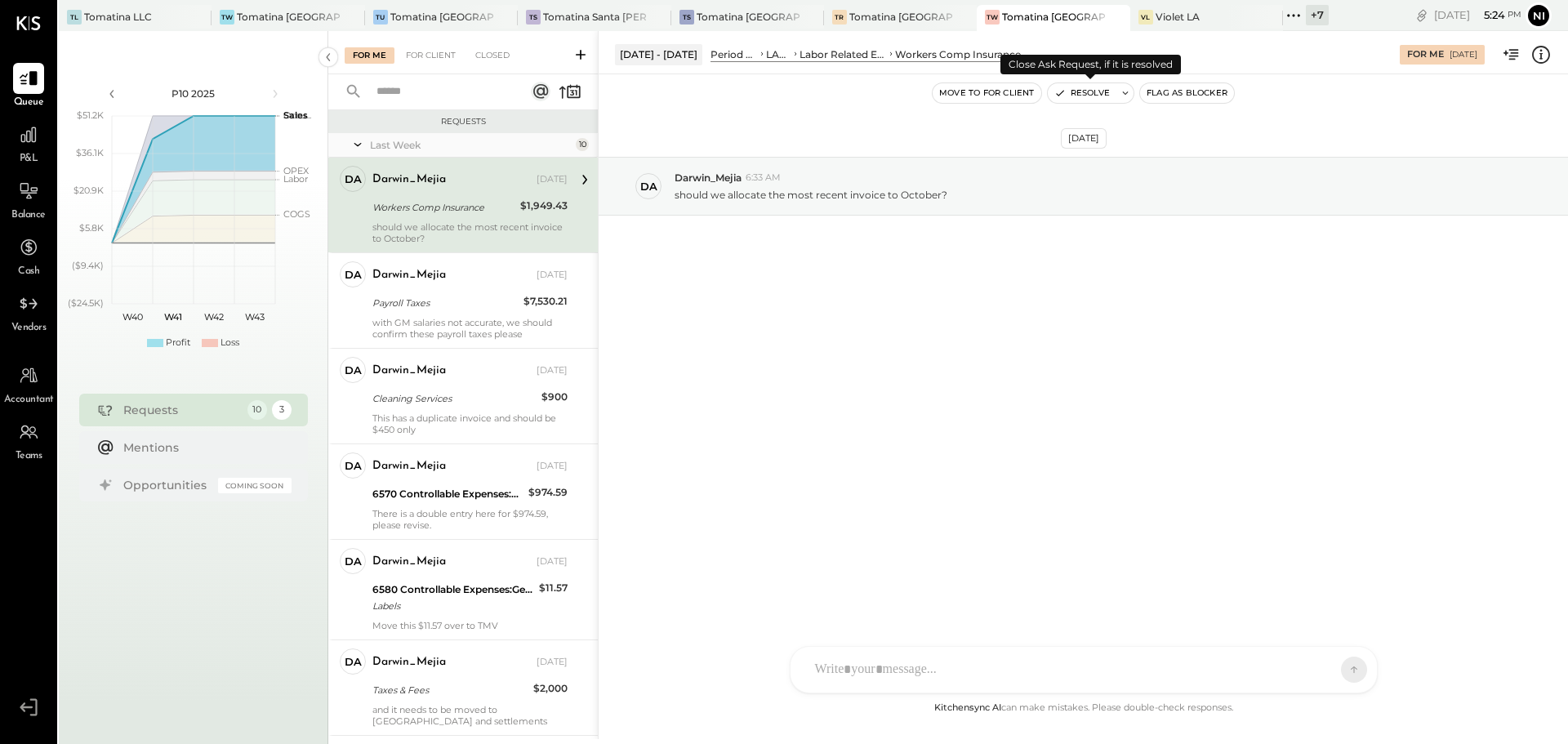
click at [1128, 87] on button at bounding box center [1125, 93] width 16 height 20
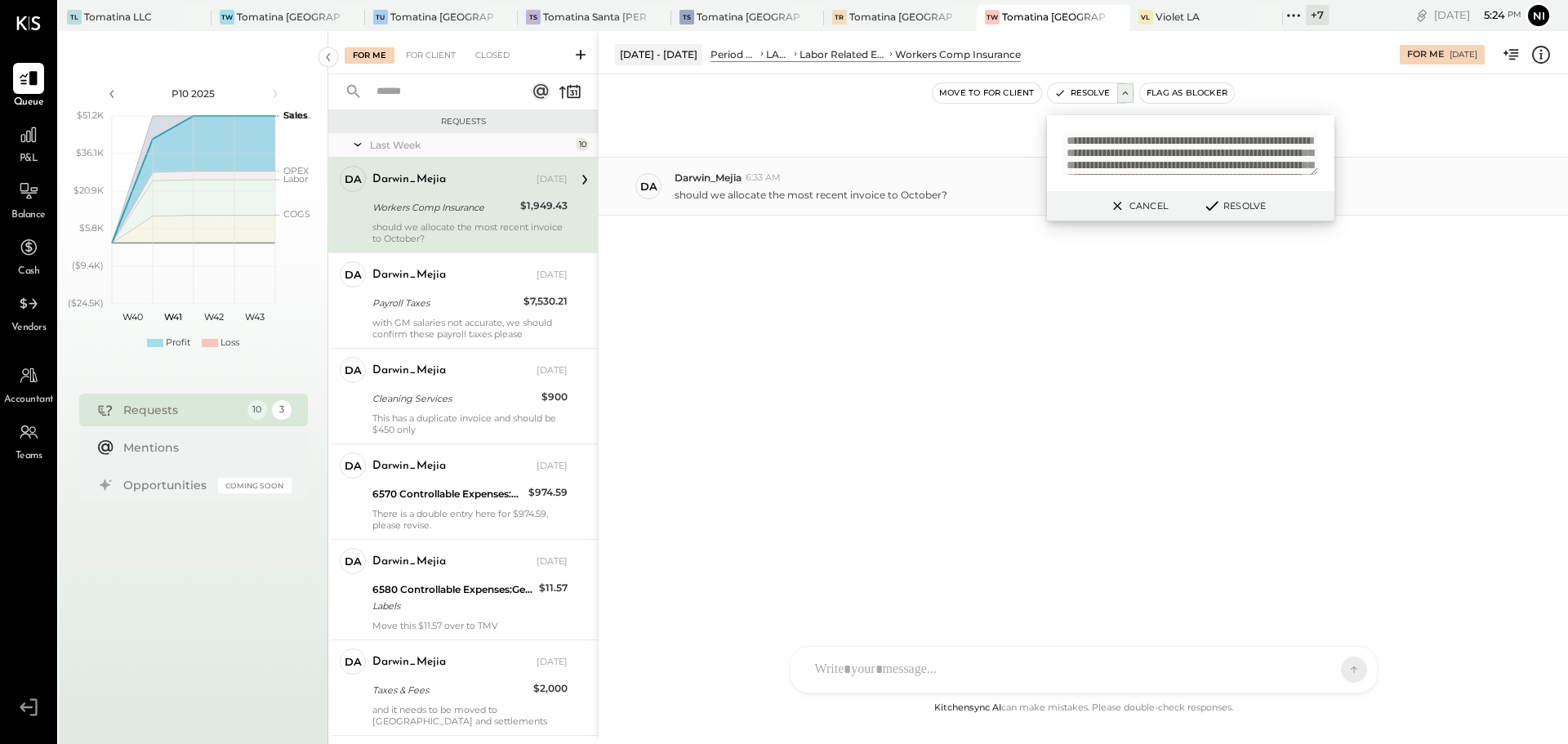
scroll to position [122, 0]
type textarea "**********"
click at [1248, 208] on button "Resolve" at bounding box center [1234, 205] width 74 height 20
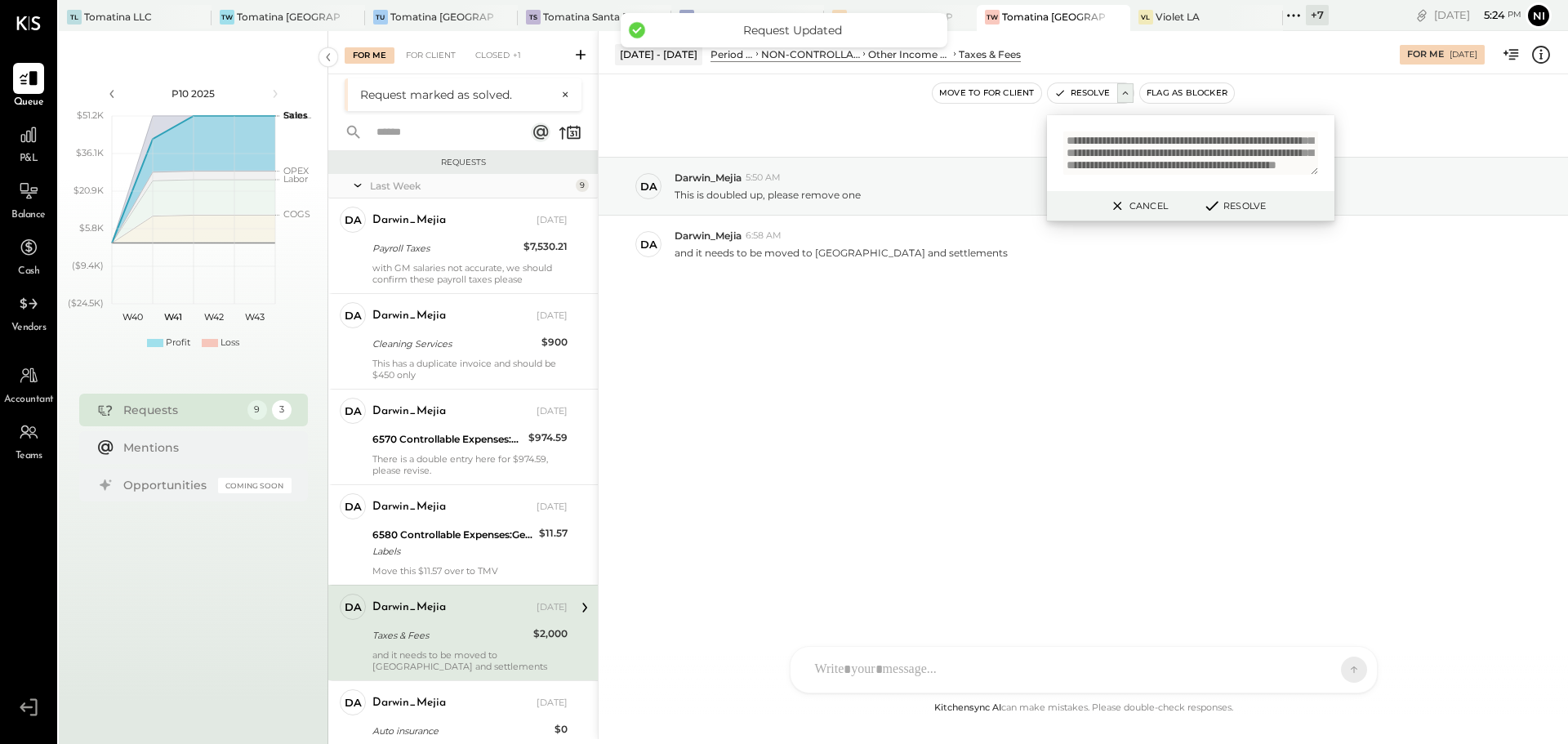
scroll to position [168, 0]
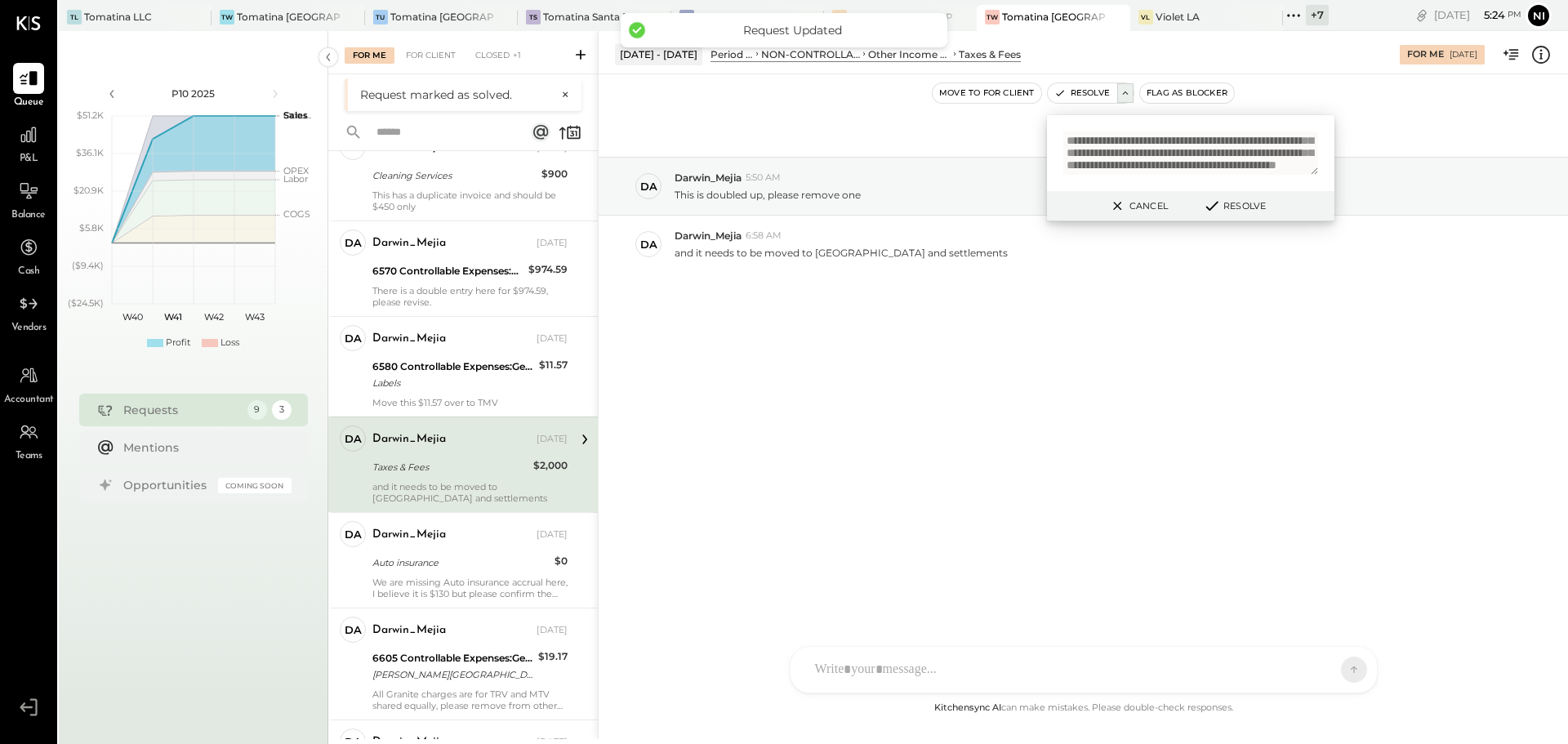
click at [1122, 202] on icon at bounding box center [1118, 205] width 21 height 20
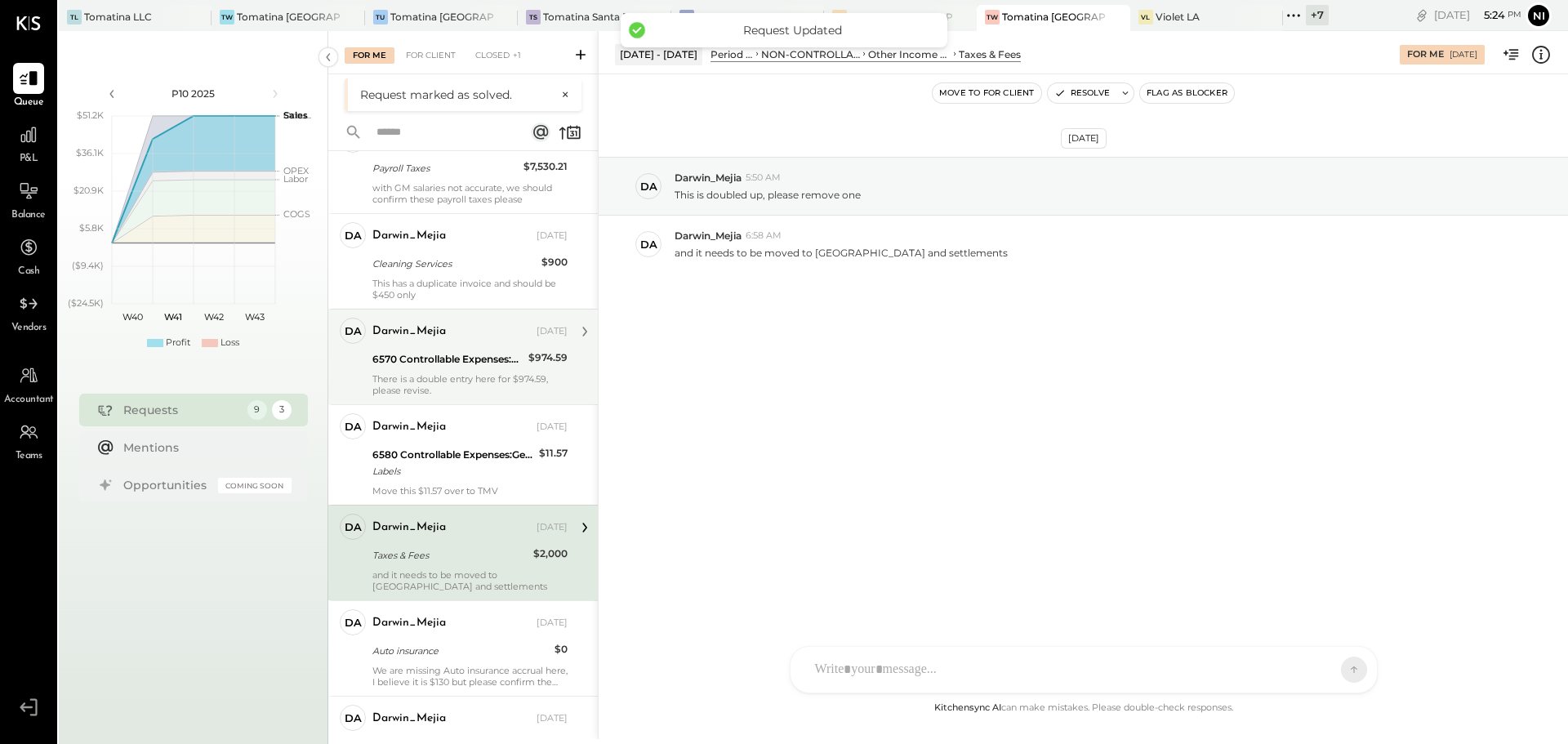
scroll to position [0, 0]
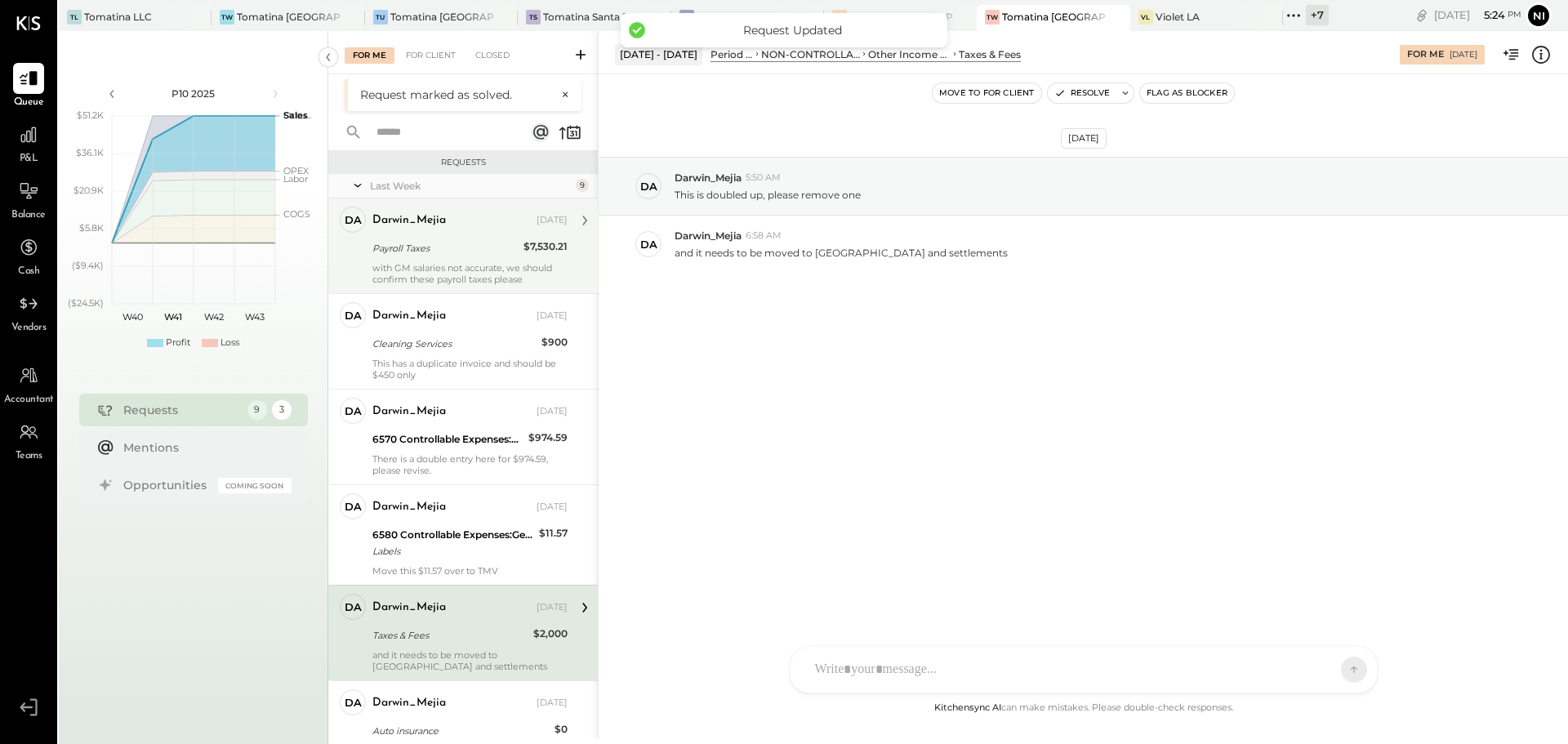
click at [487, 256] on div "Payroll Taxes" at bounding box center [445, 248] width 146 height 20
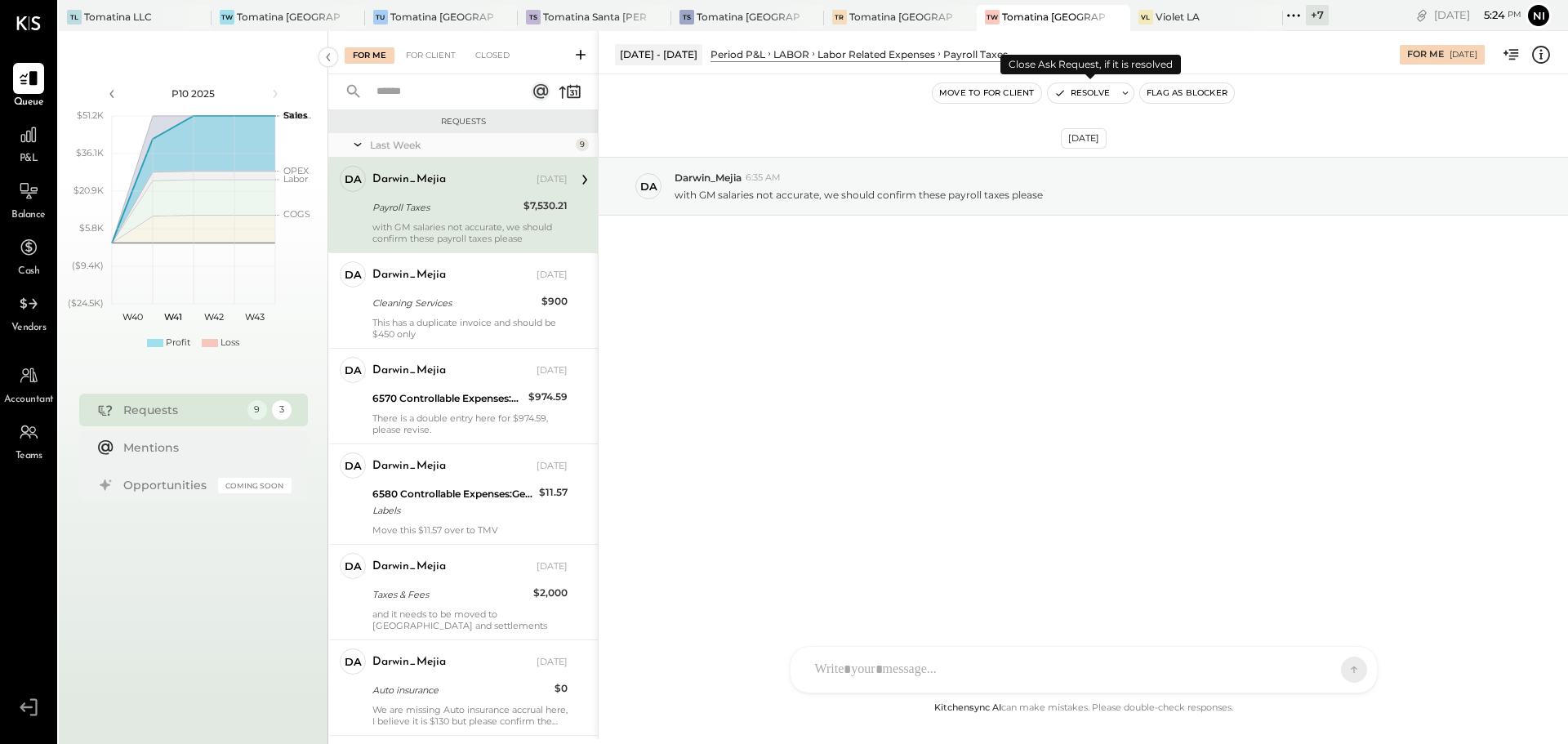
click at [1121, 96] on icon at bounding box center [1125, 93] width 11 height 11
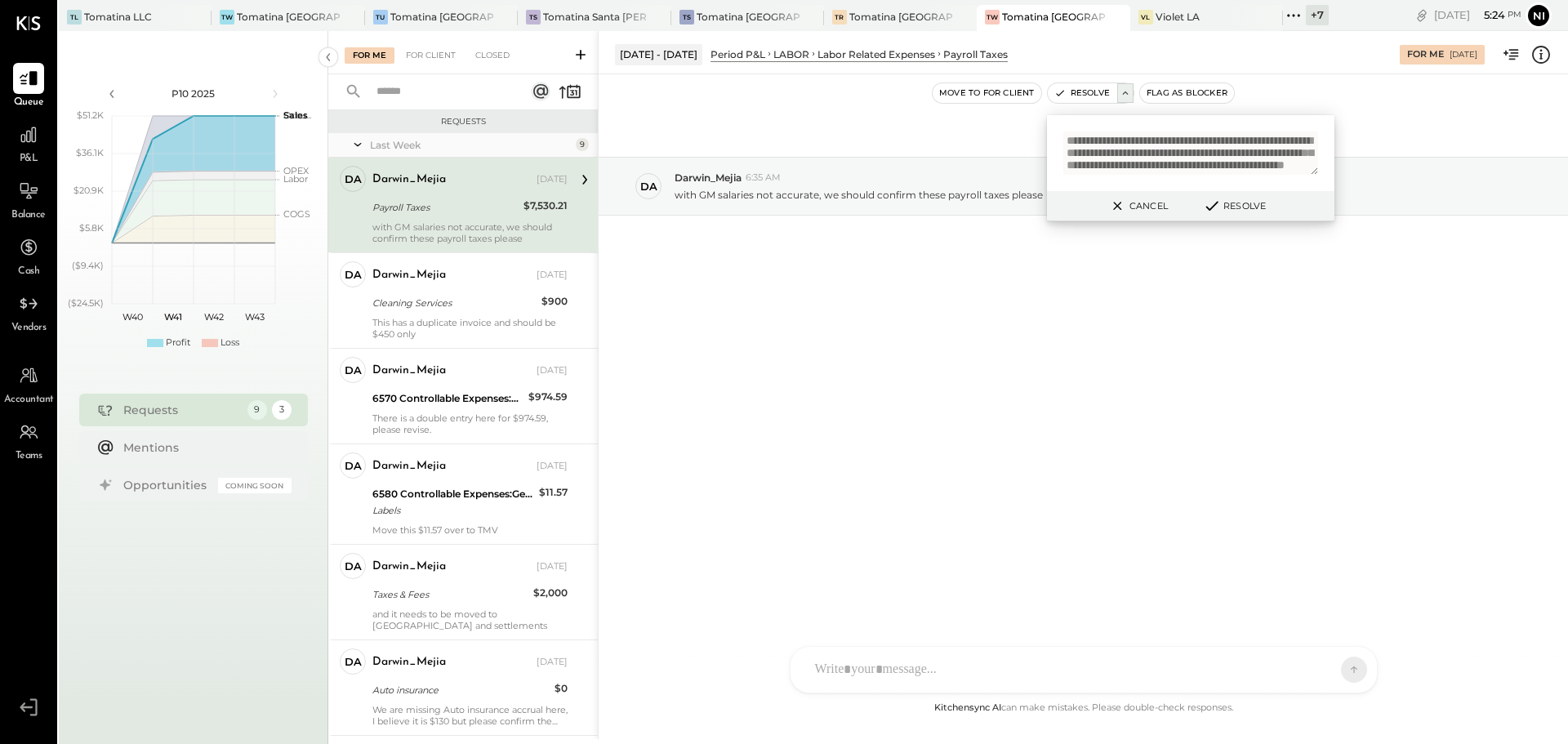
scroll to position [34, 0]
type textarea "**********"
click at [1234, 204] on button "Resolve" at bounding box center [1234, 205] width 74 height 20
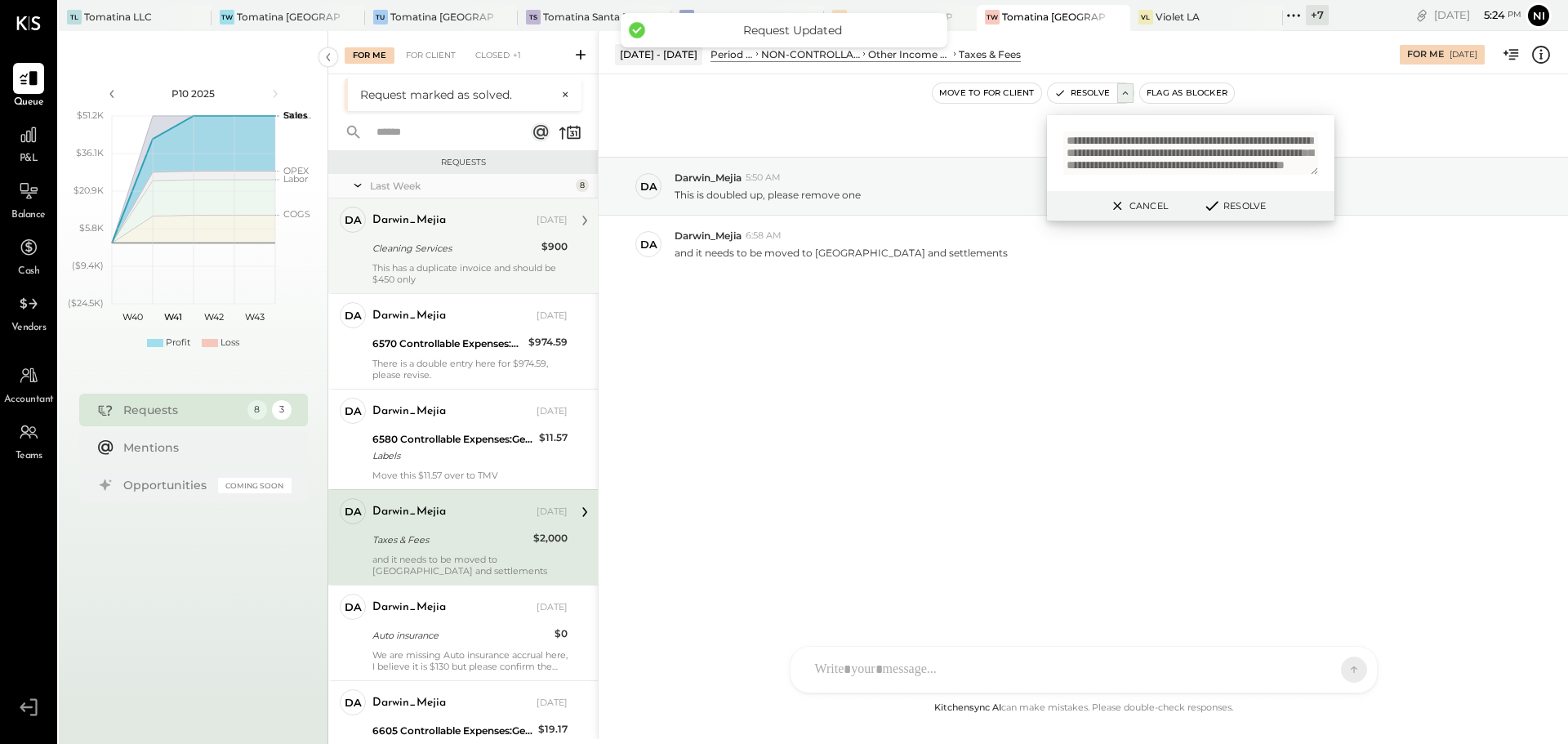
click at [495, 249] on div "Cleaning Services" at bounding box center [454, 247] width 164 height 16
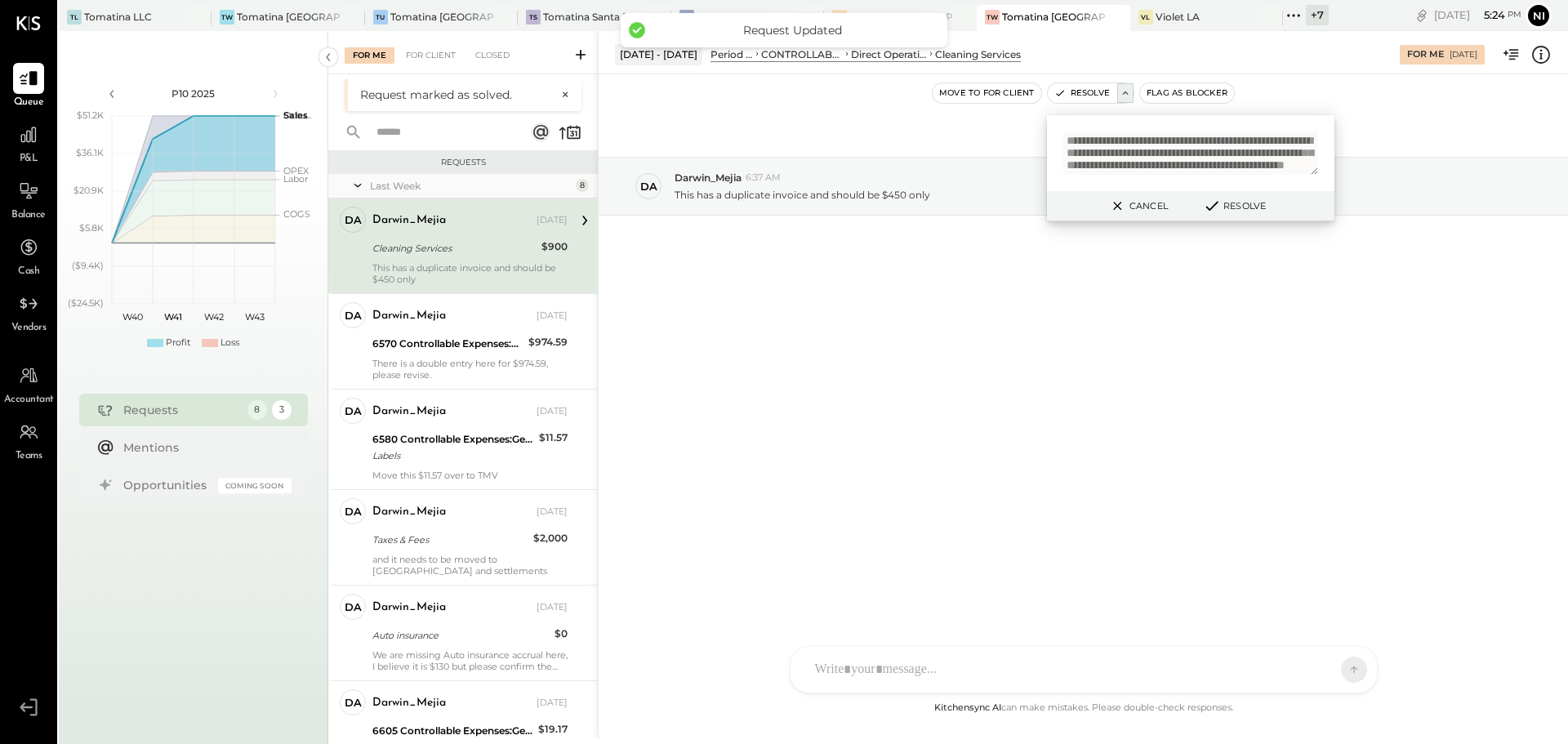
drag, startPoint x: 1131, startPoint y: 204, endPoint x: 1082, endPoint y: 389, distance: 191.4
click at [1132, 212] on button "Cancel" at bounding box center [1138, 205] width 70 height 21
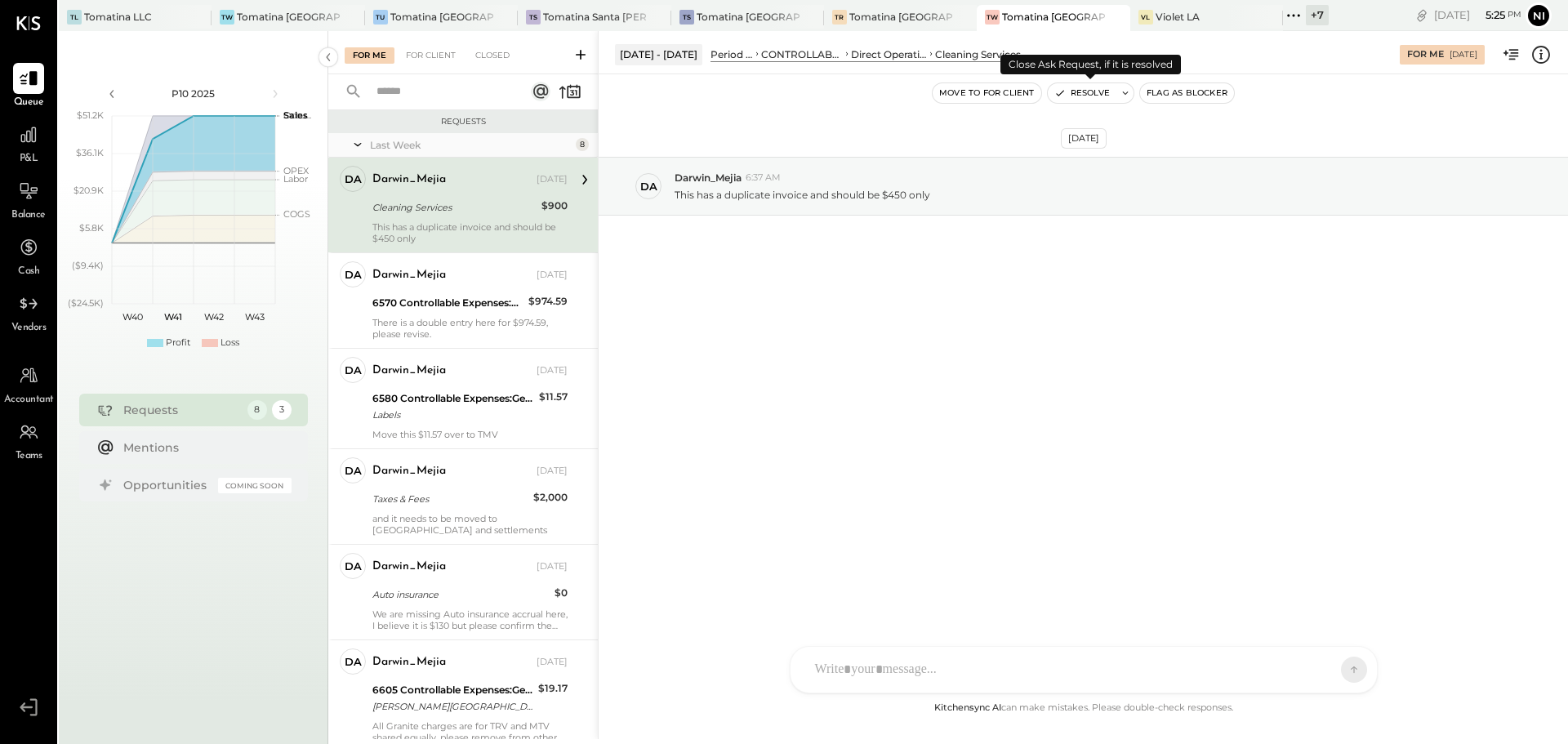
click at [1122, 95] on icon at bounding box center [1125, 93] width 11 height 11
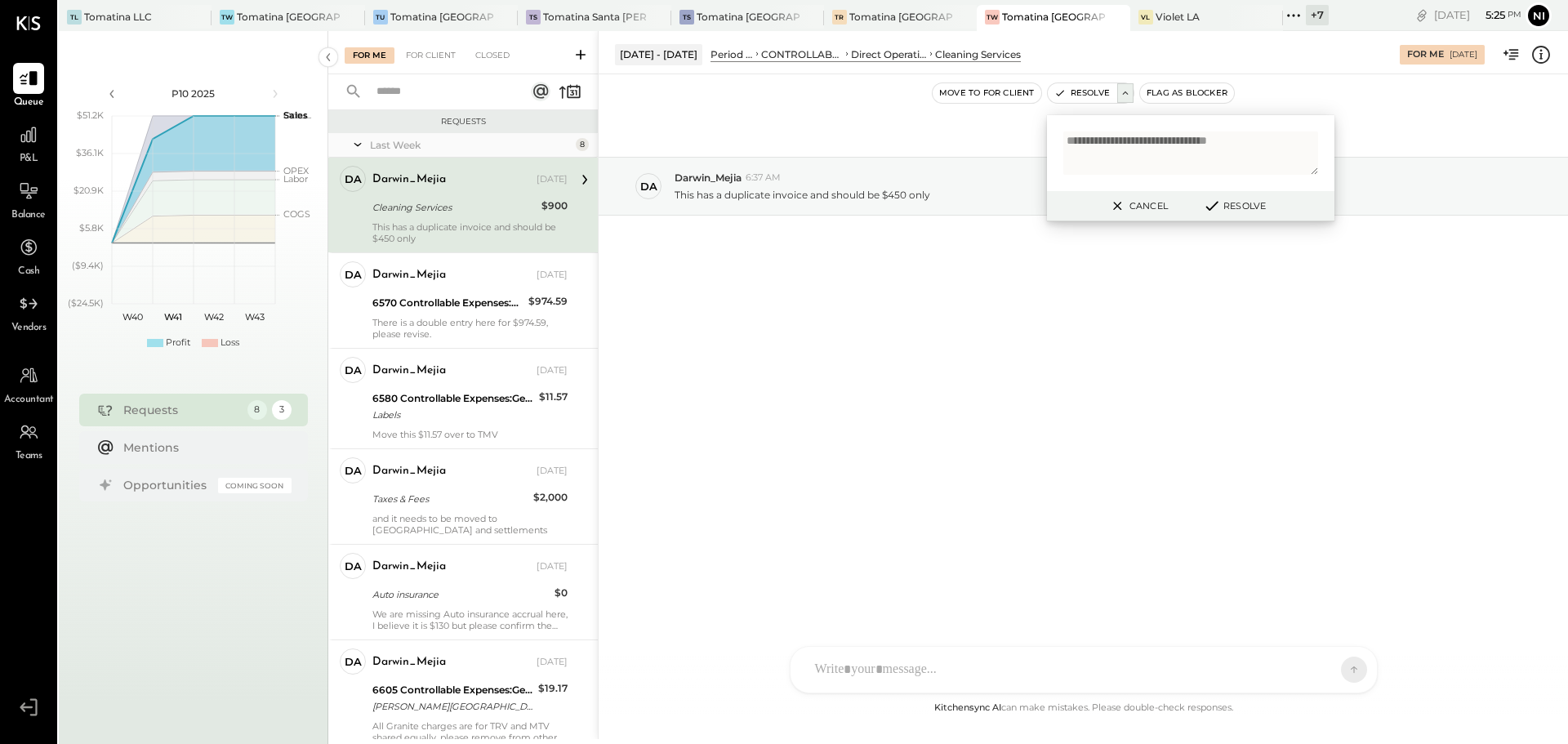
type textarea "**********"
click at [1235, 211] on button "Resolve" at bounding box center [1234, 205] width 74 height 20
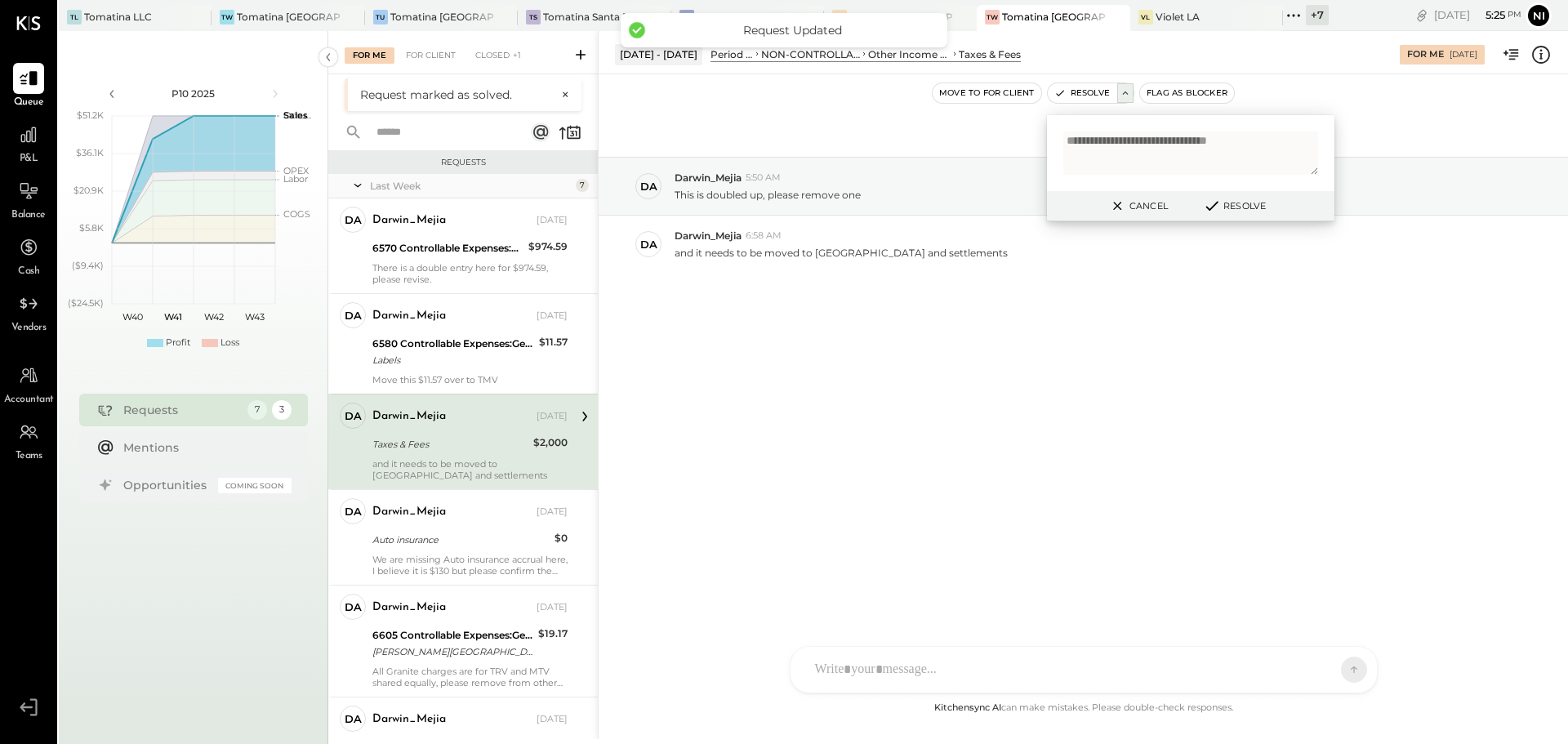
click at [1136, 199] on button "Cancel" at bounding box center [1138, 205] width 70 height 21
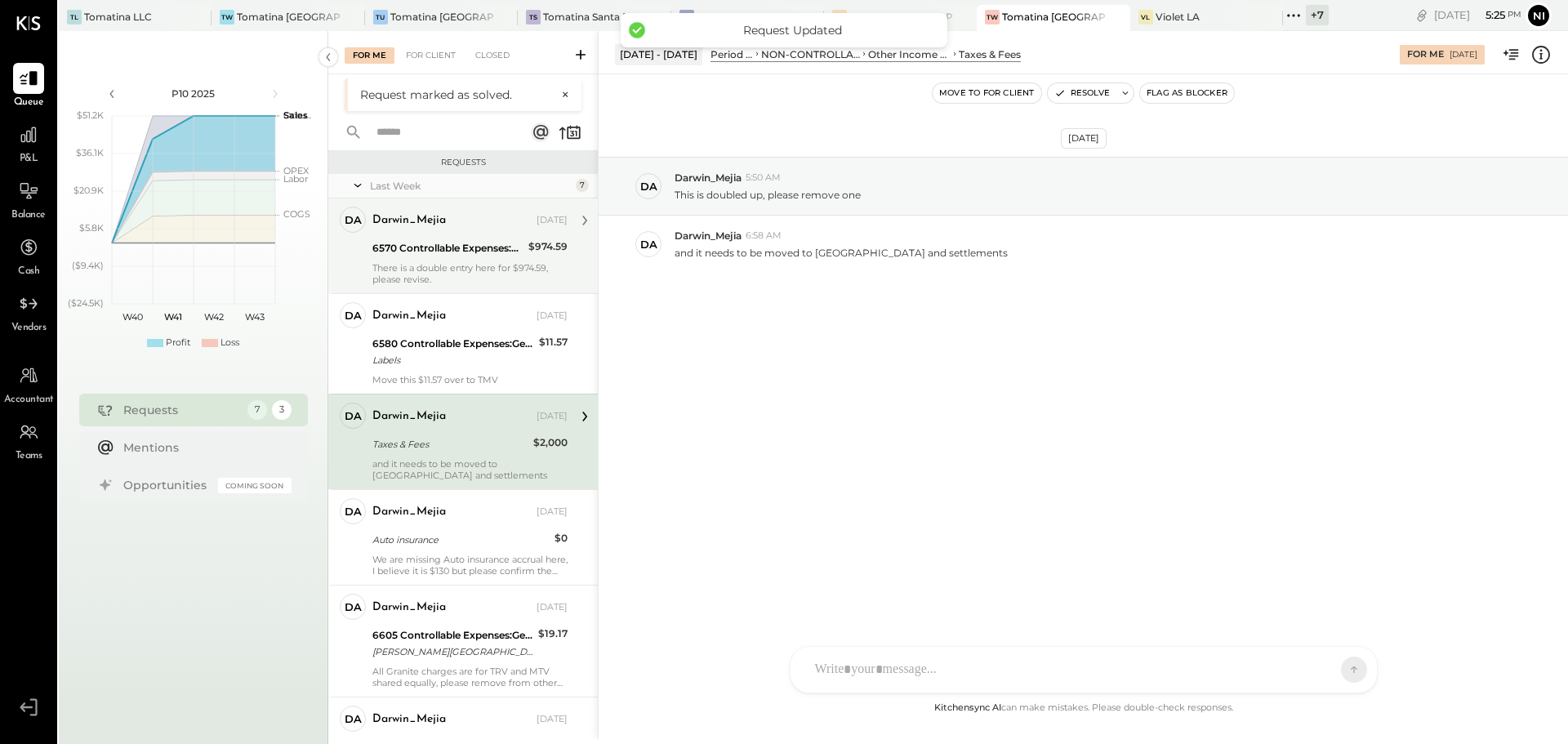
click at [477, 260] on div "Darwin_Mejia [DATE] 6570 Controllable Expenses:General & Administrative Expense…" at bounding box center [469, 245] width 195 height 78
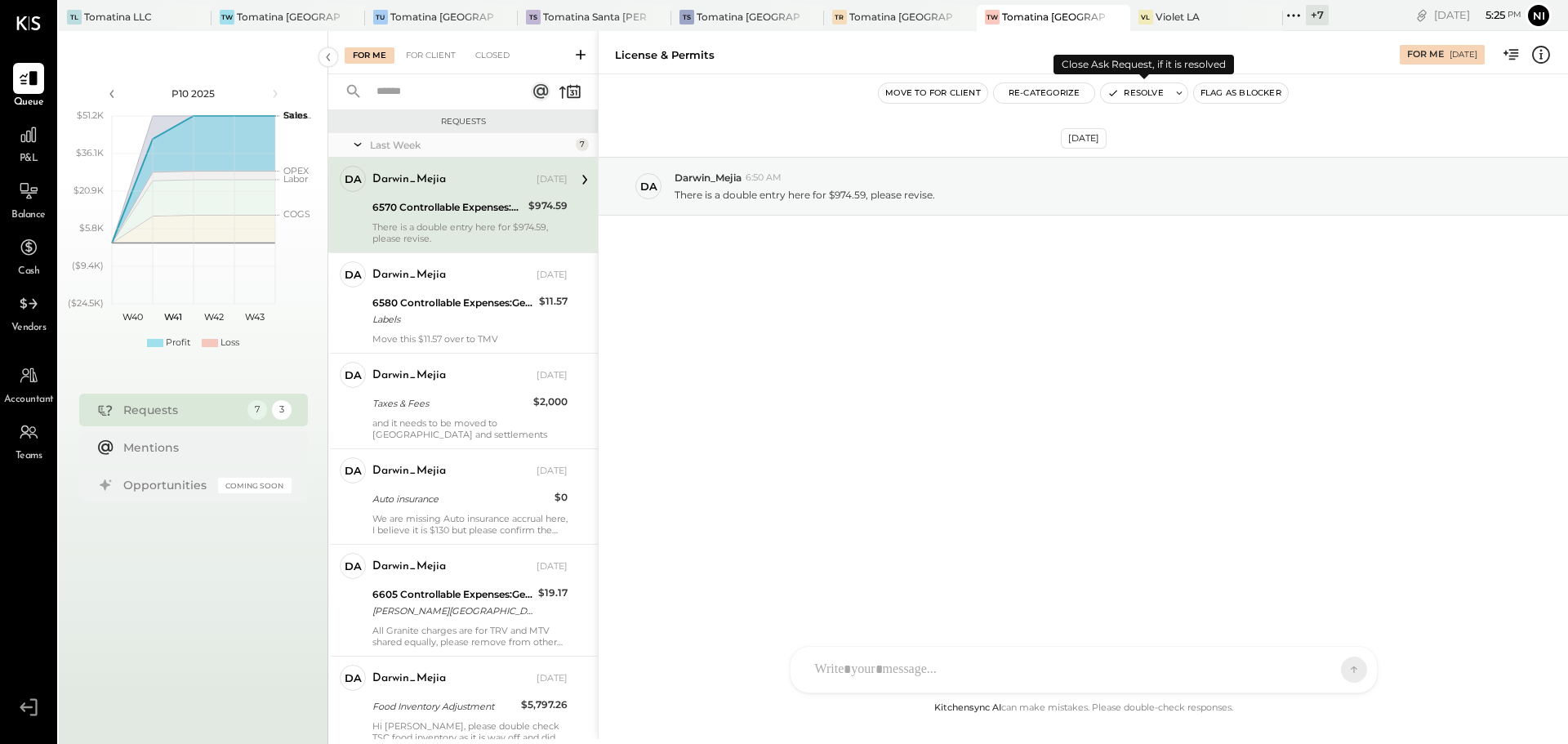
click at [1174, 91] on icon at bounding box center [1179, 93] width 11 height 11
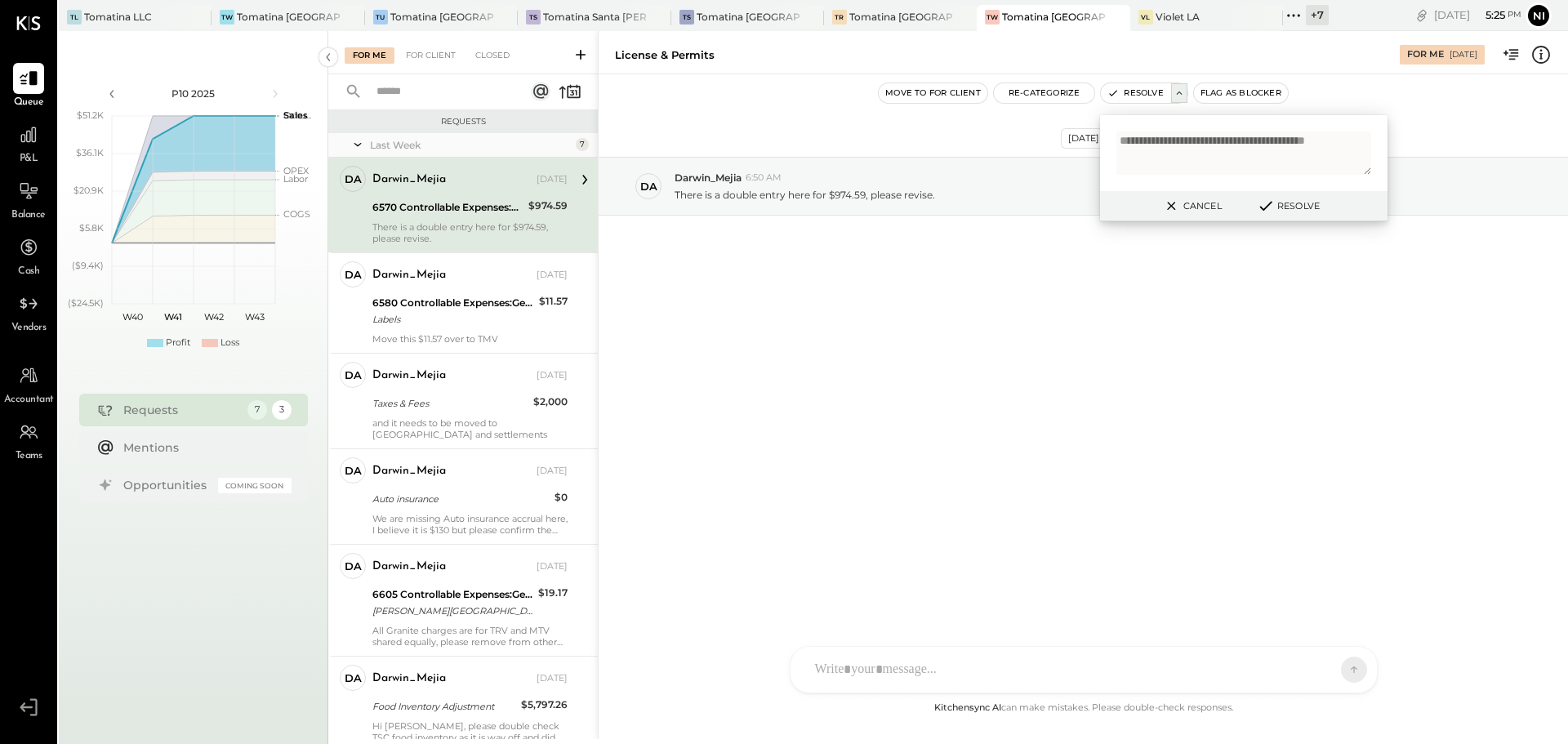
type textarea "**********"
click at [1300, 203] on button "Resolve" at bounding box center [1288, 205] width 74 height 20
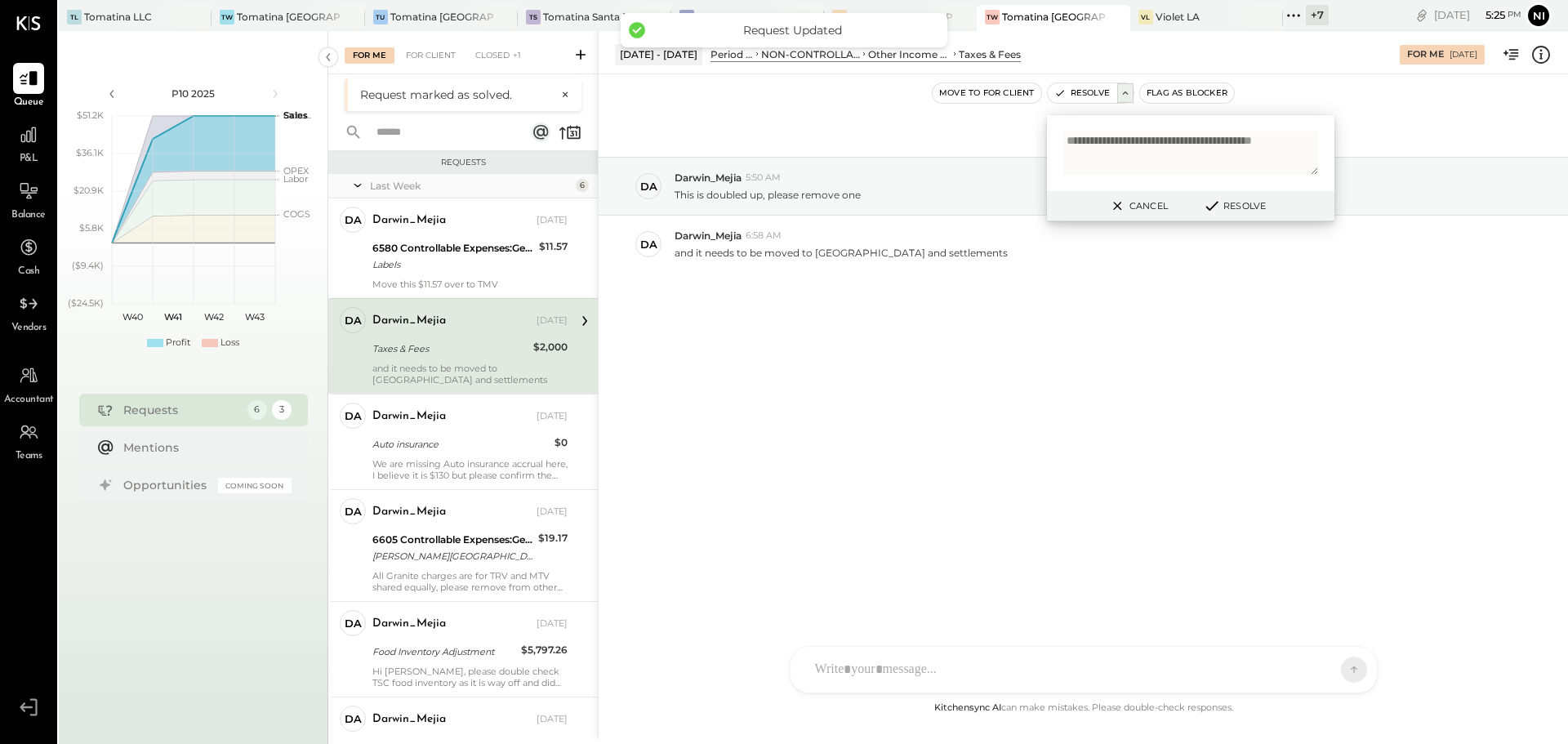
click at [1147, 205] on button "Cancel" at bounding box center [1138, 205] width 70 height 21
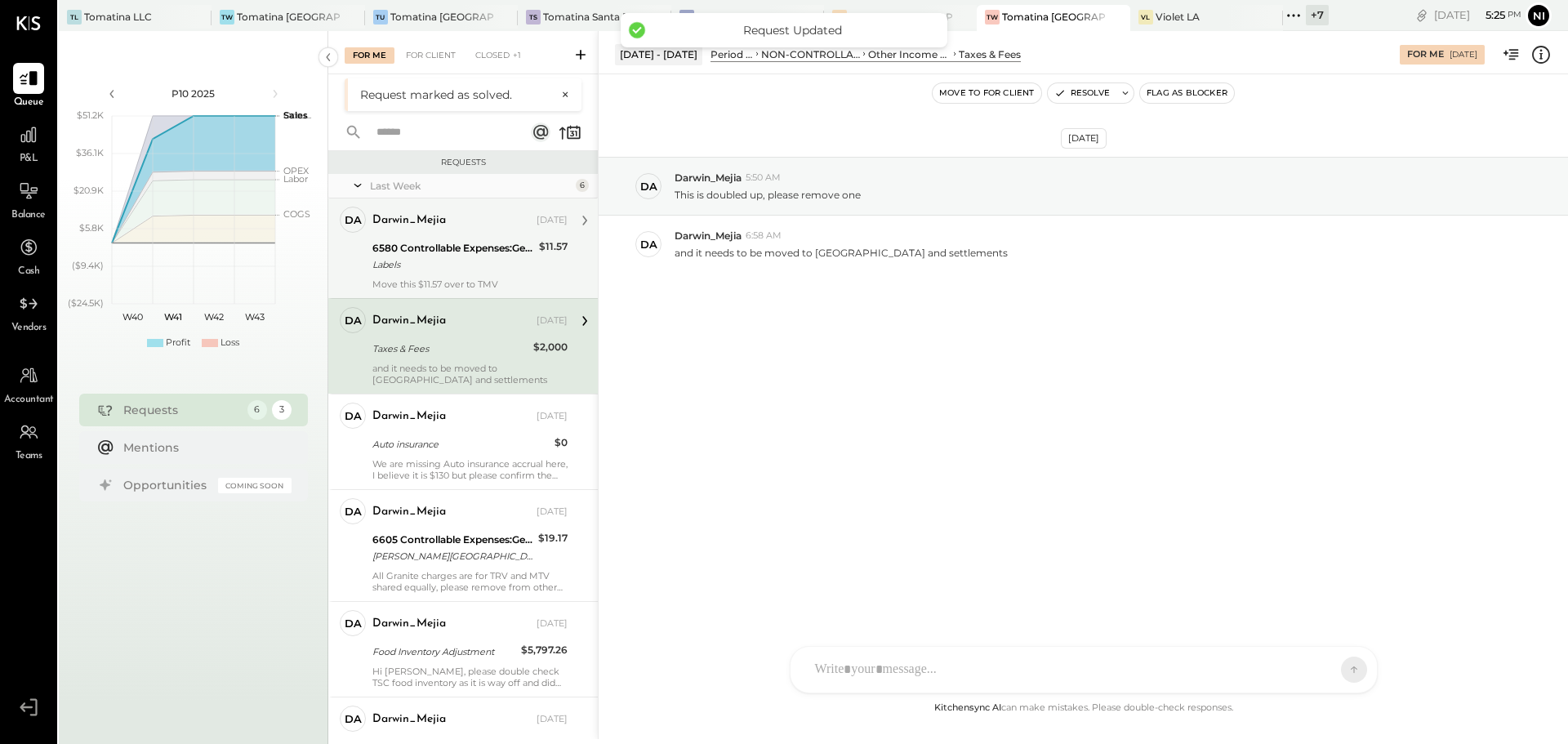
click at [476, 252] on div "6580 Controllable Expenses:General & Administrative Expenses:Stationary, Printi…" at bounding box center [453, 247] width 162 height 16
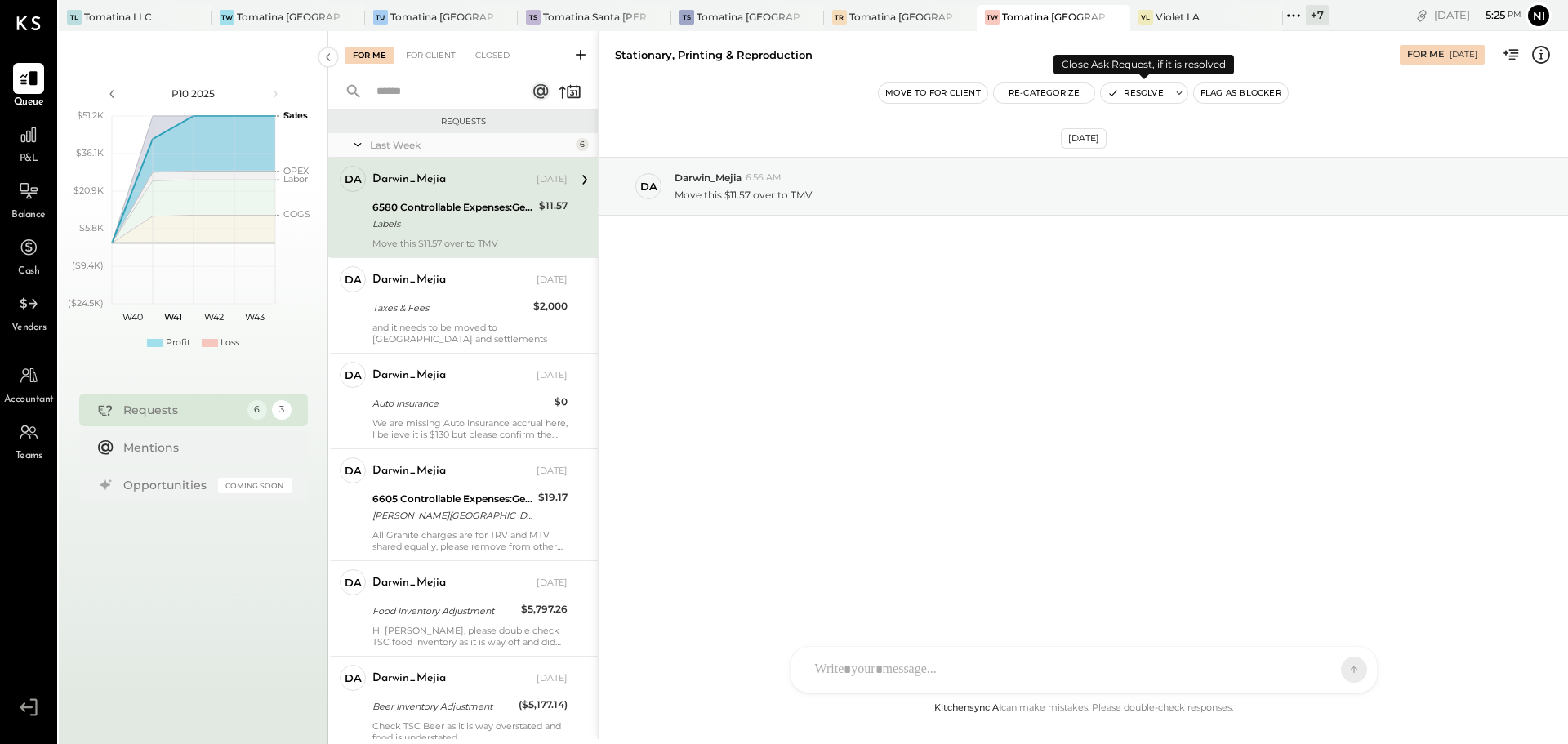
click at [1176, 90] on icon at bounding box center [1179, 93] width 11 height 11
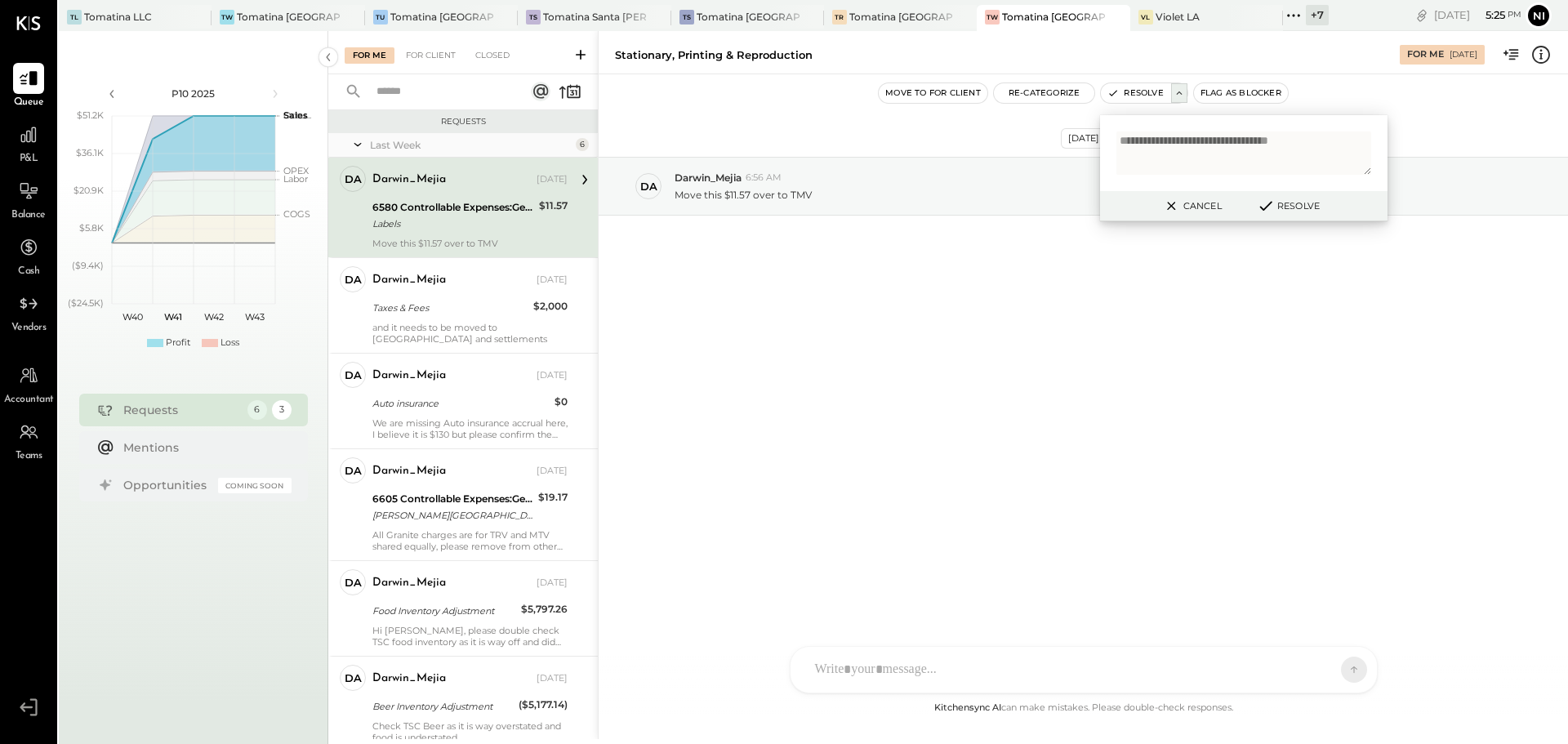
type textarea "**********"
click at [1300, 207] on button "Resolve" at bounding box center [1288, 205] width 74 height 20
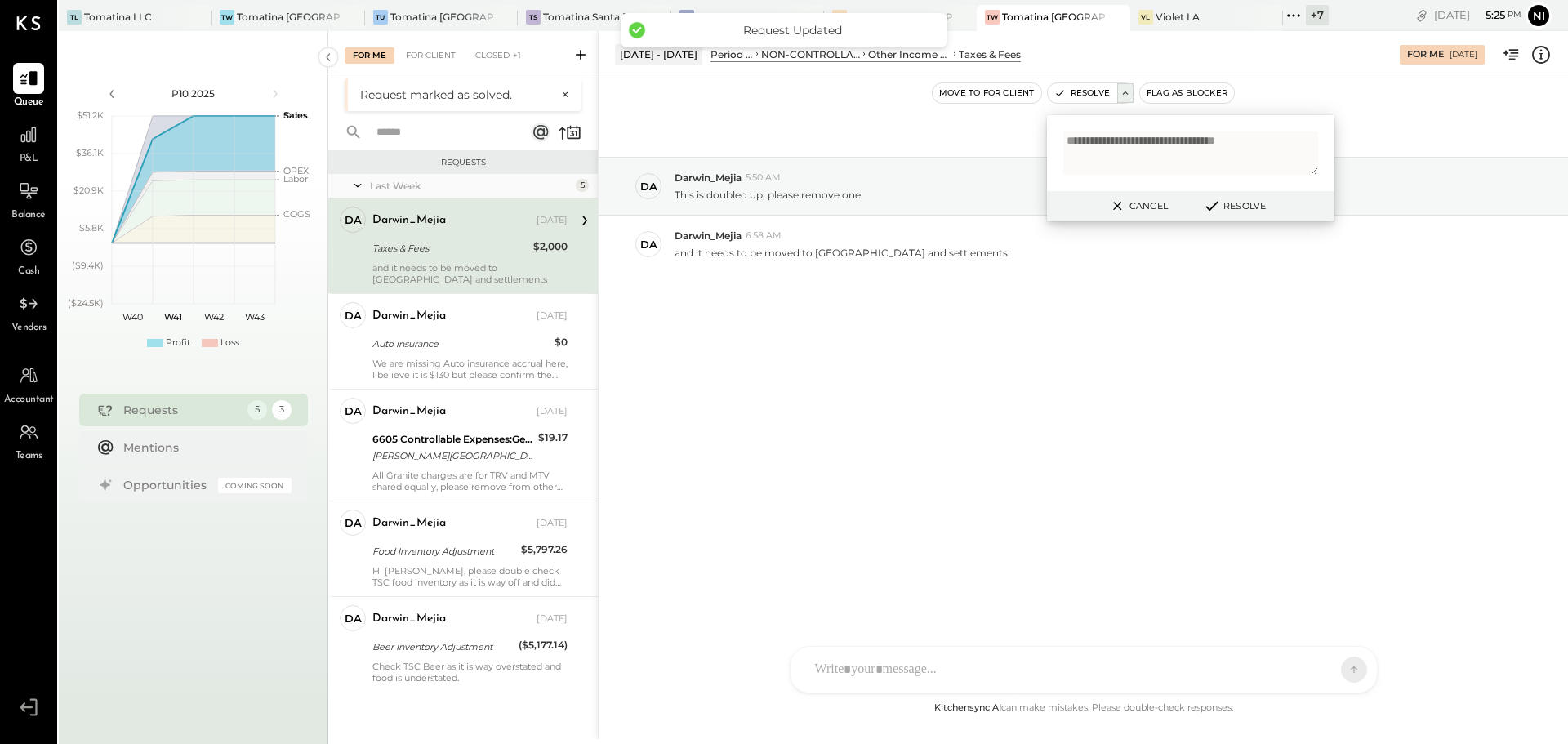
click at [477, 271] on div "and it needs to be moved to [GEOGRAPHIC_DATA] and settlements" at bounding box center [469, 273] width 195 height 23
click at [1143, 208] on button "Cancel" at bounding box center [1138, 205] width 70 height 21
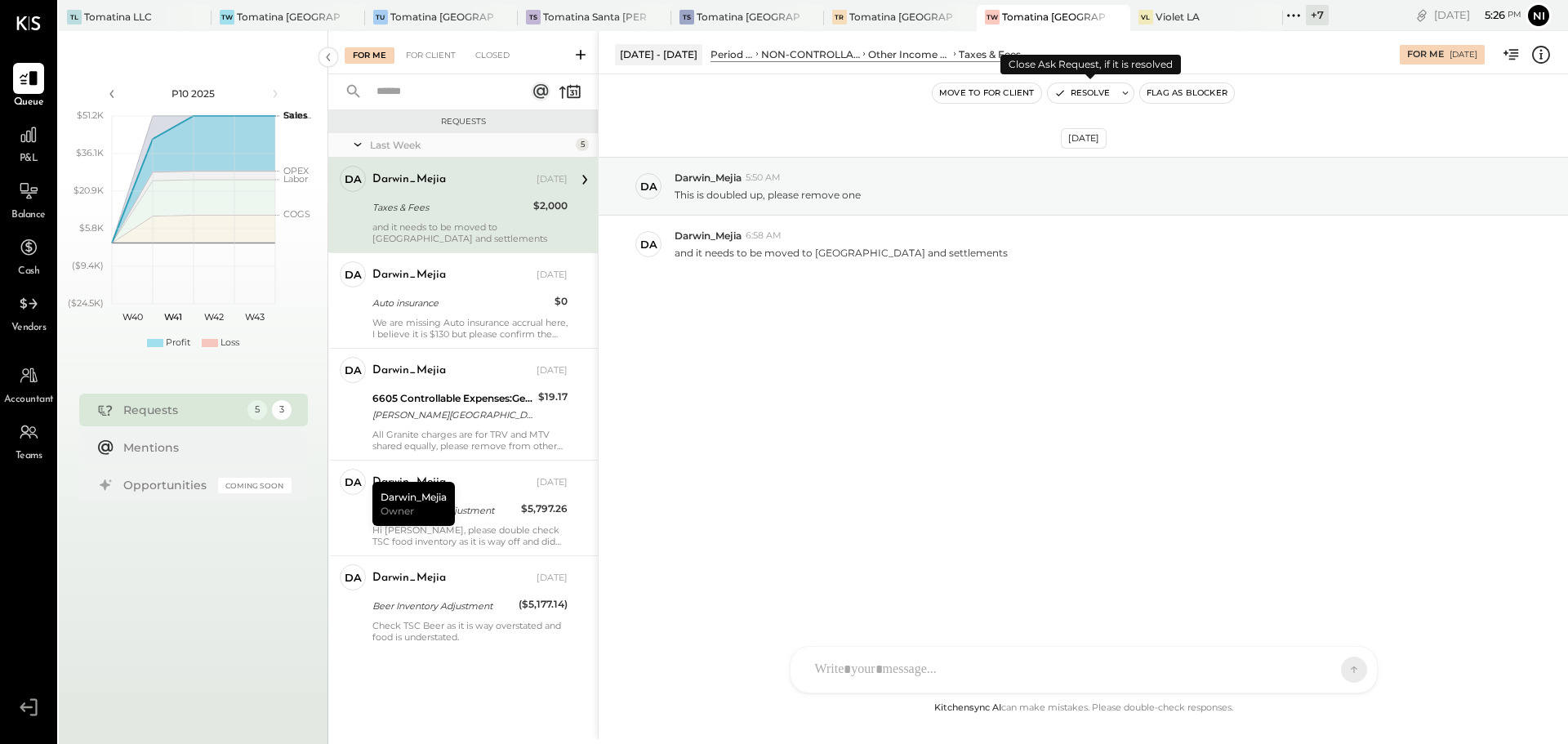
click at [1126, 98] on icon at bounding box center [1125, 93] width 11 height 11
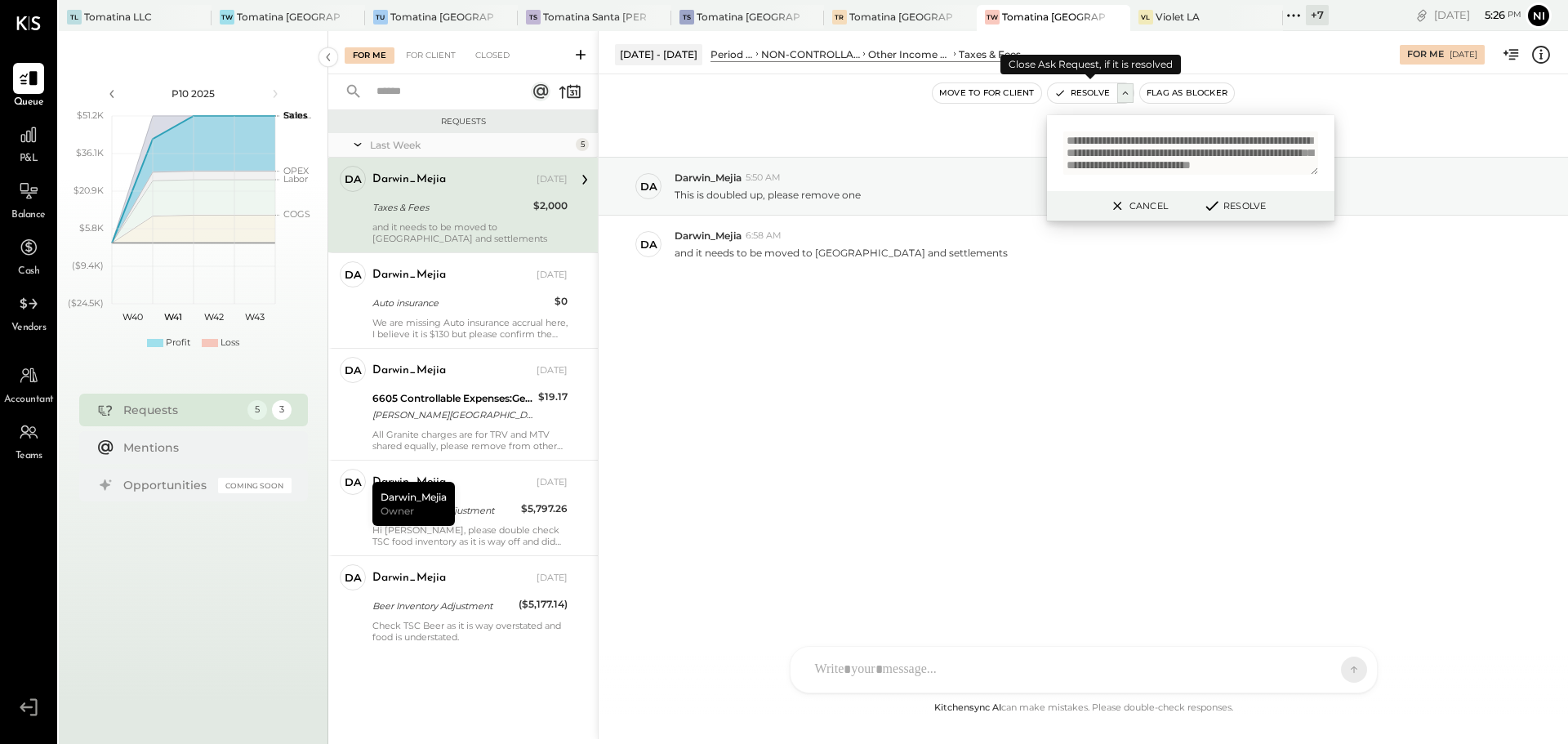
scroll to position [19, 0]
type textarea "**********"
click at [1237, 205] on button "Resolve" at bounding box center [1234, 205] width 74 height 20
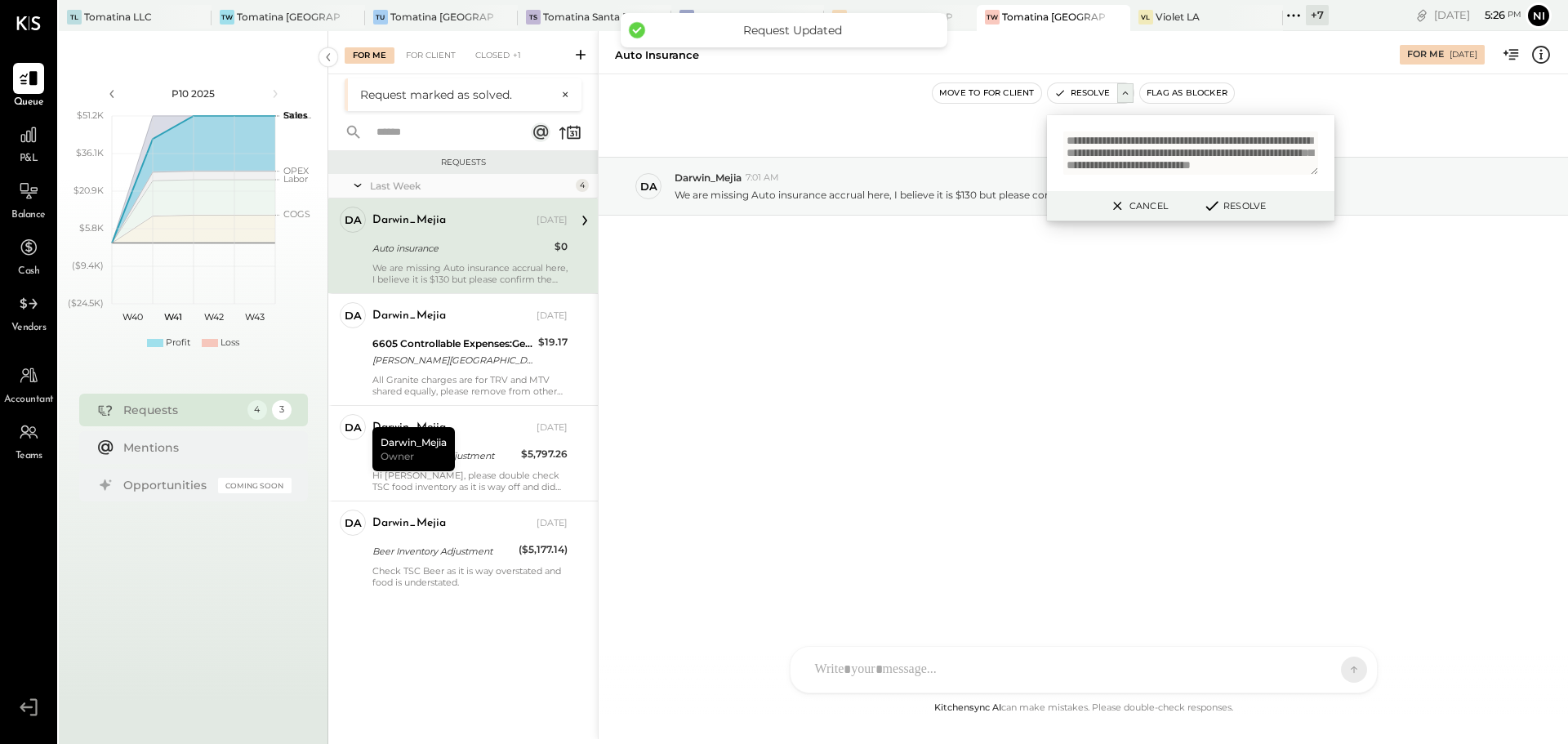
click at [502, 275] on div "We are missing Auto insurance accrual here, I believe it is $130 but please con…" at bounding box center [469, 273] width 195 height 23
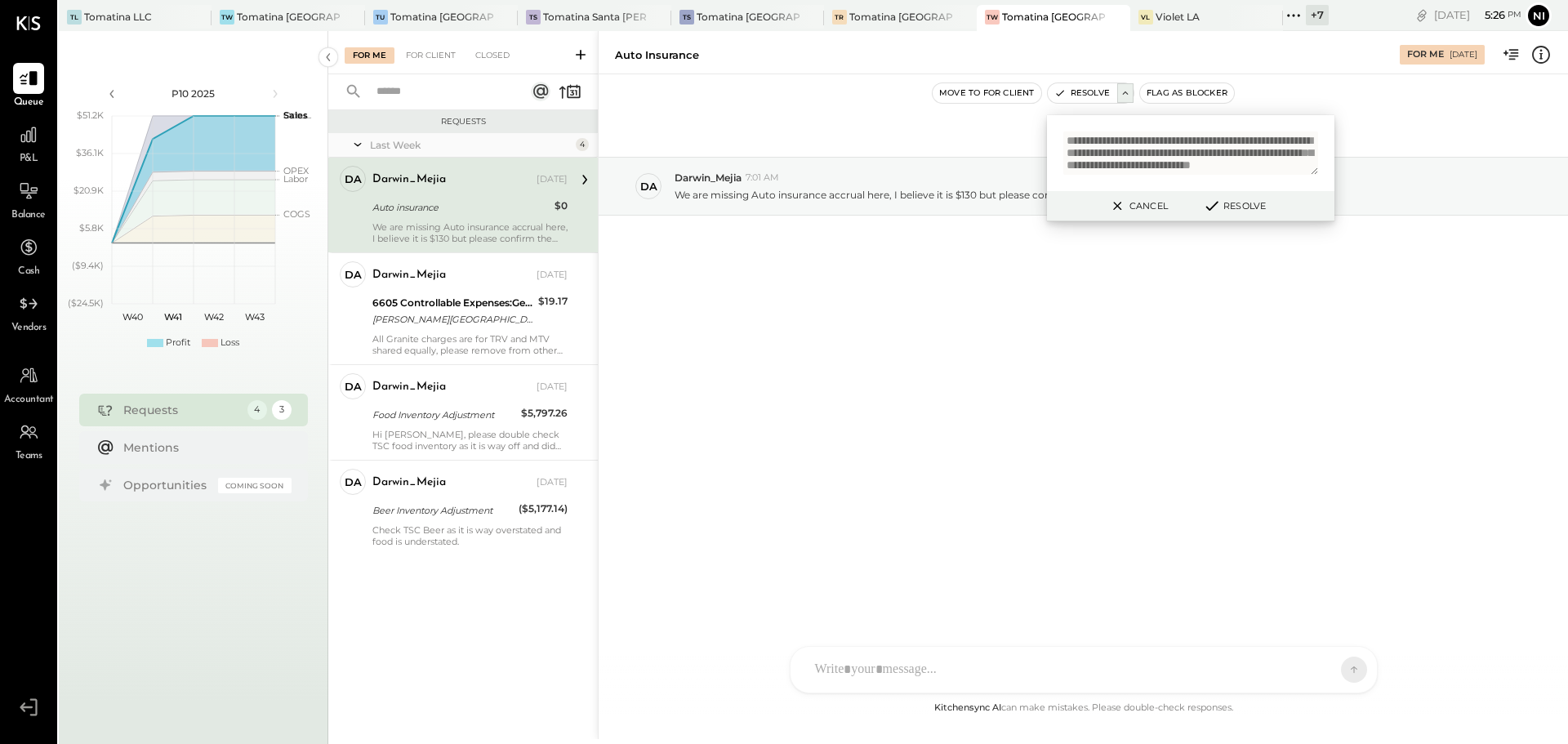
click at [1157, 199] on button "Cancel" at bounding box center [1138, 205] width 70 height 21
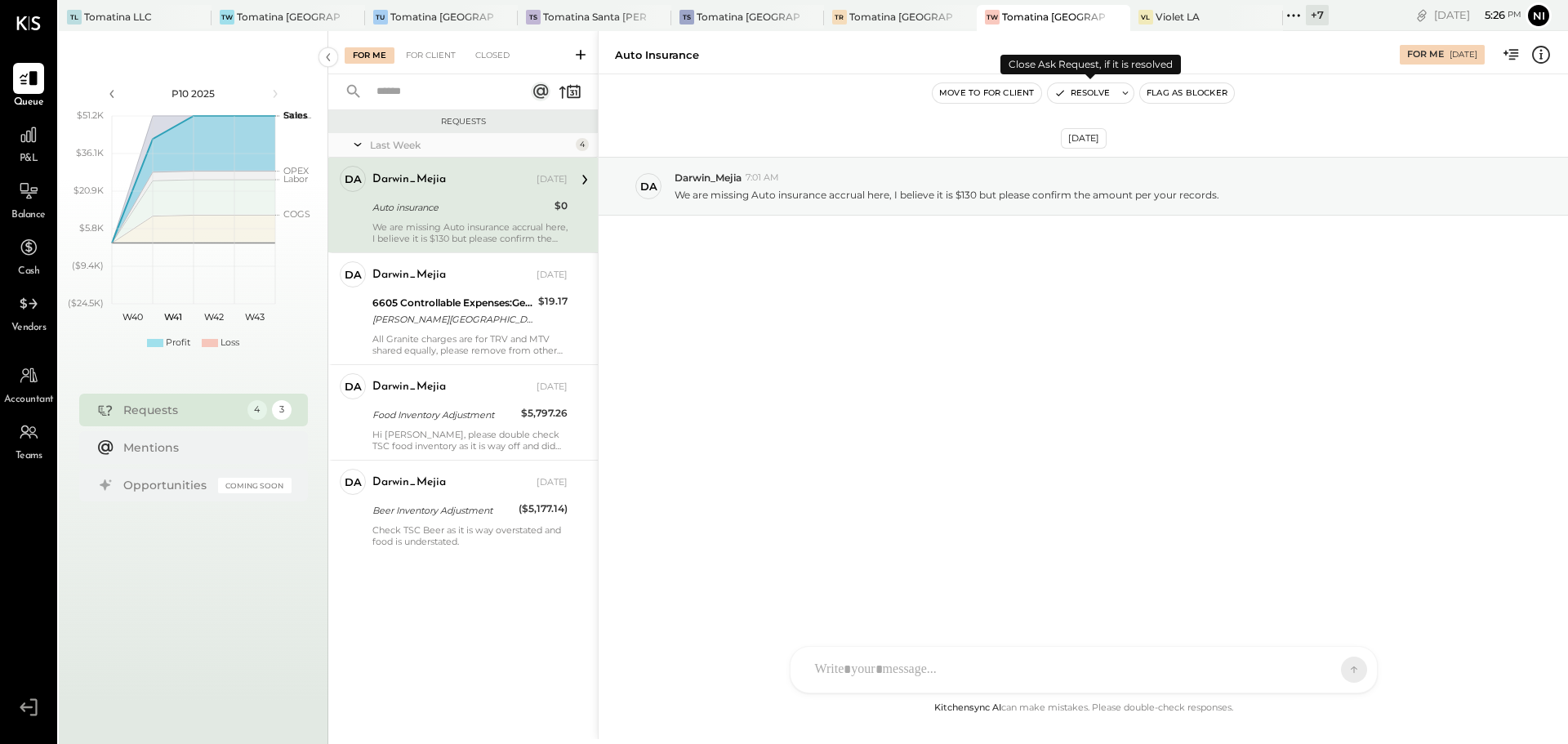
click at [1127, 87] on button at bounding box center [1125, 93] width 16 height 20
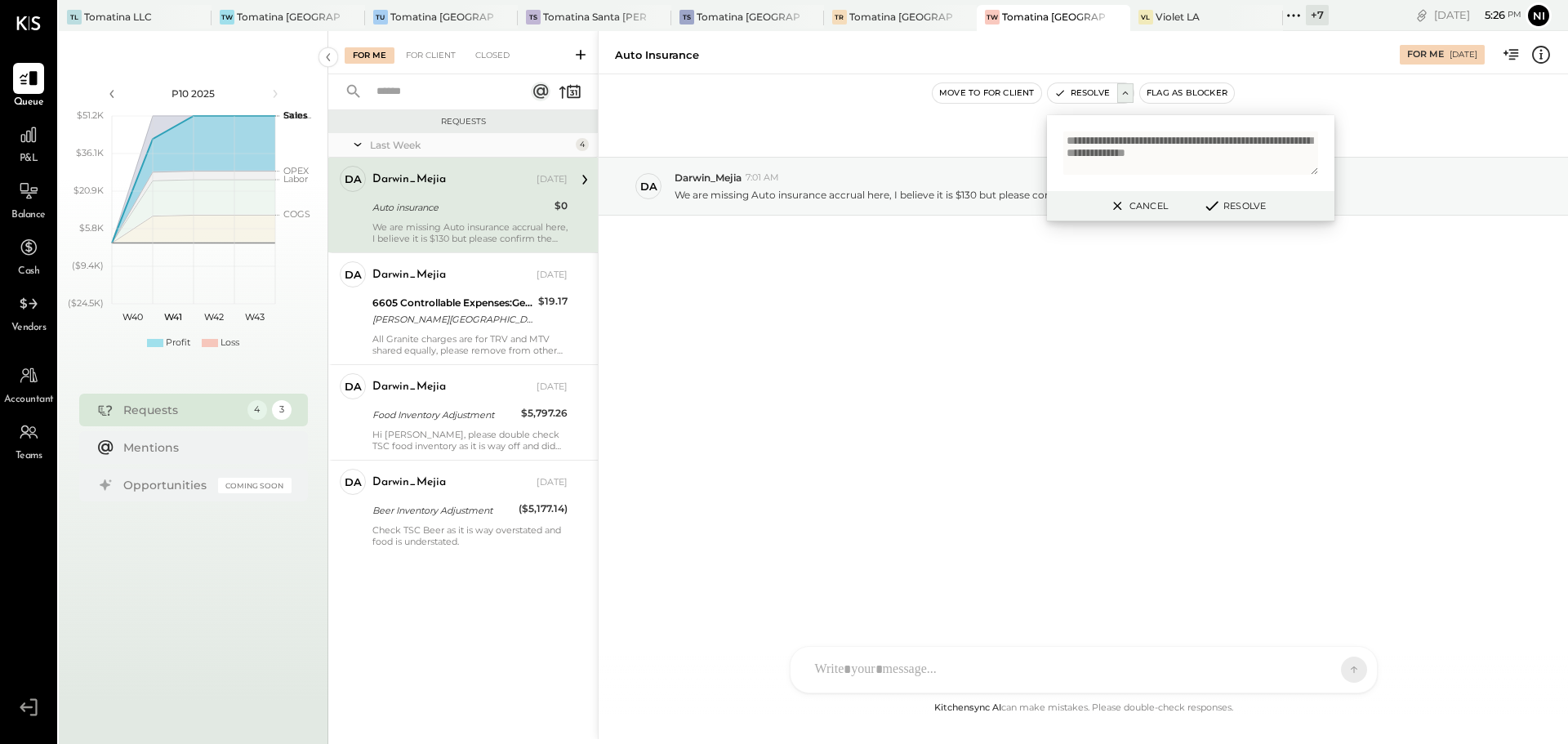
type textarea "**********"
click at [1242, 199] on button "Resolve" at bounding box center [1234, 205] width 74 height 20
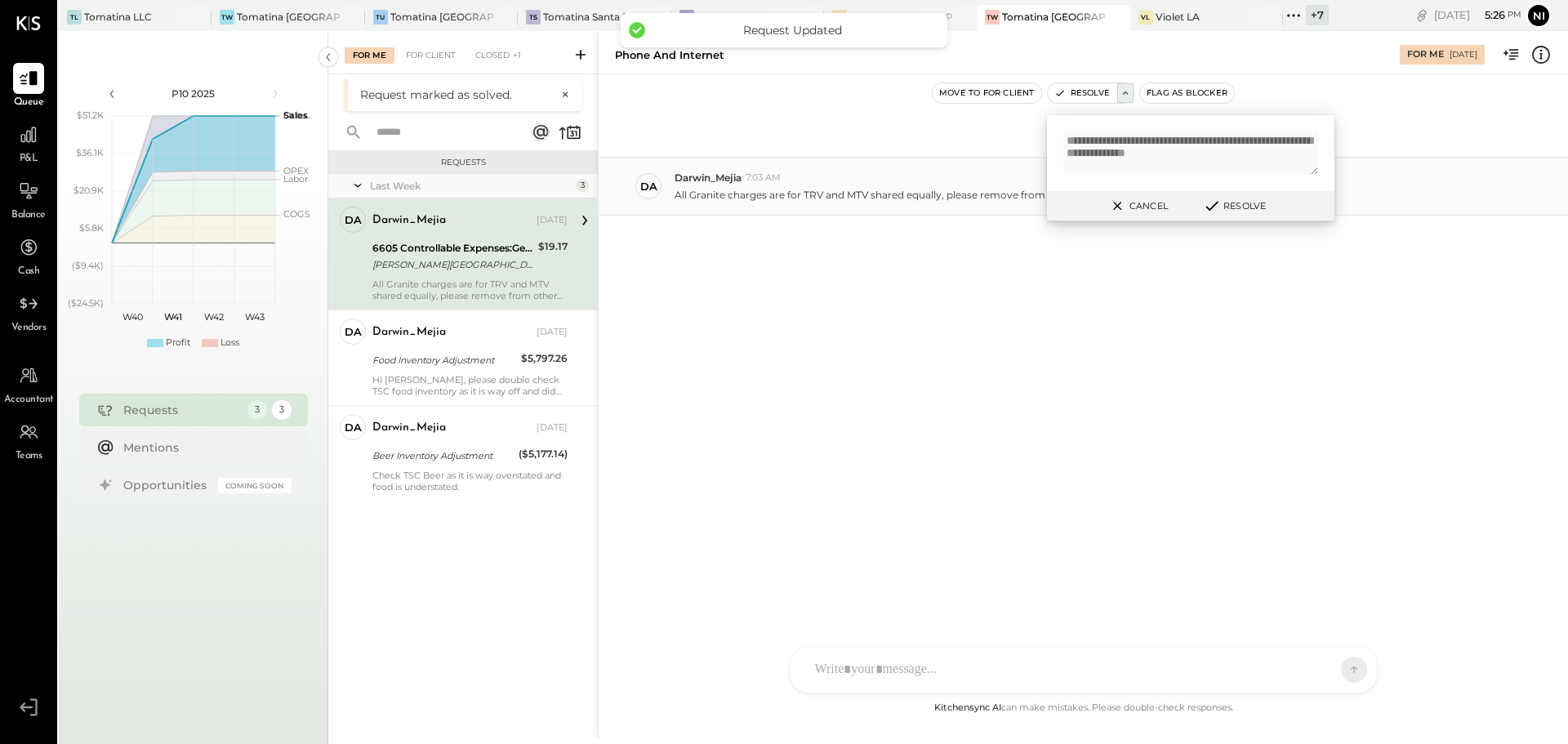
click at [1150, 199] on button "Cancel" at bounding box center [1138, 205] width 70 height 21
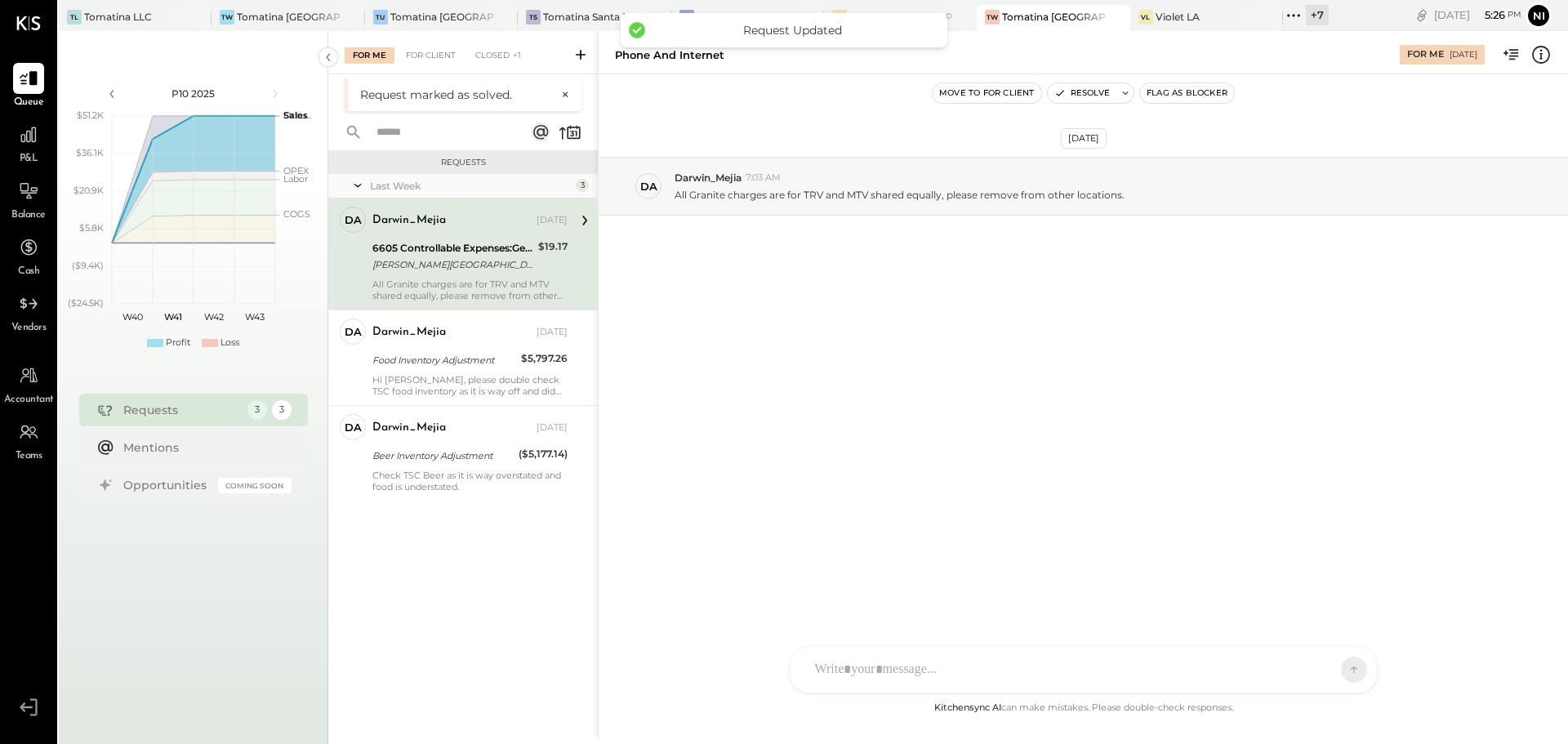
click at [540, 246] on div "$19.17" at bounding box center [552, 247] width 29 height 16
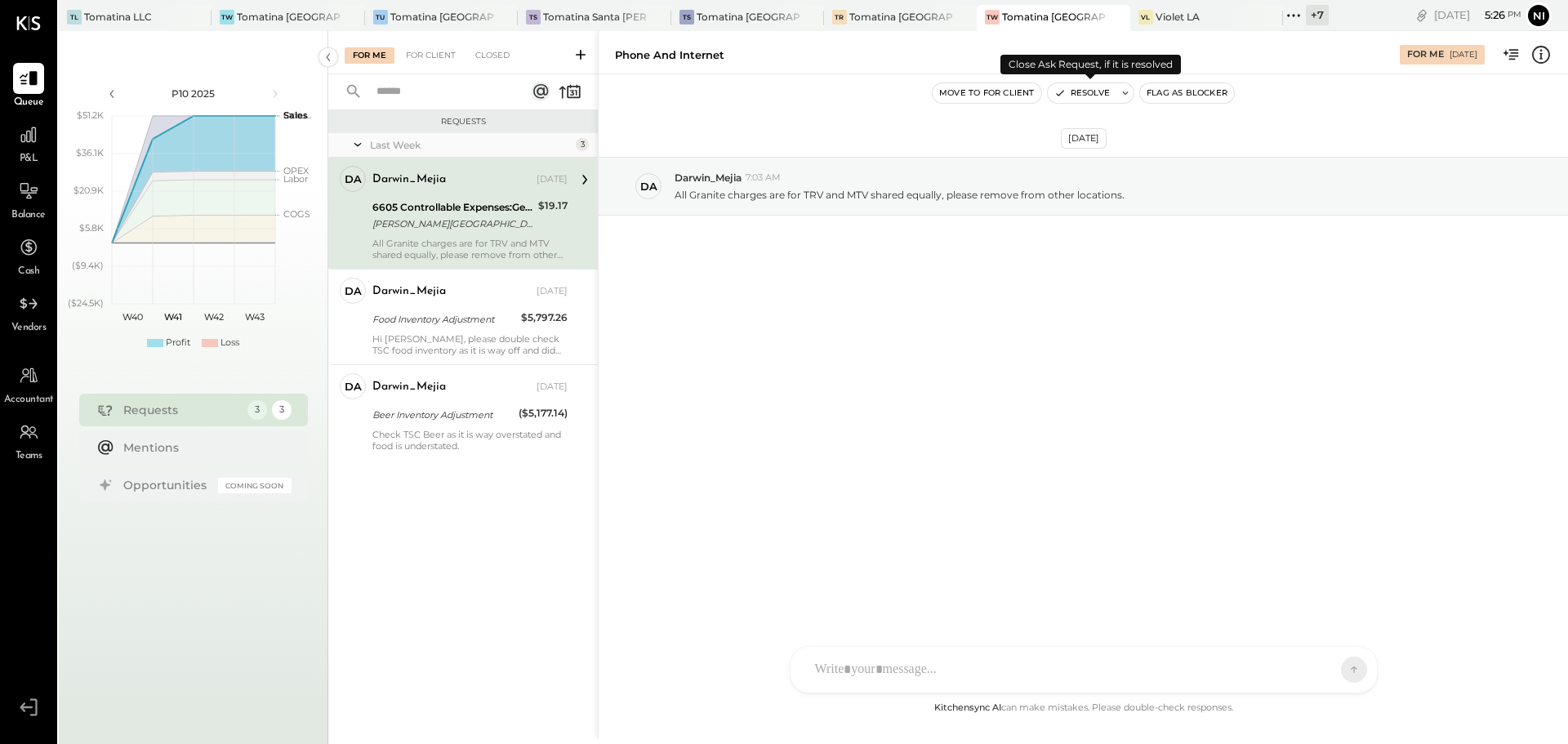
click at [1127, 93] on icon at bounding box center [1126, 93] width 6 height 3
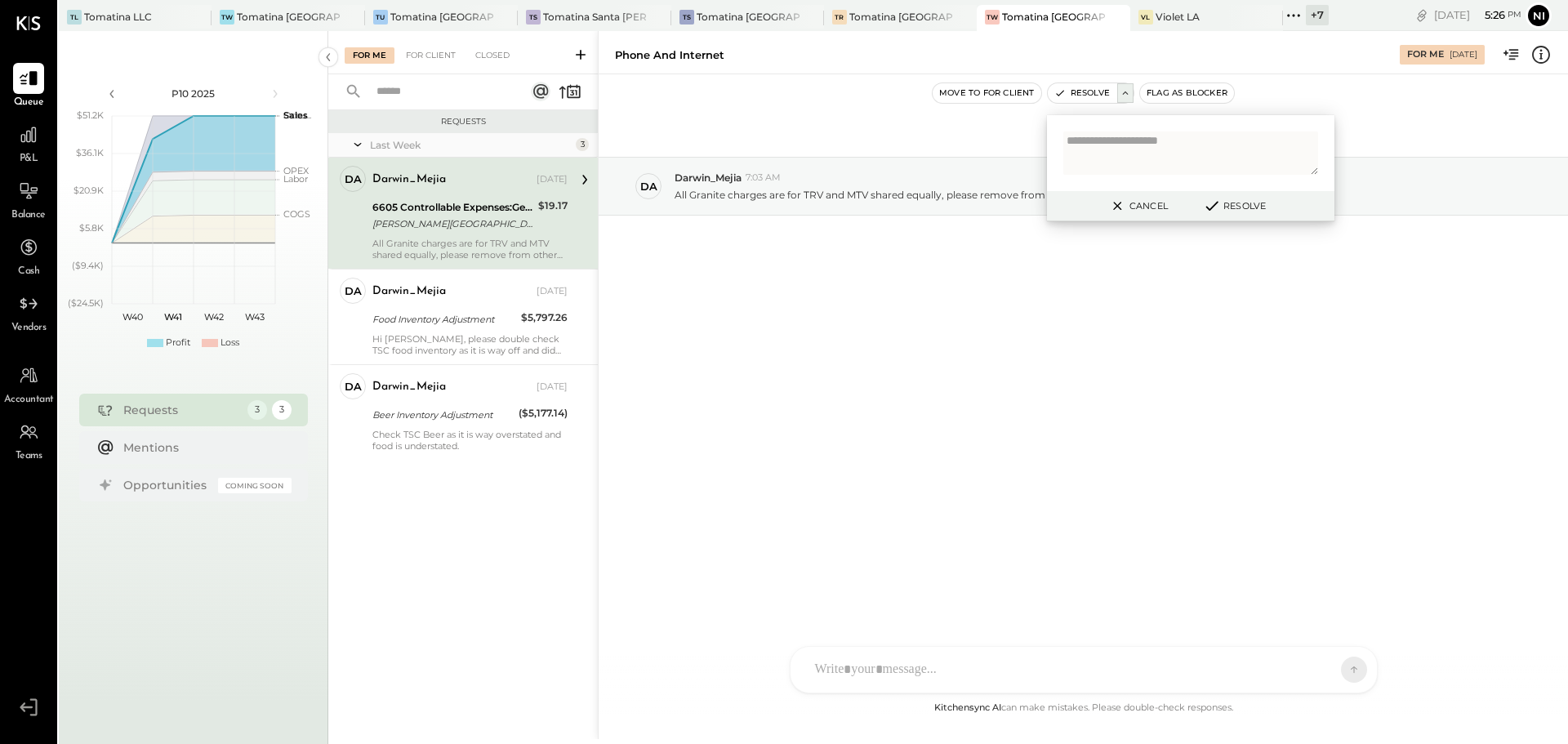
type textarea "**********"
click at [1241, 205] on button "Resolve" at bounding box center [1234, 205] width 74 height 20
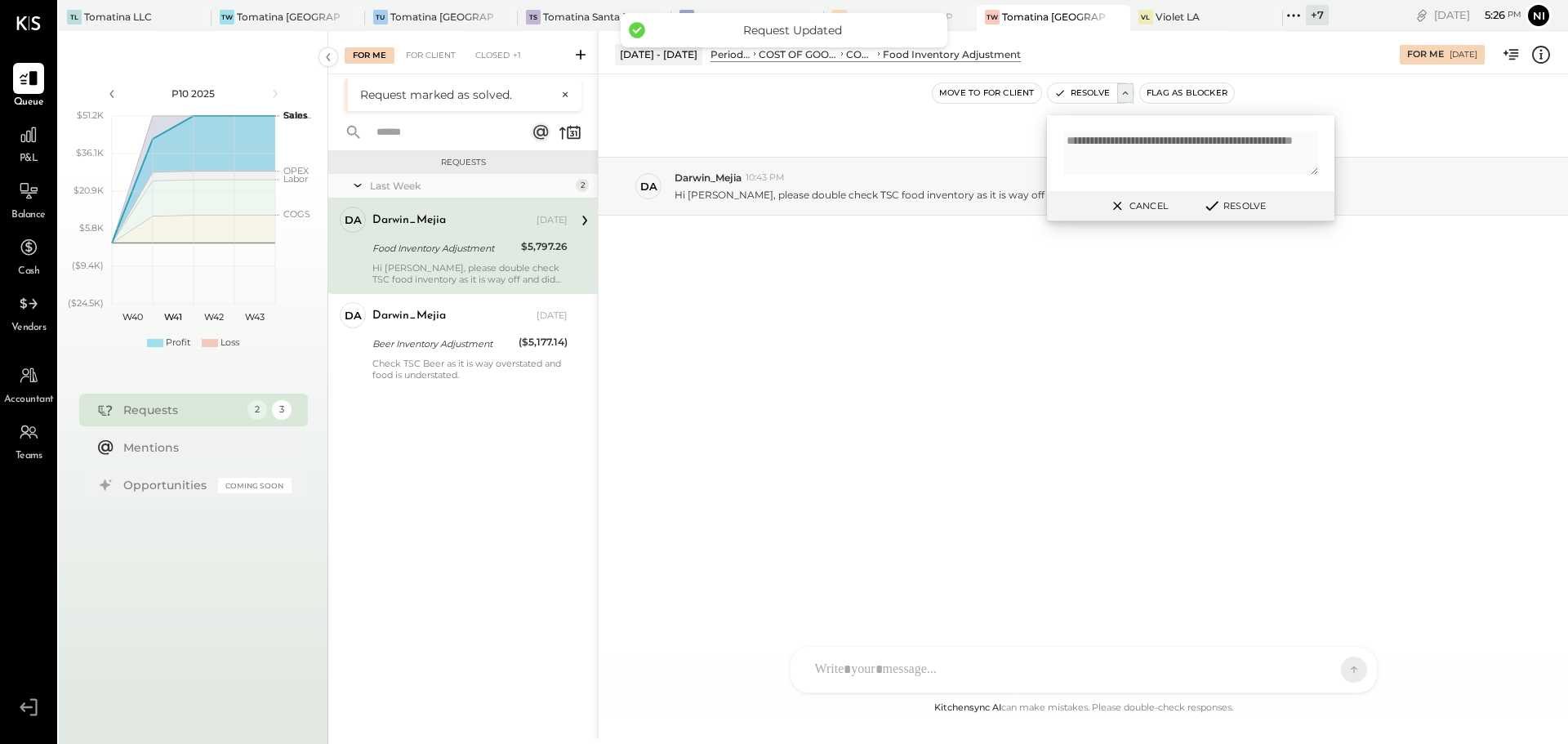
click at [1141, 208] on button "Cancel" at bounding box center [1138, 205] width 70 height 21
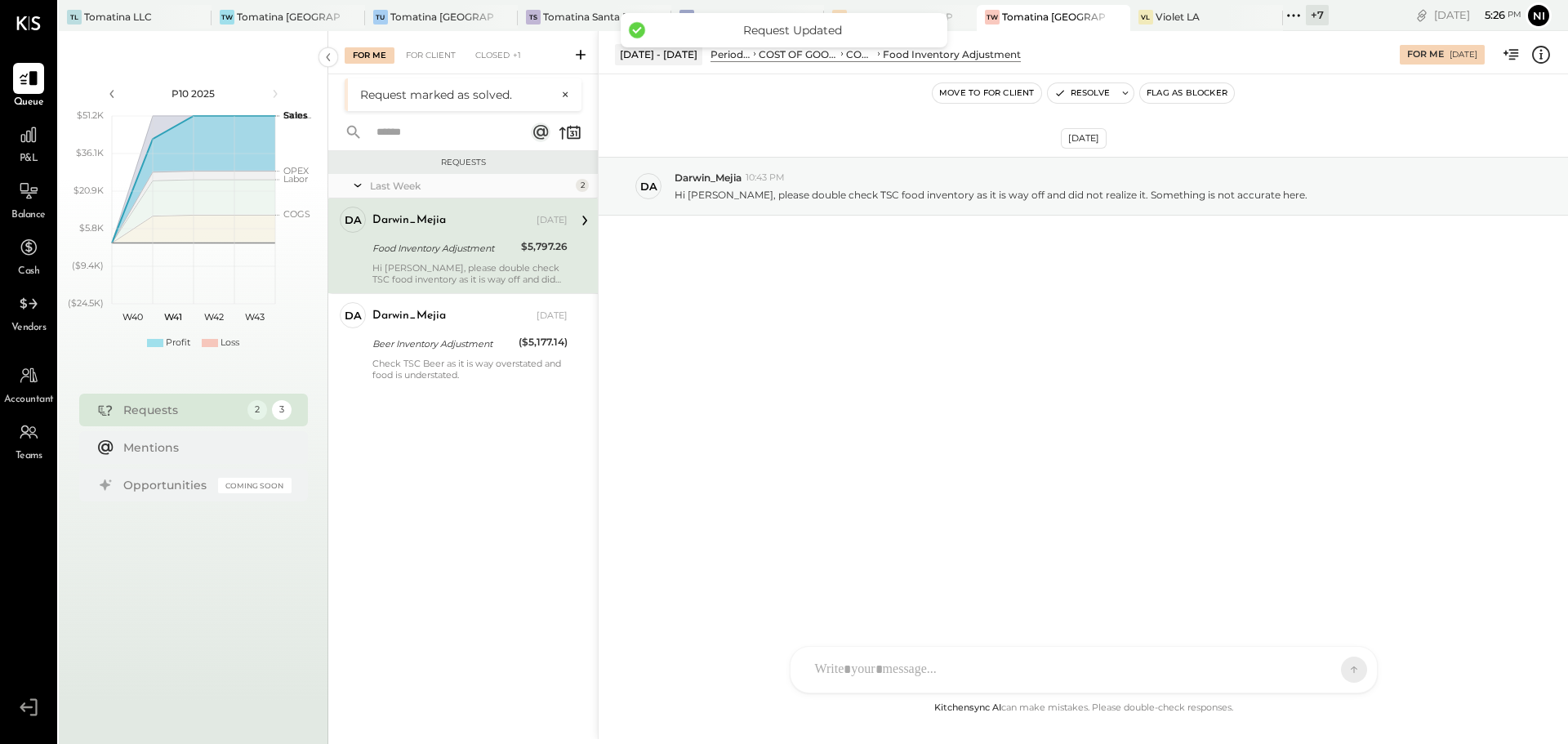
click at [416, 264] on div "Hi [PERSON_NAME], please double check TSC food inventory as it is way off and d…" at bounding box center [469, 273] width 195 height 23
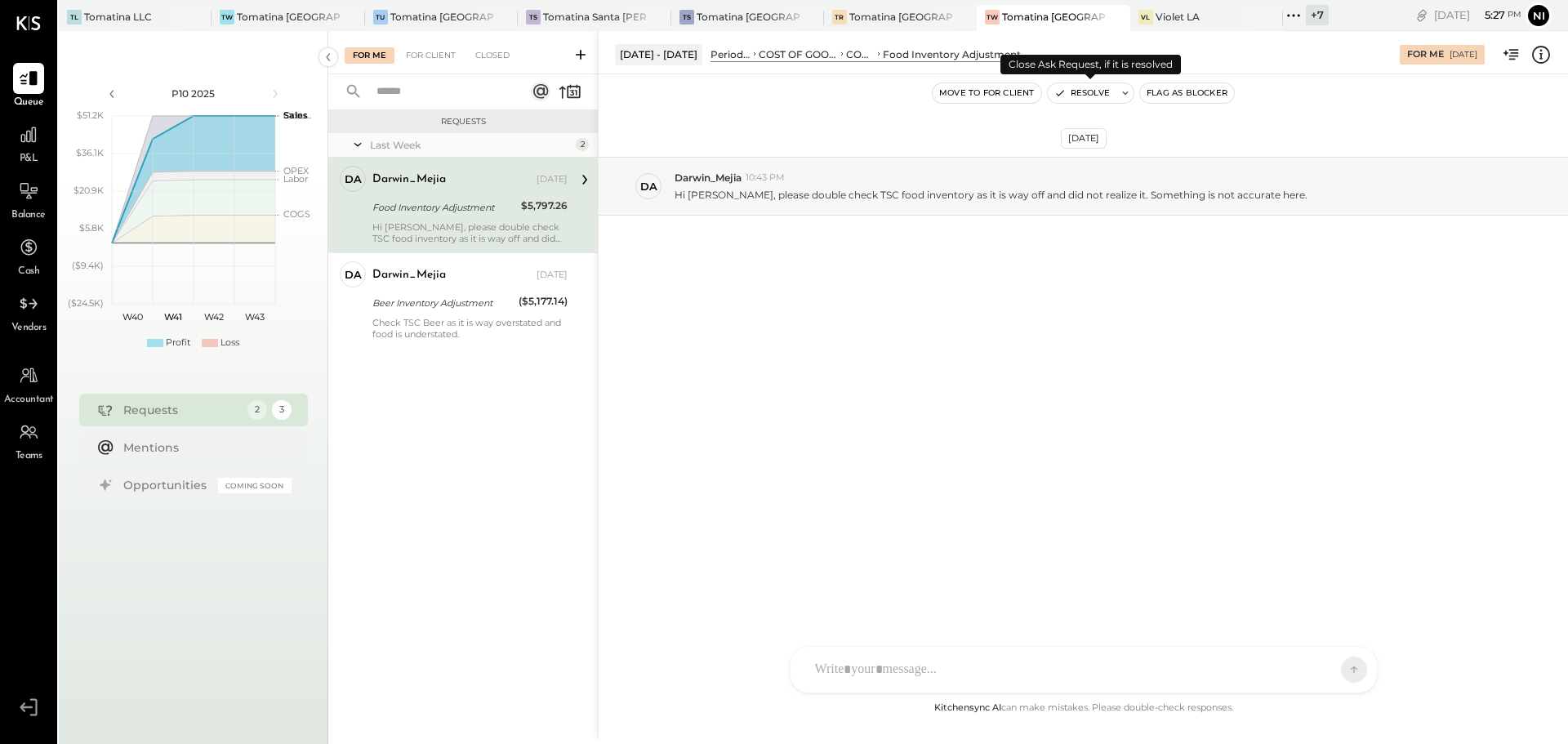
click at [1121, 88] on icon at bounding box center [1125, 93] width 11 height 11
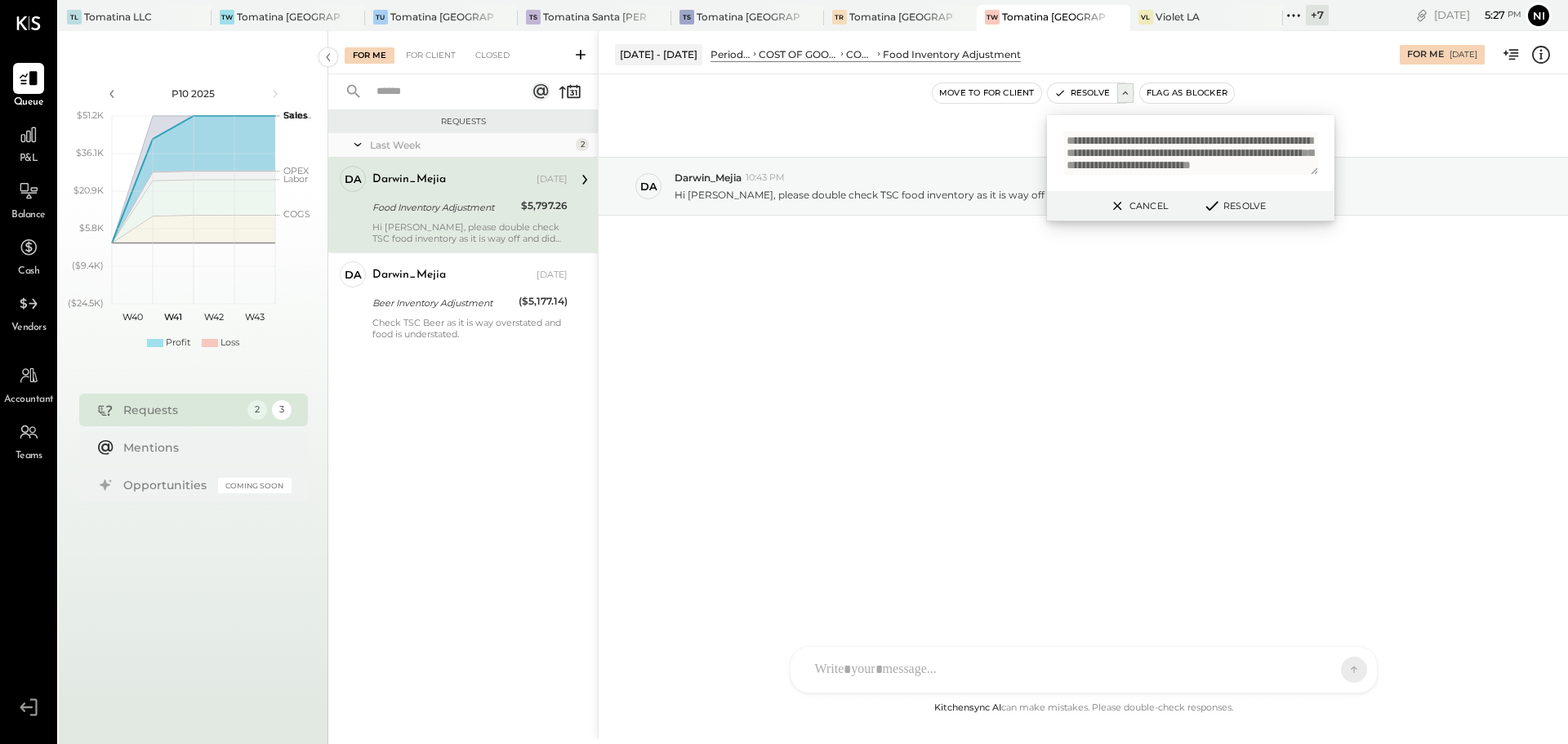
scroll to position [34, 0]
type textarea "**********"
click at [1242, 203] on button "Resolve" at bounding box center [1234, 205] width 74 height 20
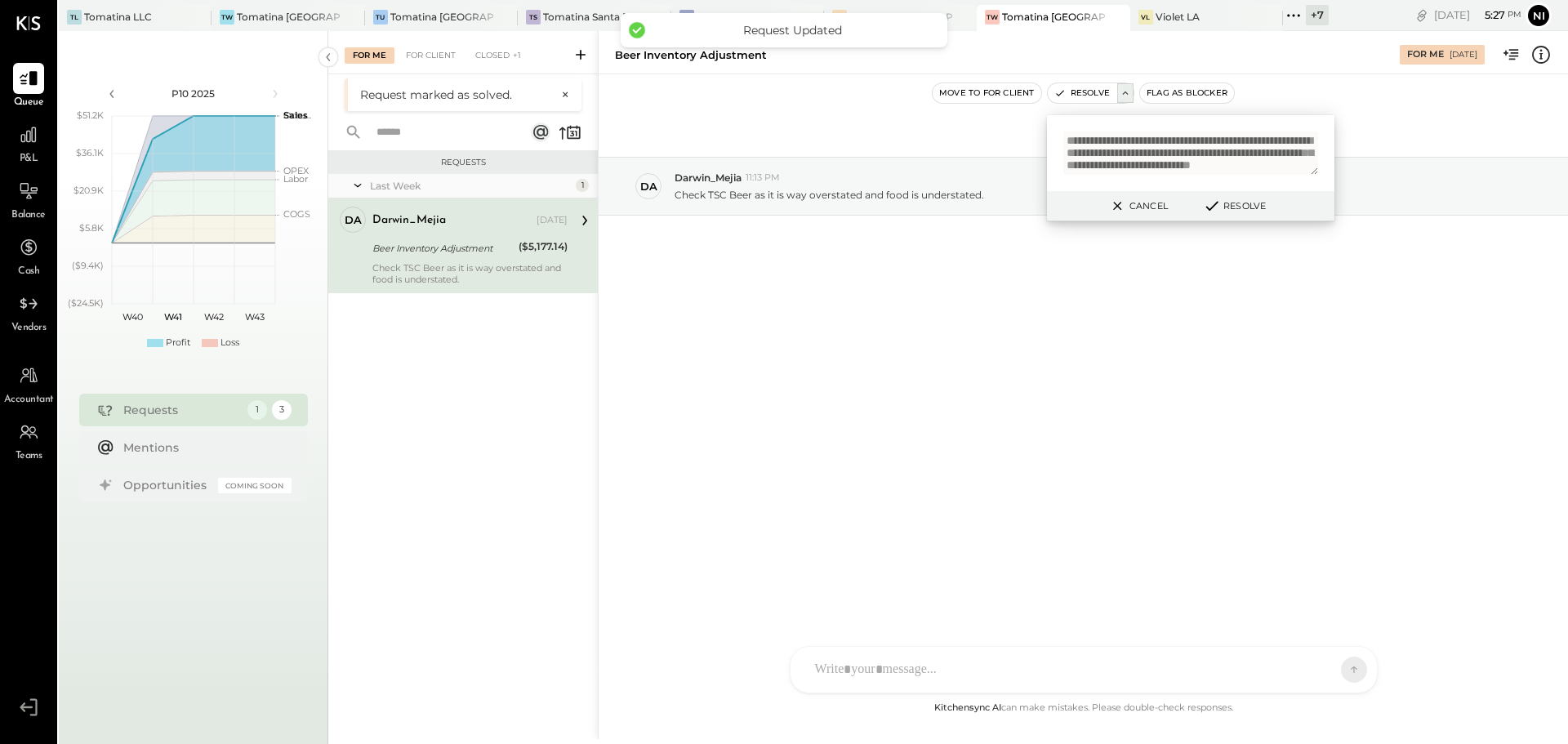
click at [453, 241] on div "Beer Inventory Adjustment" at bounding box center [442, 247] width 141 height 16
click at [1200, 163] on textarea "**********" at bounding box center [1190, 153] width 255 height 43
click at [1240, 210] on button "Resolve" at bounding box center [1234, 205] width 74 height 20
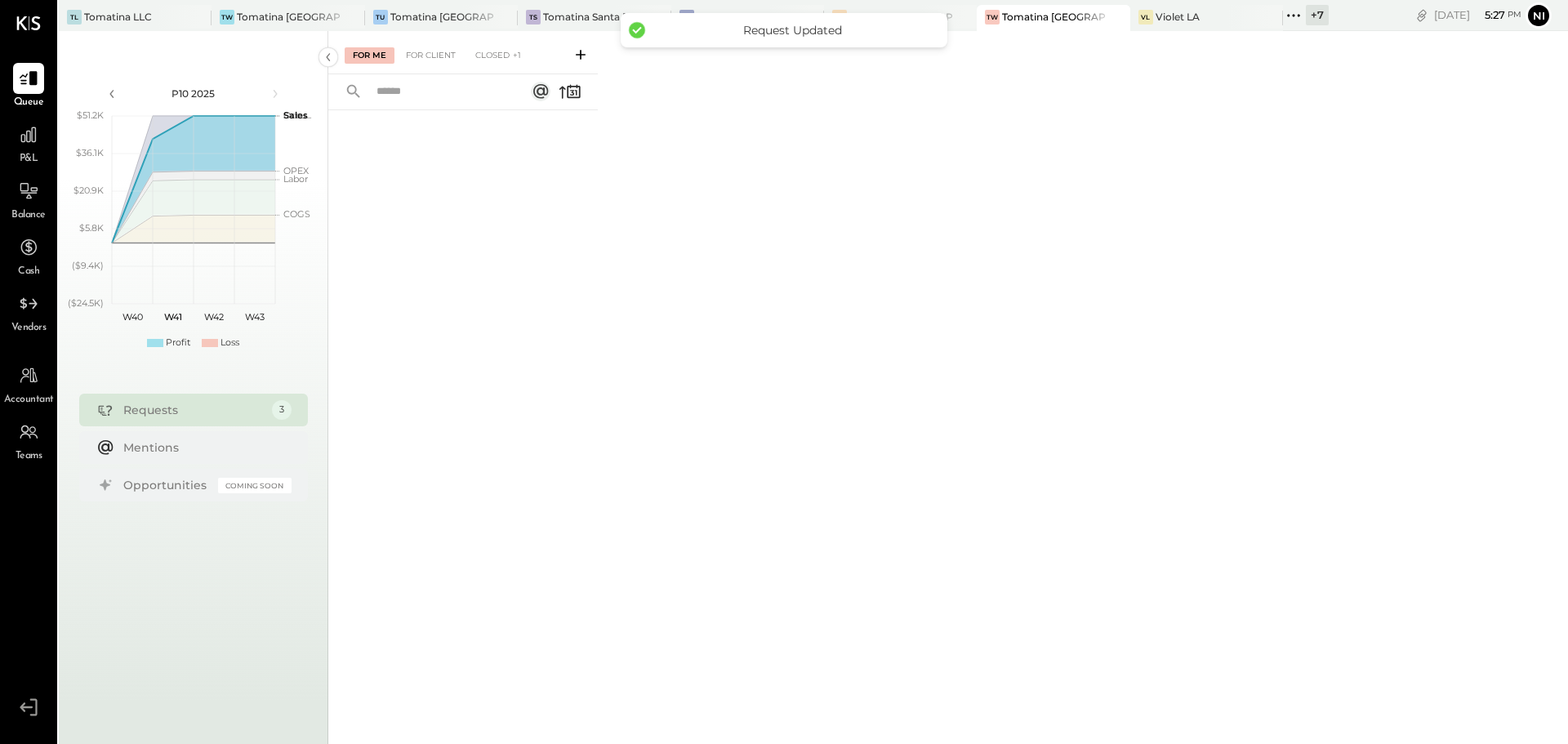
click at [936, 156] on div "For Me For Client Closed +1" at bounding box center [948, 385] width 1240 height 708
